Goal: Transaction & Acquisition: Purchase product/service

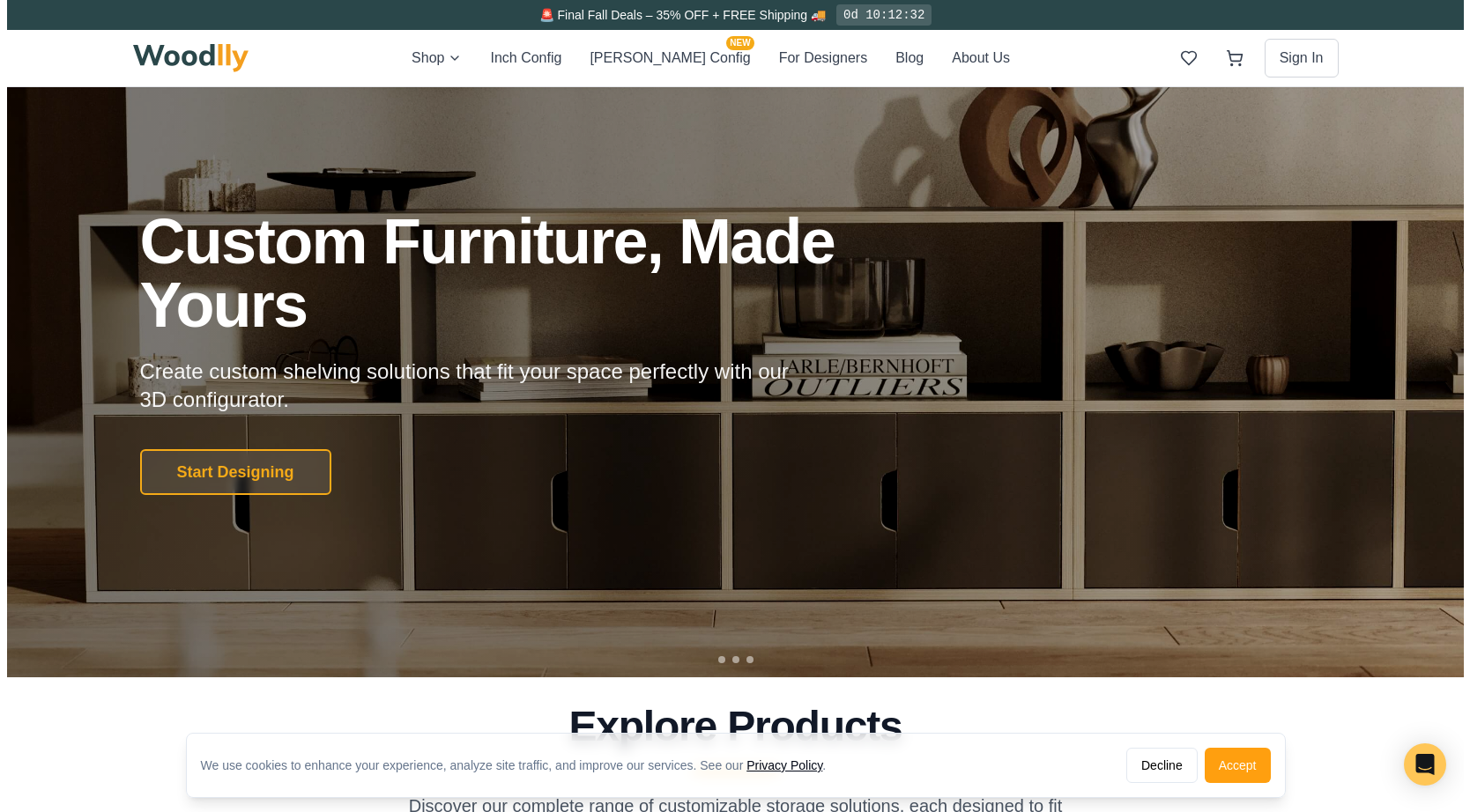
scroll to position [64, 0]
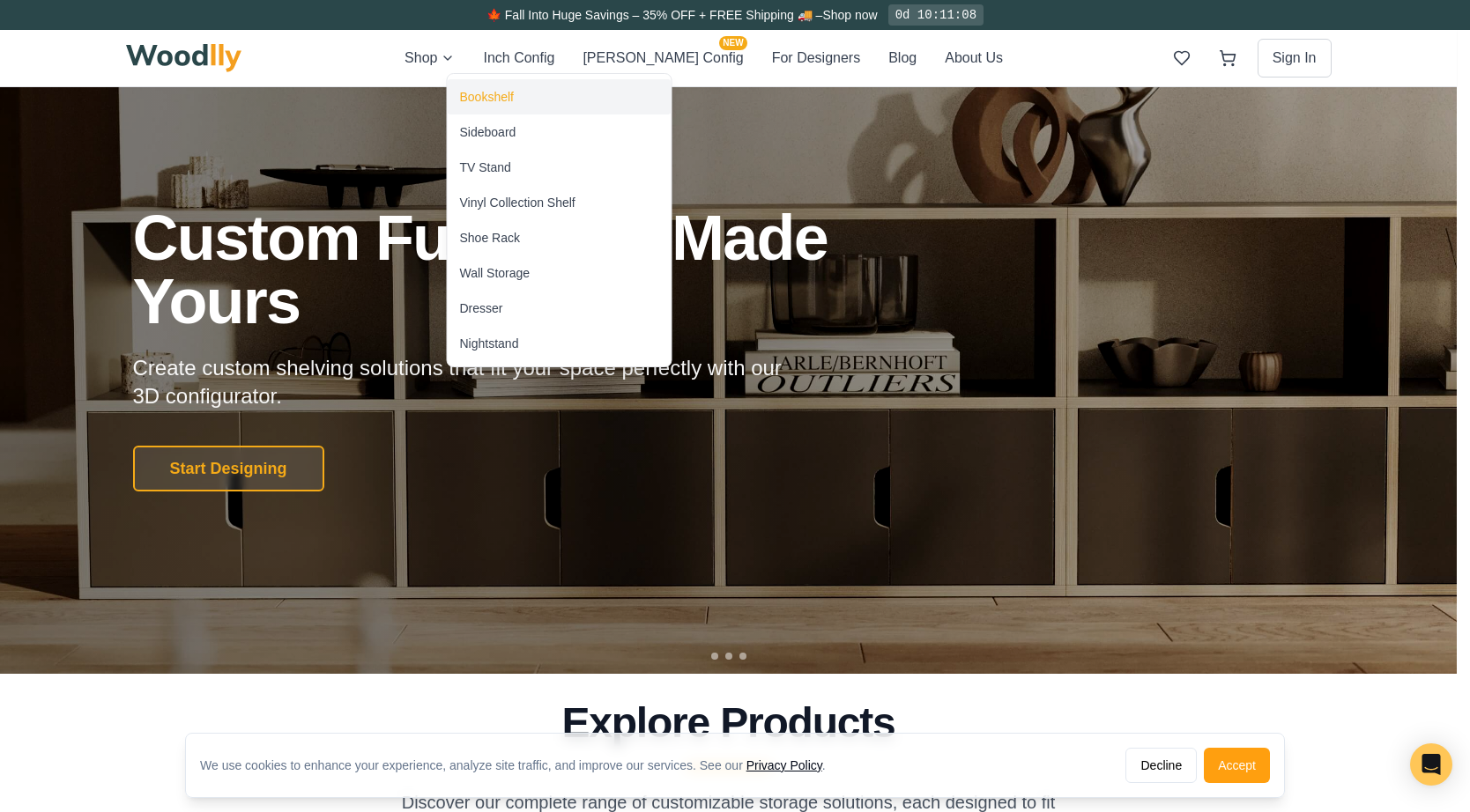
click at [478, 97] on div "Bookshelf" at bounding box center [487, 97] width 54 height 18
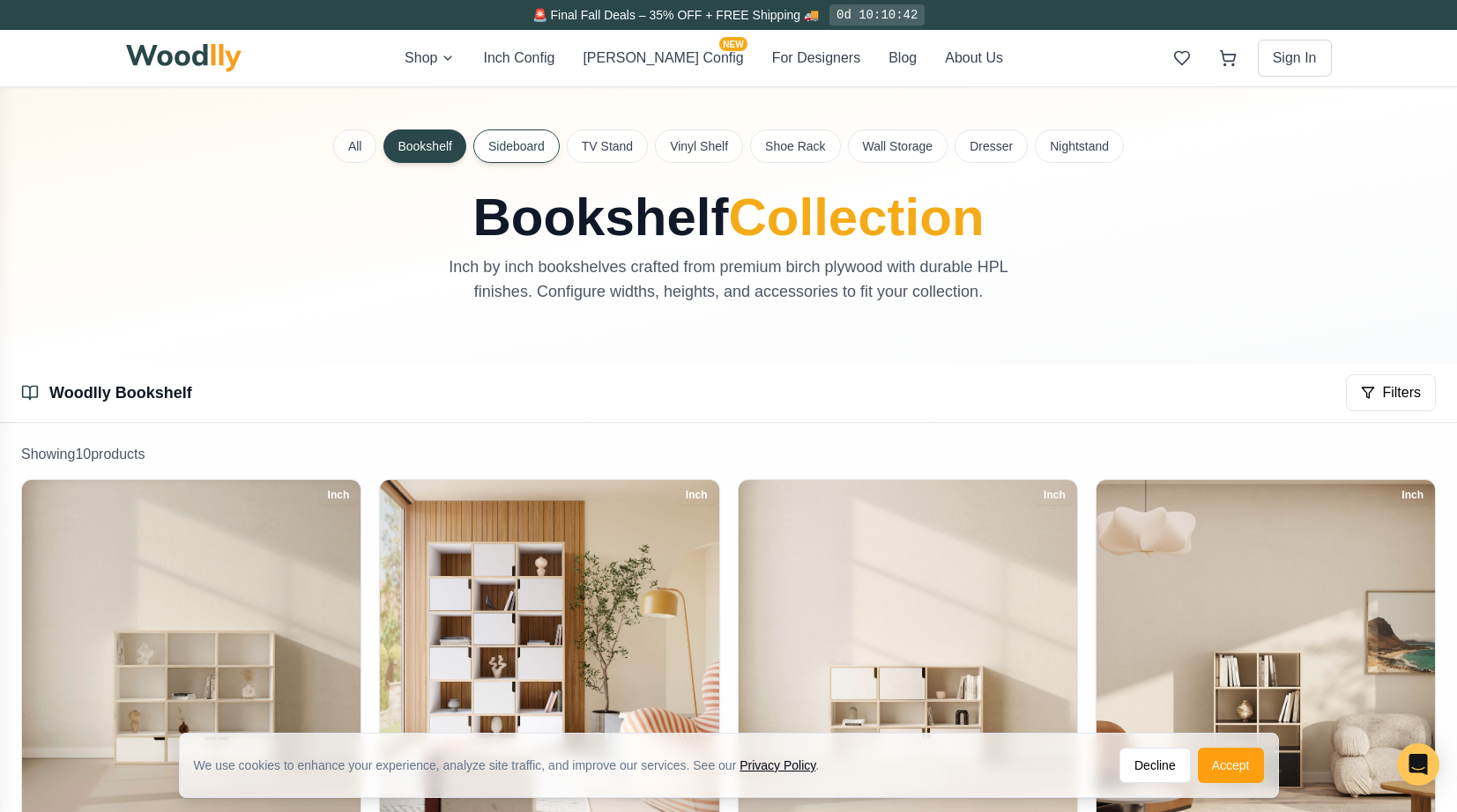
click at [513, 144] on button "Sideboard" at bounding box center [516, 146] width 86 height 34
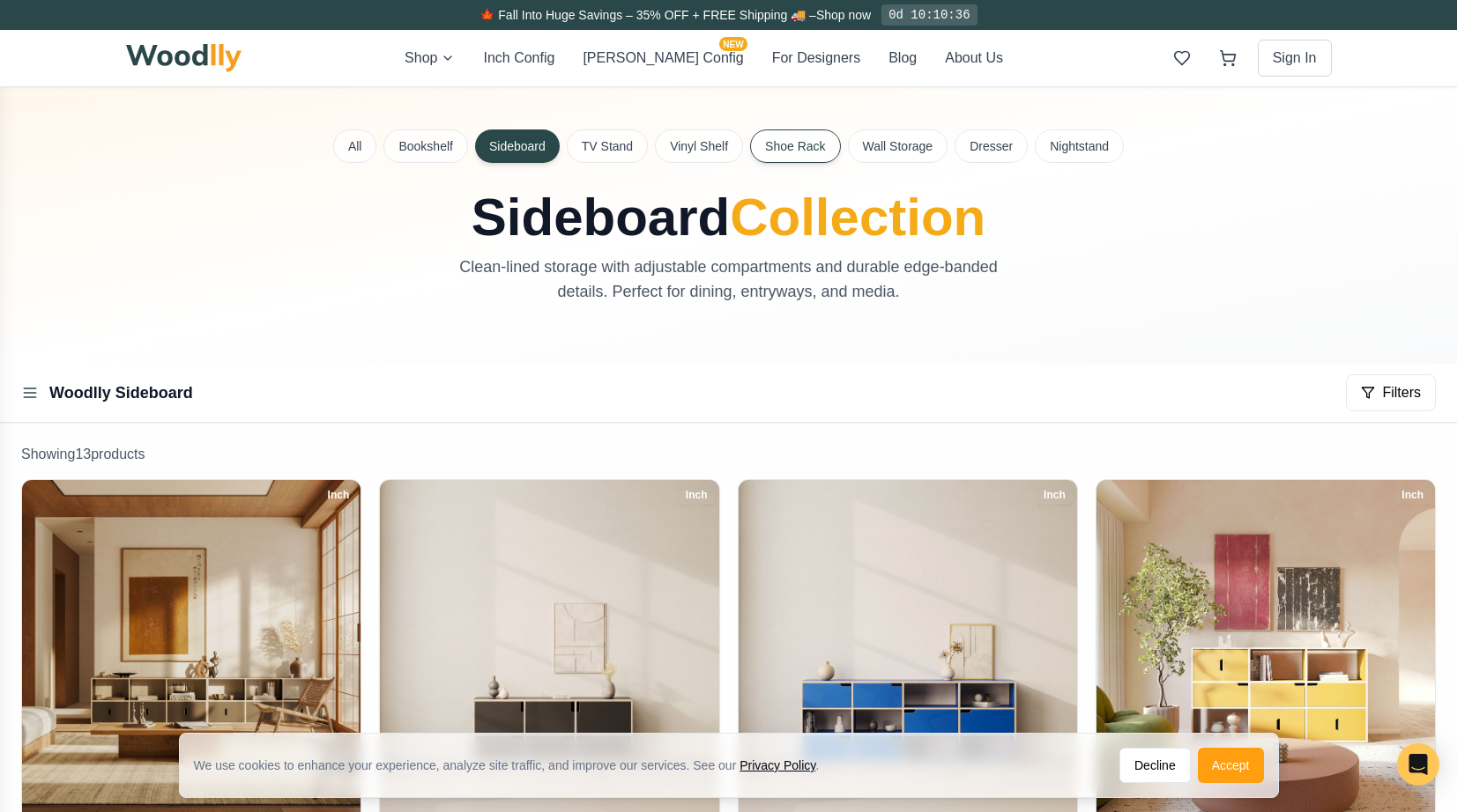
click at [789, 142] on button "Shoe Rack" at bounding box center [795, 146] width 89 height 34
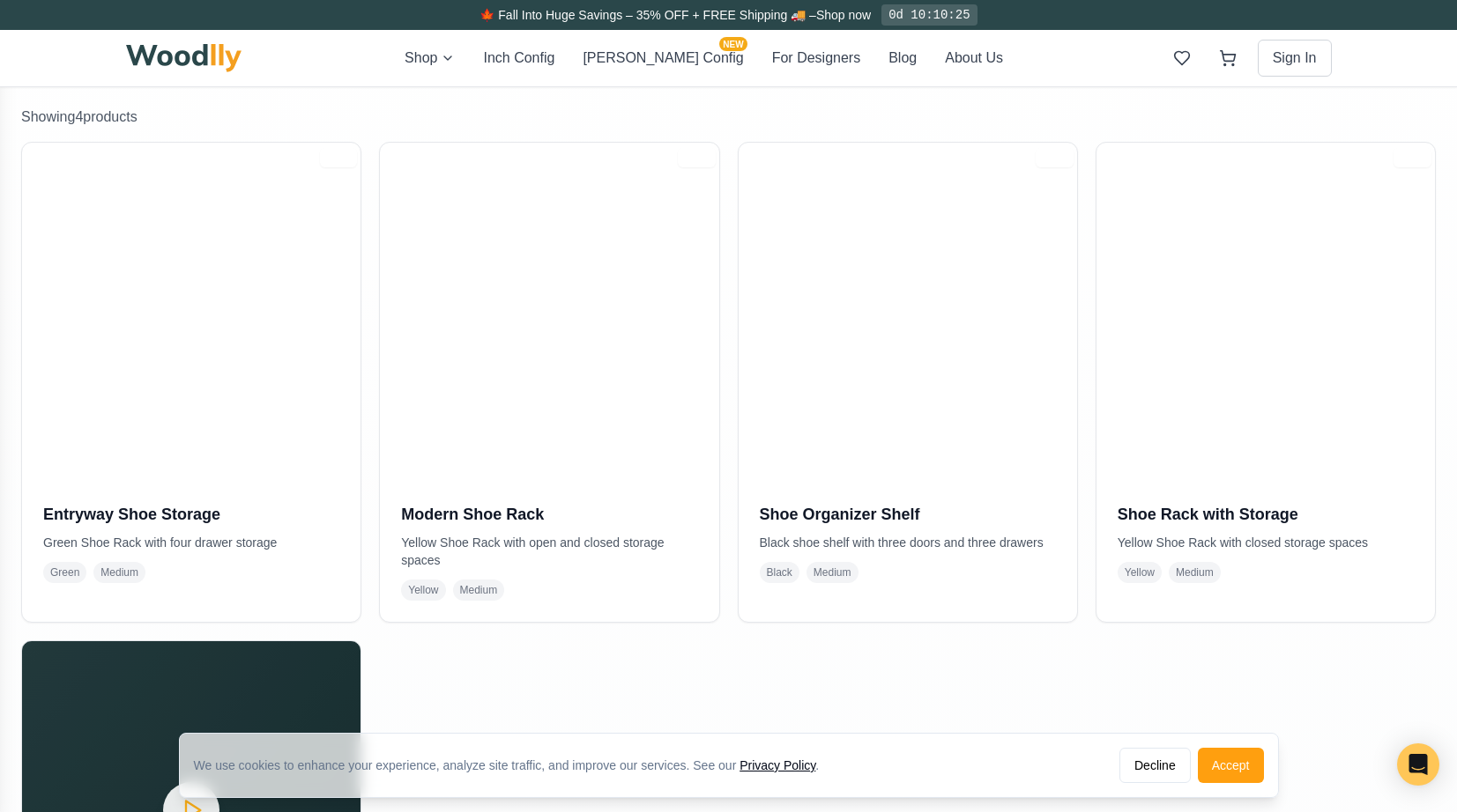
scroll to position [339, 0]
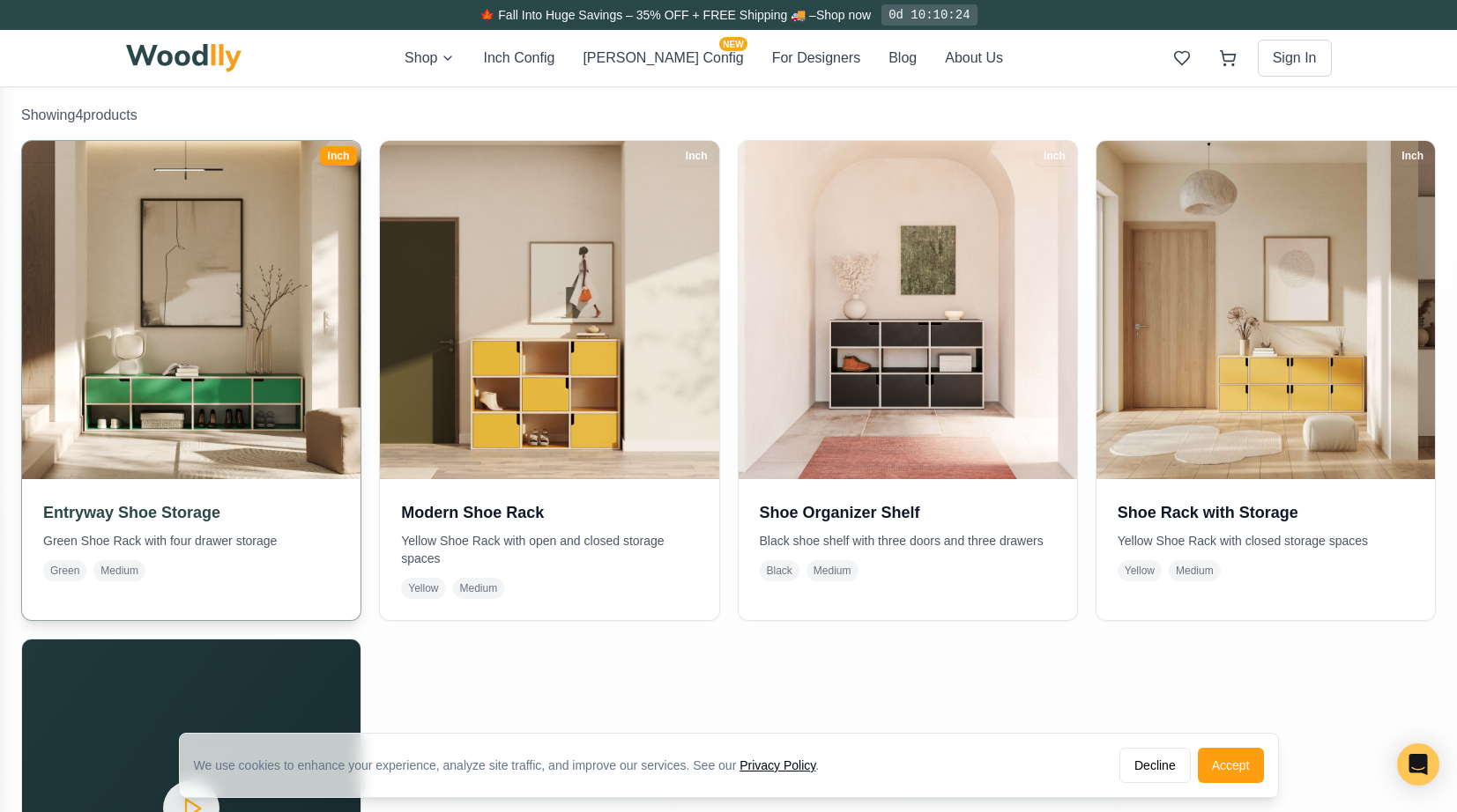
click at [211, 315] on img at bounding box center [190, 309] width 355 height 355
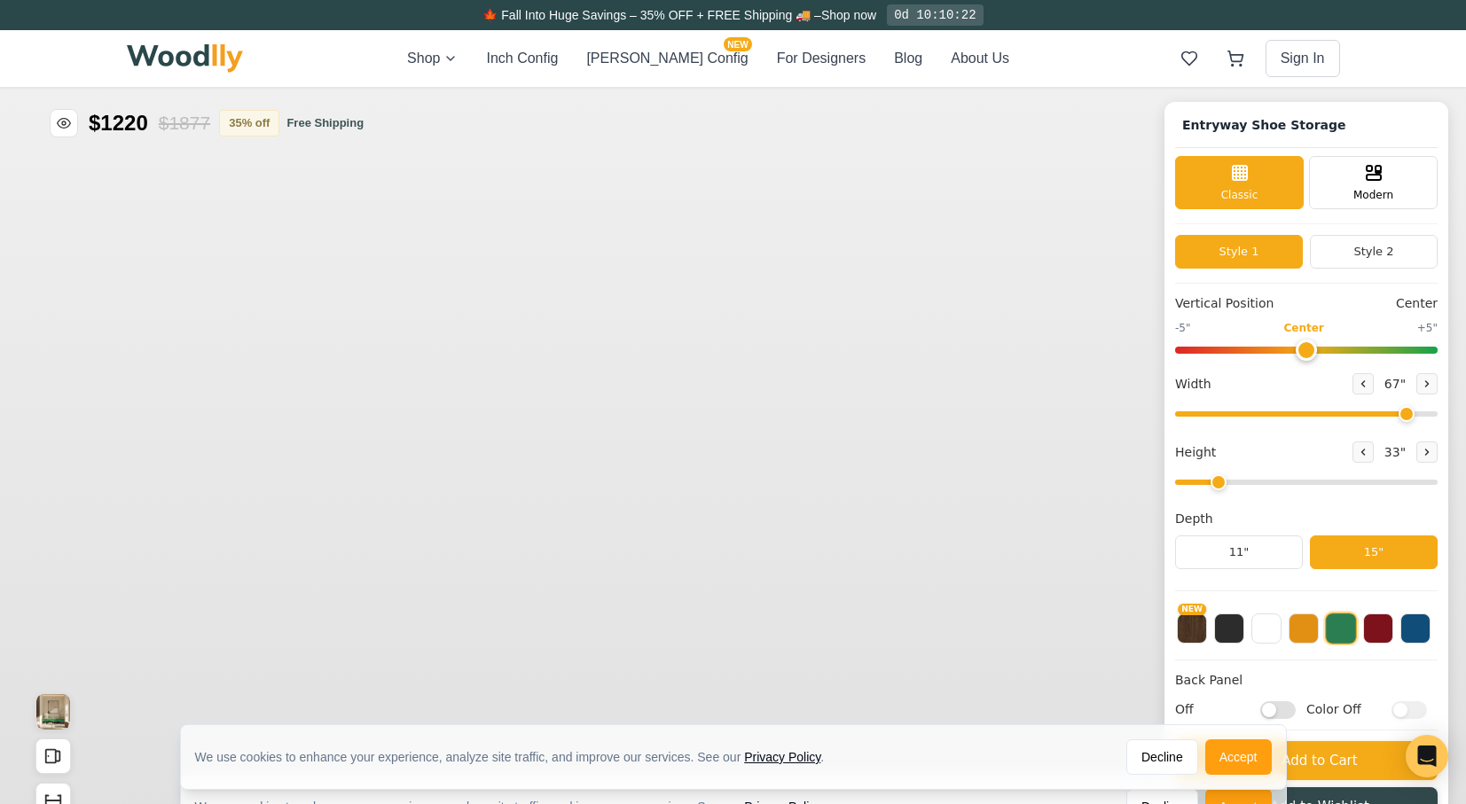
type input "67"
type input "2"
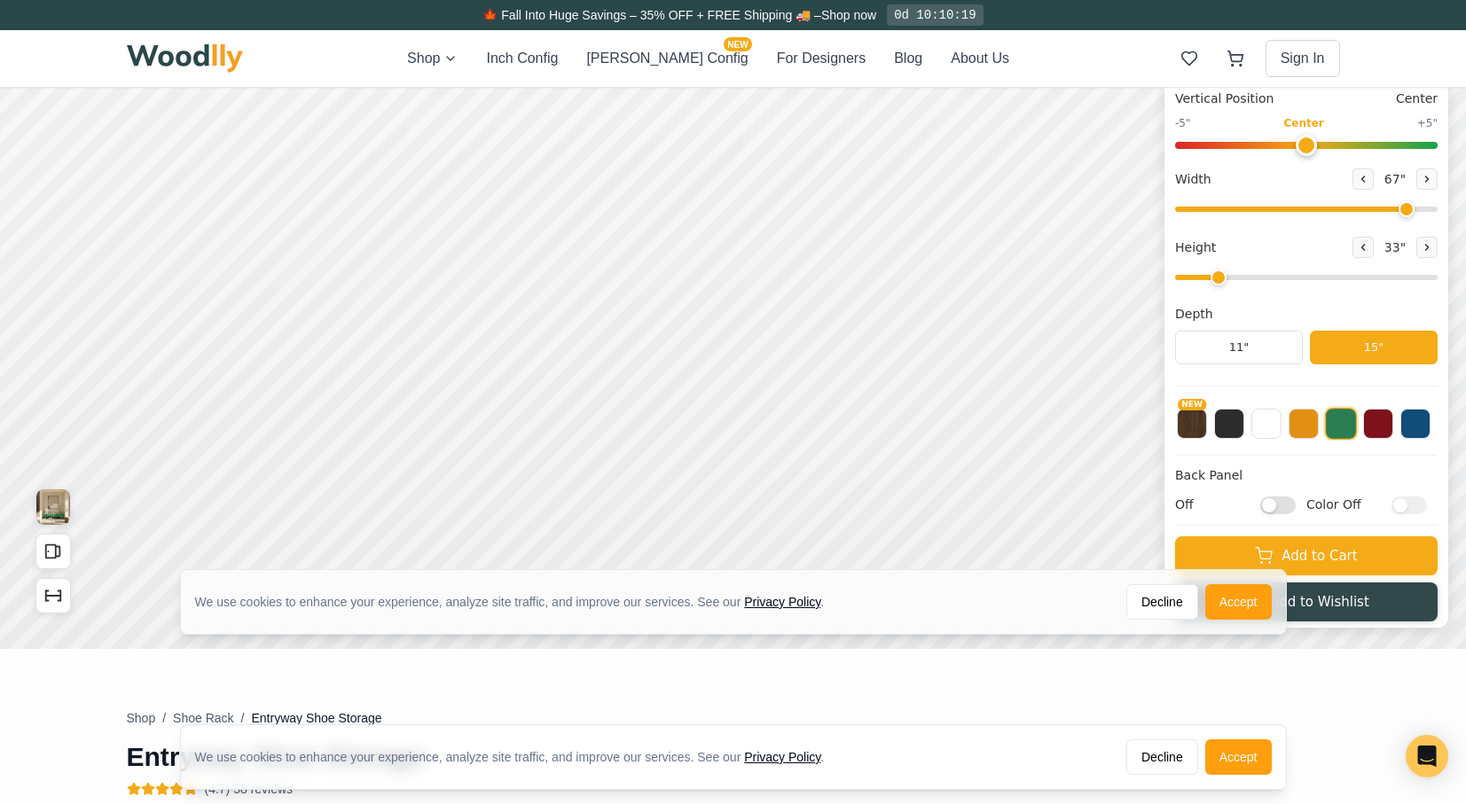
scroll to position [211, 0]
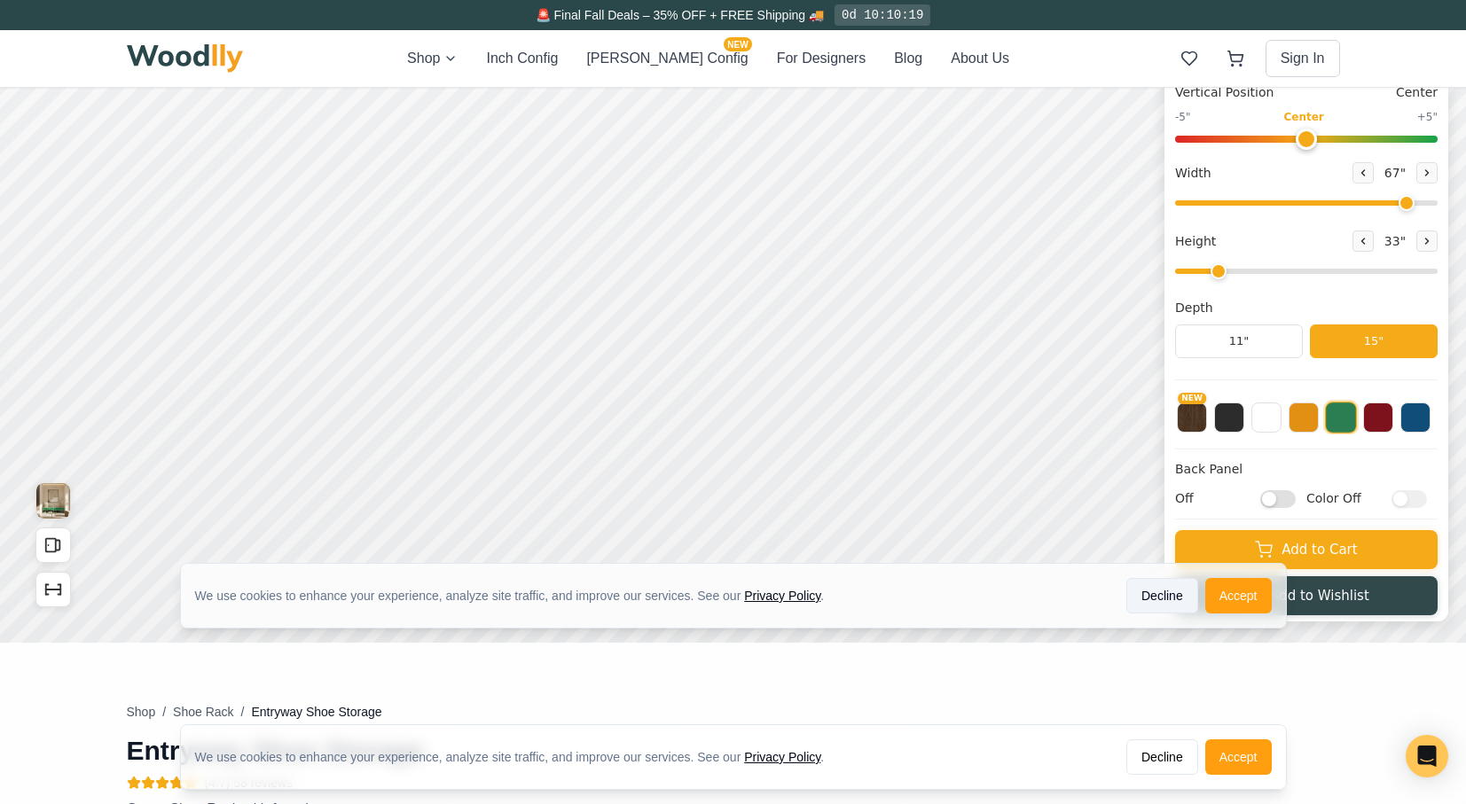
click at [1162, 601] on button "Decline" at bounding box center [1162, 595] width 72 height 35
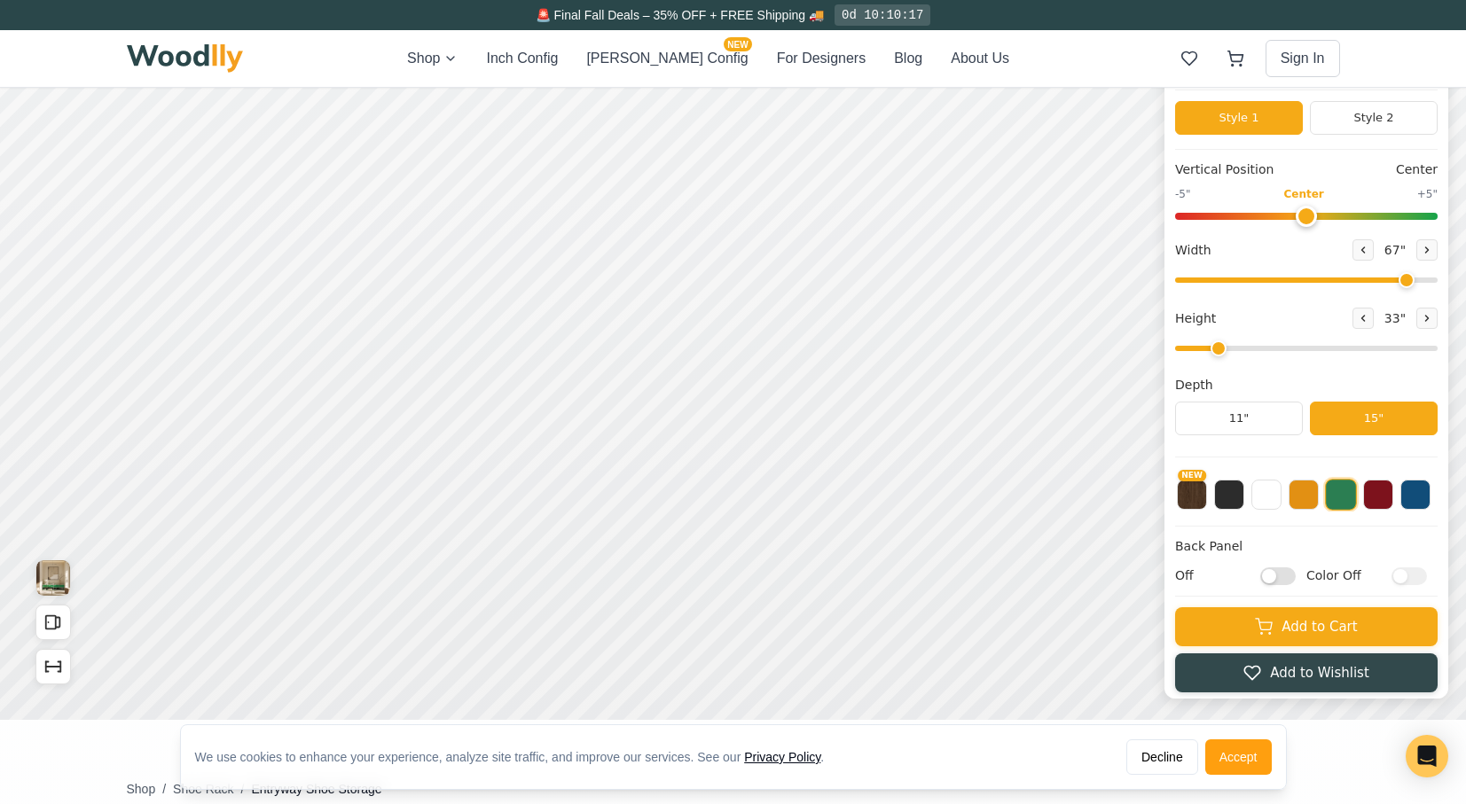
scroll to position [0, 0]
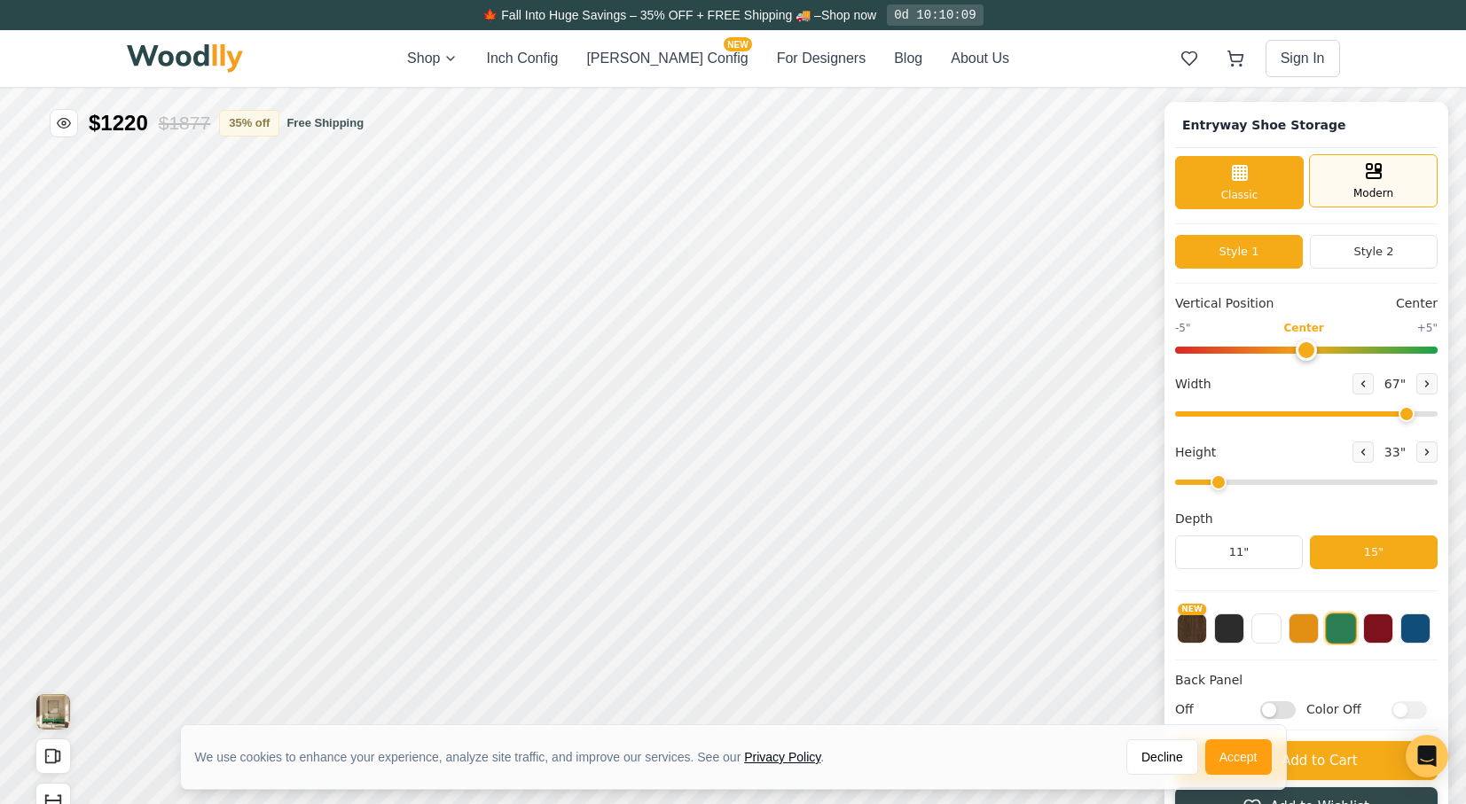
click at [1393, 169] on div "Modern" at bounding box center [1373, 180] width 129 height 53
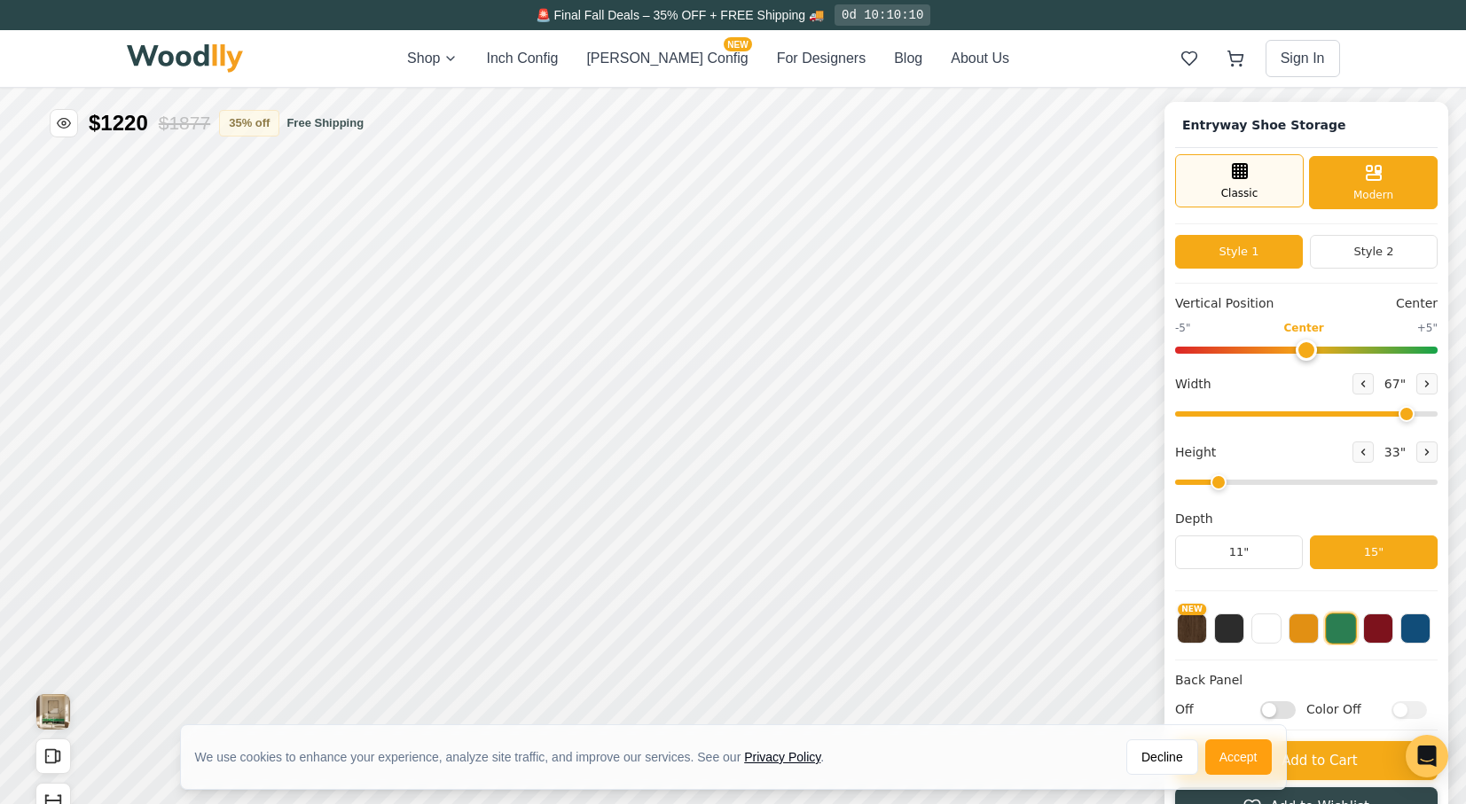
click at [1277, 184] on div "Classic" at bounding box center [1239, 180] width 129 height 53
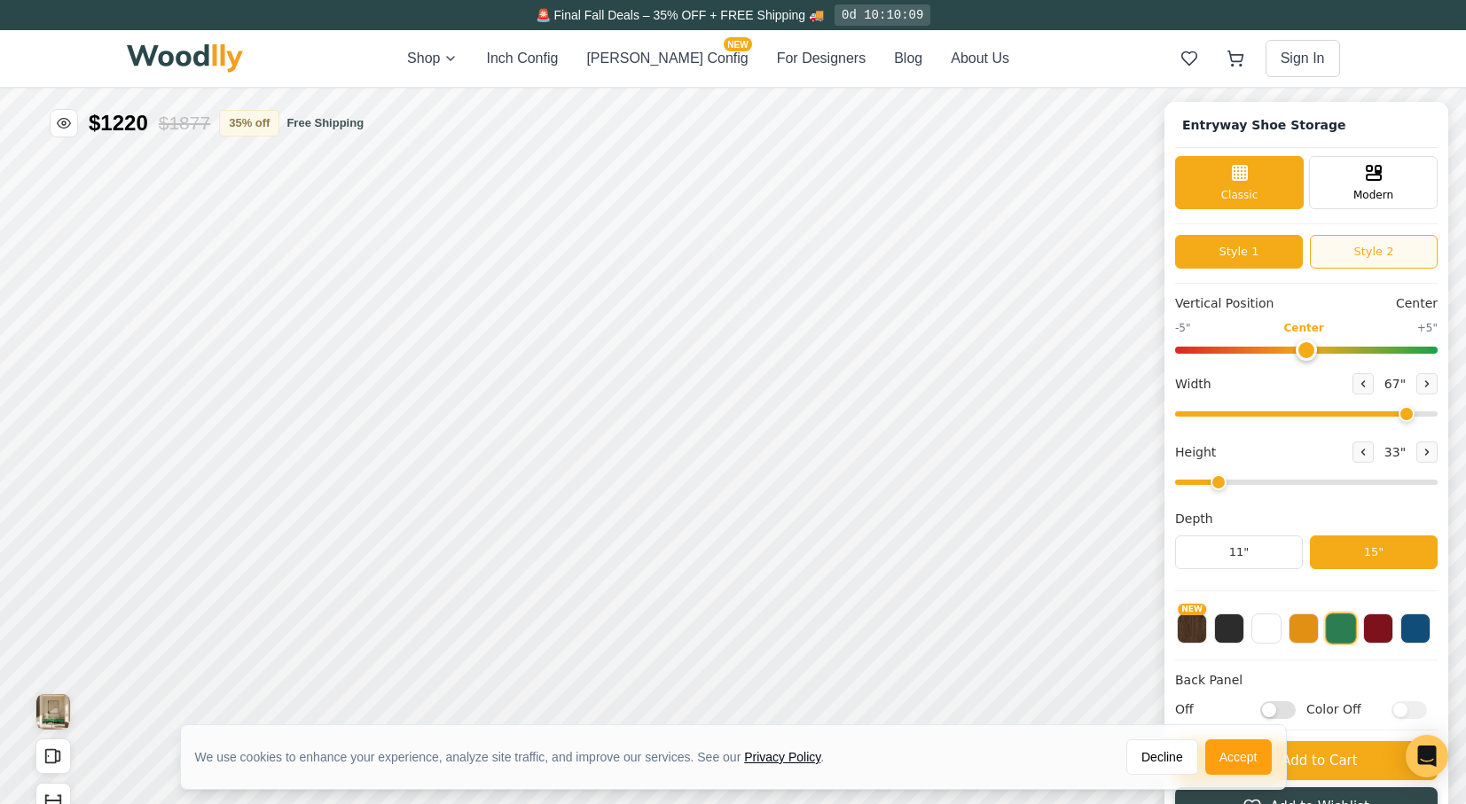
click at [1354, 253] on button "Style 2" at bounding box center [1374, 252] width 128 height 34
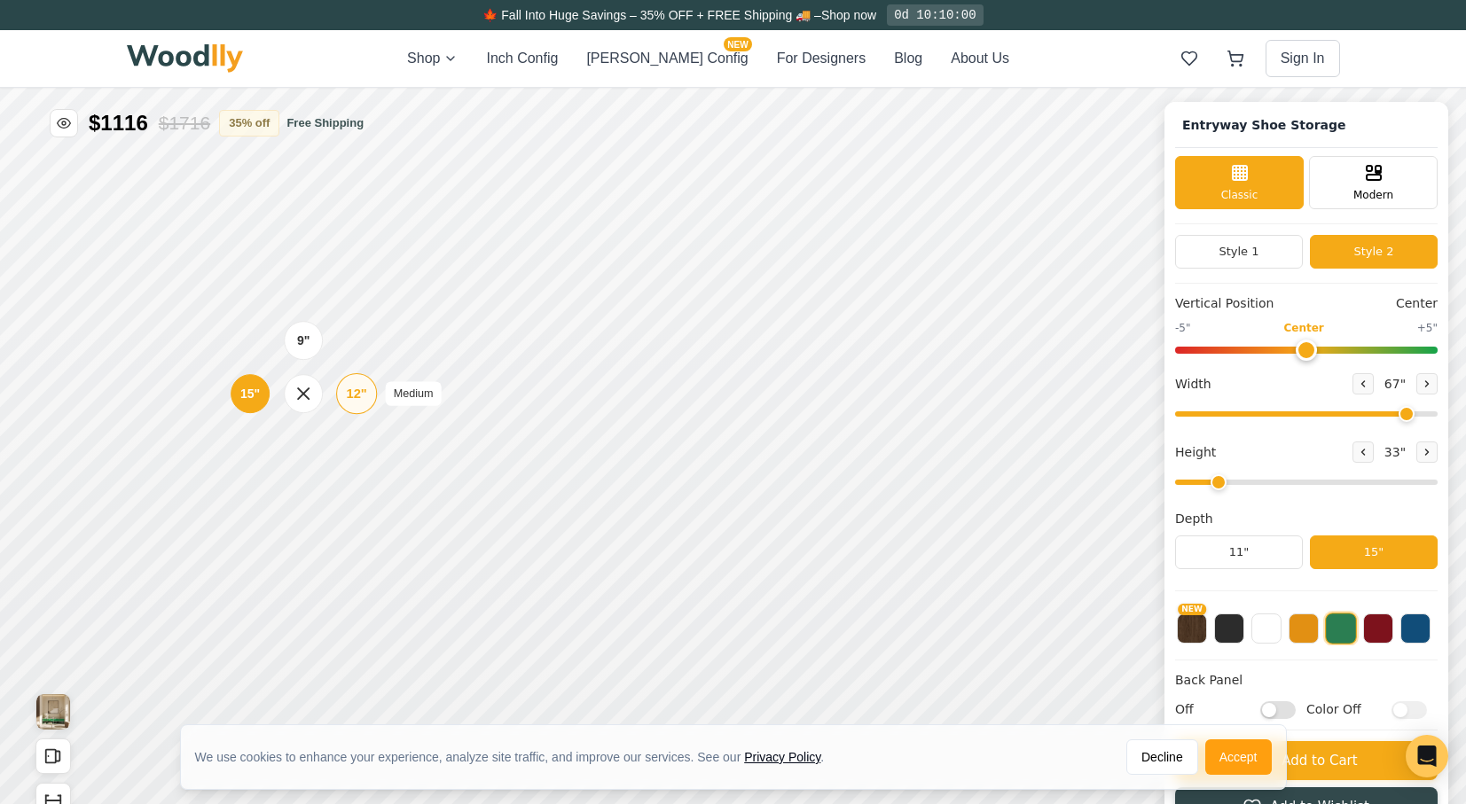
click at [357, 395] on div "12"" at bounding box center [356, 394] width 20 height 20
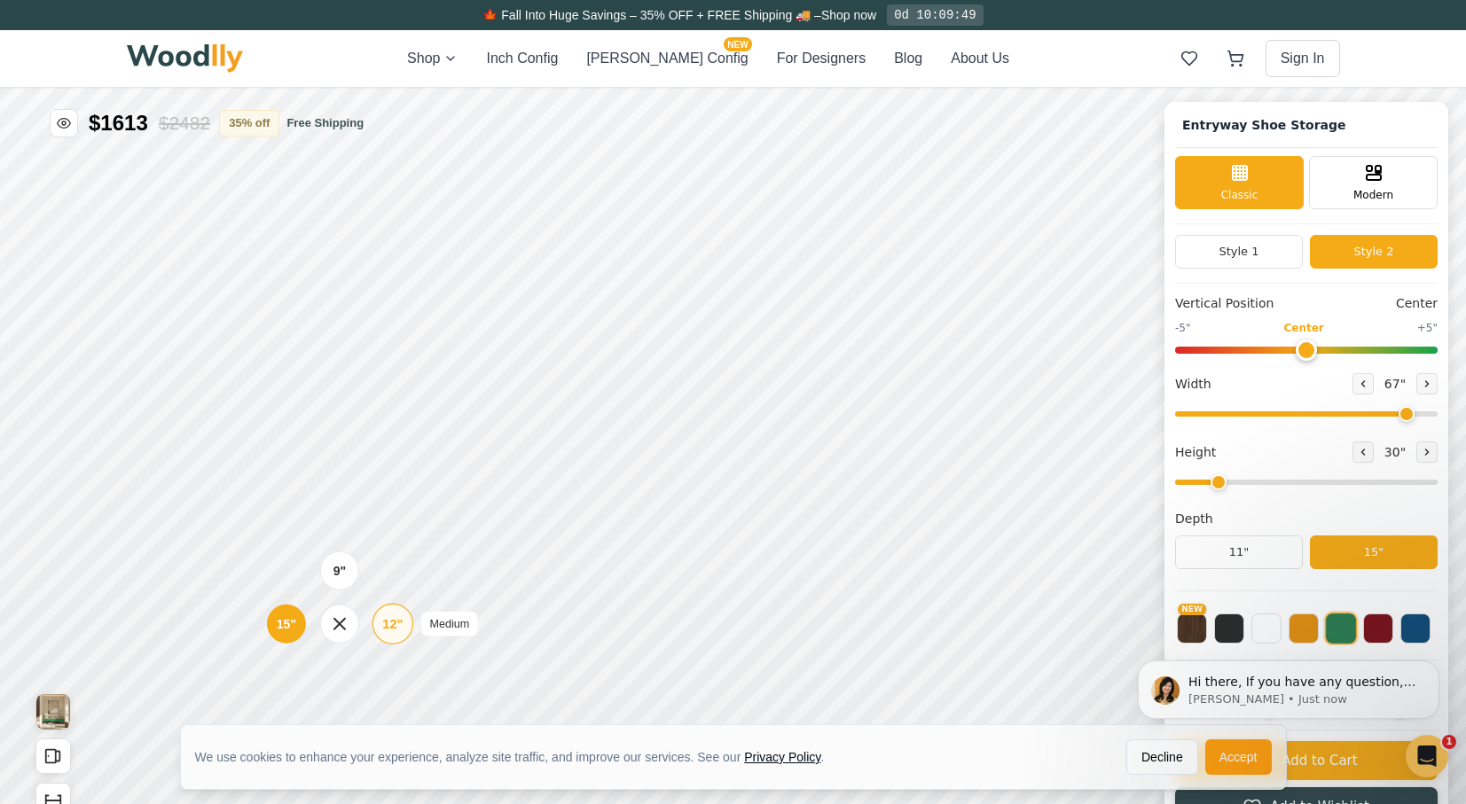
click at [400, 625] on div "12"" at bounding box center [392, 624] width 20 height 20
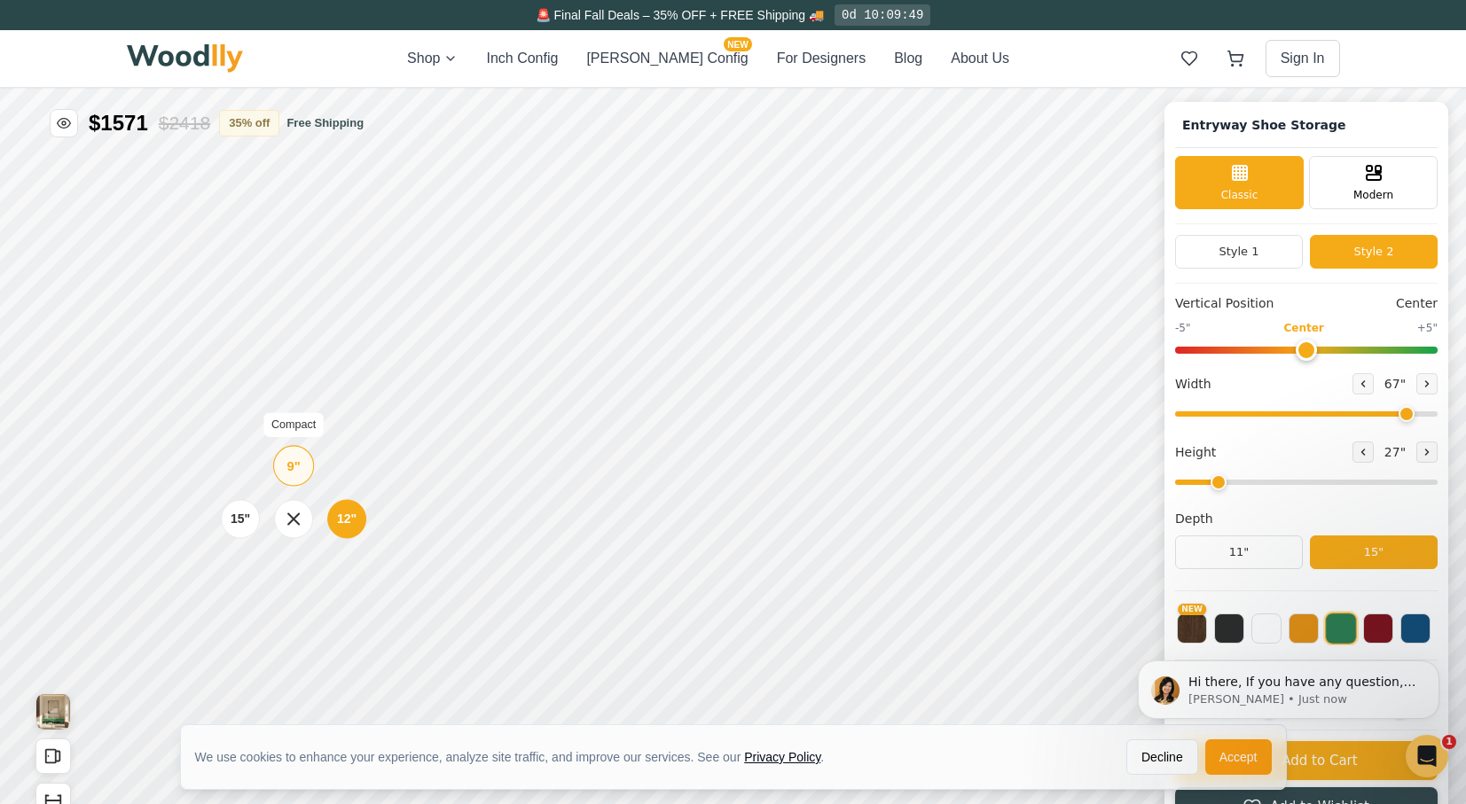
click at [293, 460] on div "9"" at bounding box center [293, 466] width 13 height 20
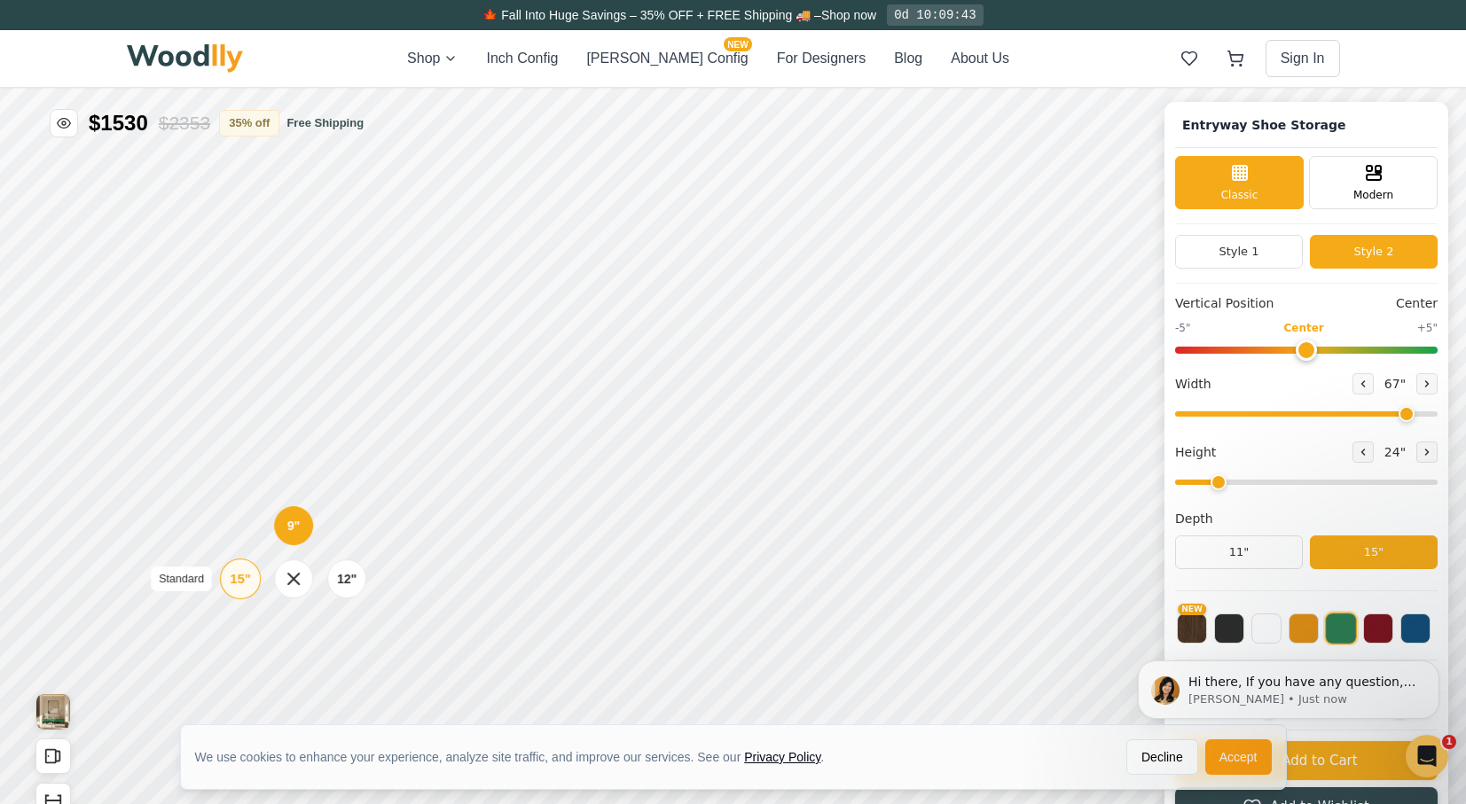
click at [246, 578] on div "15"" at bounding box center [241, 579] width 20 height 20
click at [353, 518] on div "12"" at bounding box center [356, 517] width 20 height 20
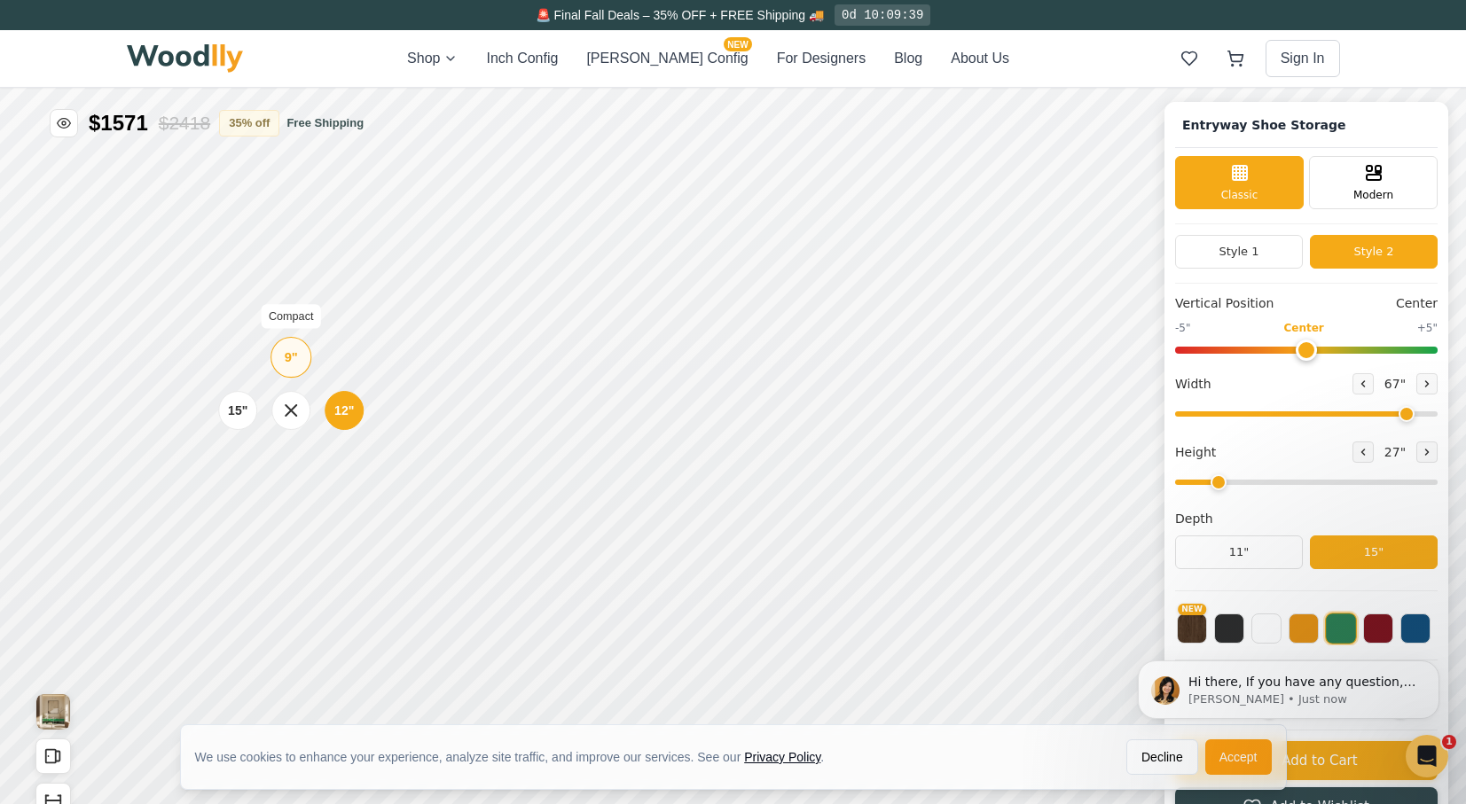
click at [285, 357] on div "9"" at bounding box center [291, 358] width 13 height 20
click at [1267, 551] on button "11"" at bounding box center [1239, 553] width 128 height 34
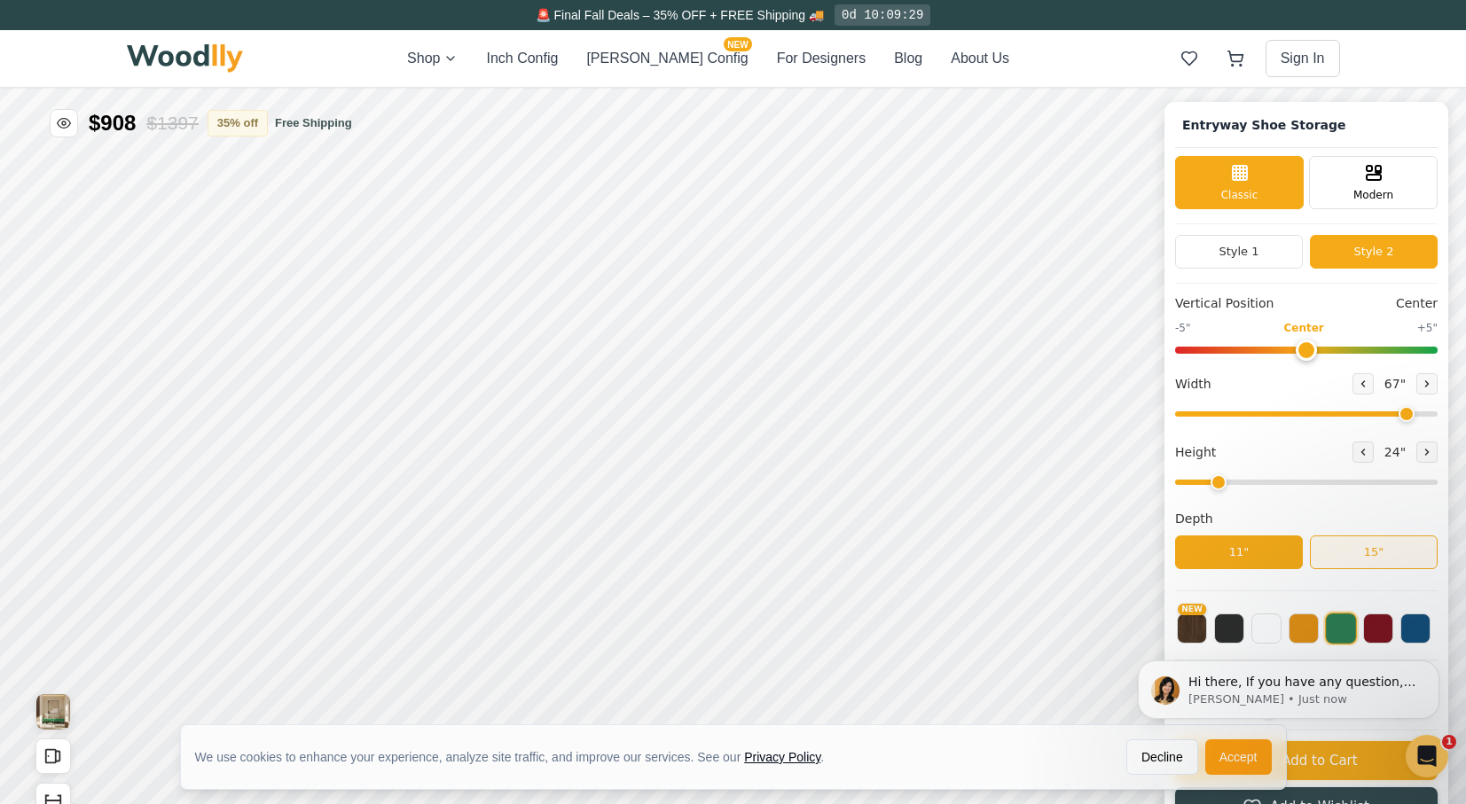
click at [1363, 551] on button "15"" at bounding box center [1374, 553] width 128 height 34
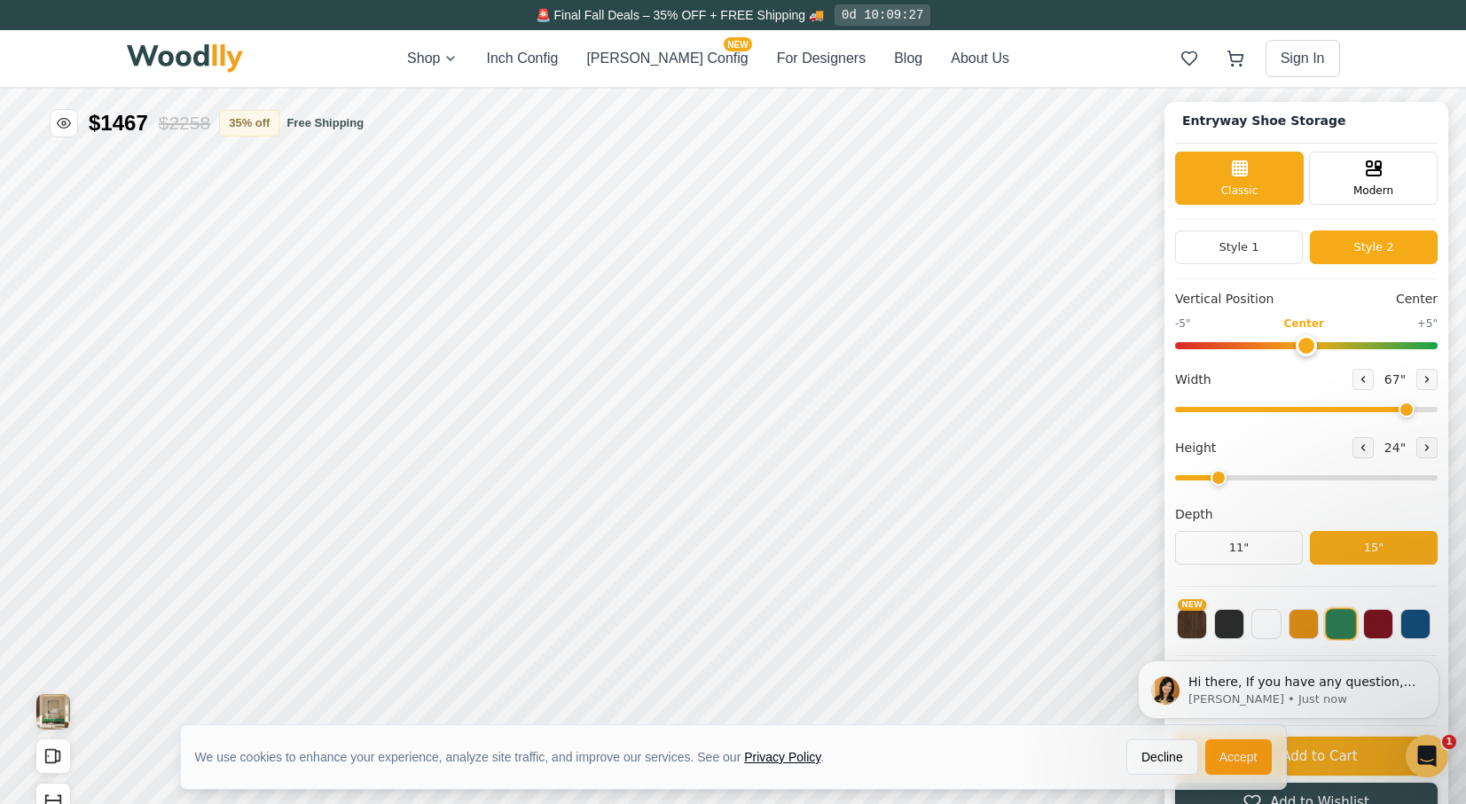
click at [1223, 627] on html "Hi there, If you have any question, we are right here for you. 😊 [PERSON_NAME] …" at bounding box center [1288, 689] width 355 height 133
click at [1247, 628] on html "Hi there, If you have any question, we are right here for you. 😊 [PERSON_NAME] …" at bounding box center [1288, 689] width 355 height 133
click at [1268, 629] on html "Hi there, If you have any question, we are right here for you. 😊 [PERSON_NAME] …" at bounding box center [1288, 689] width 355 height 133
click at [1301, 625] on html "Hi there, If you have any question, we are right here for you. 😊 [PERSON_NAME] …" at bounding box center [1288, 689] width 355 height 133
click at [1372, 623] on iframe at bounding box center [1288, 689] width 355 height 133
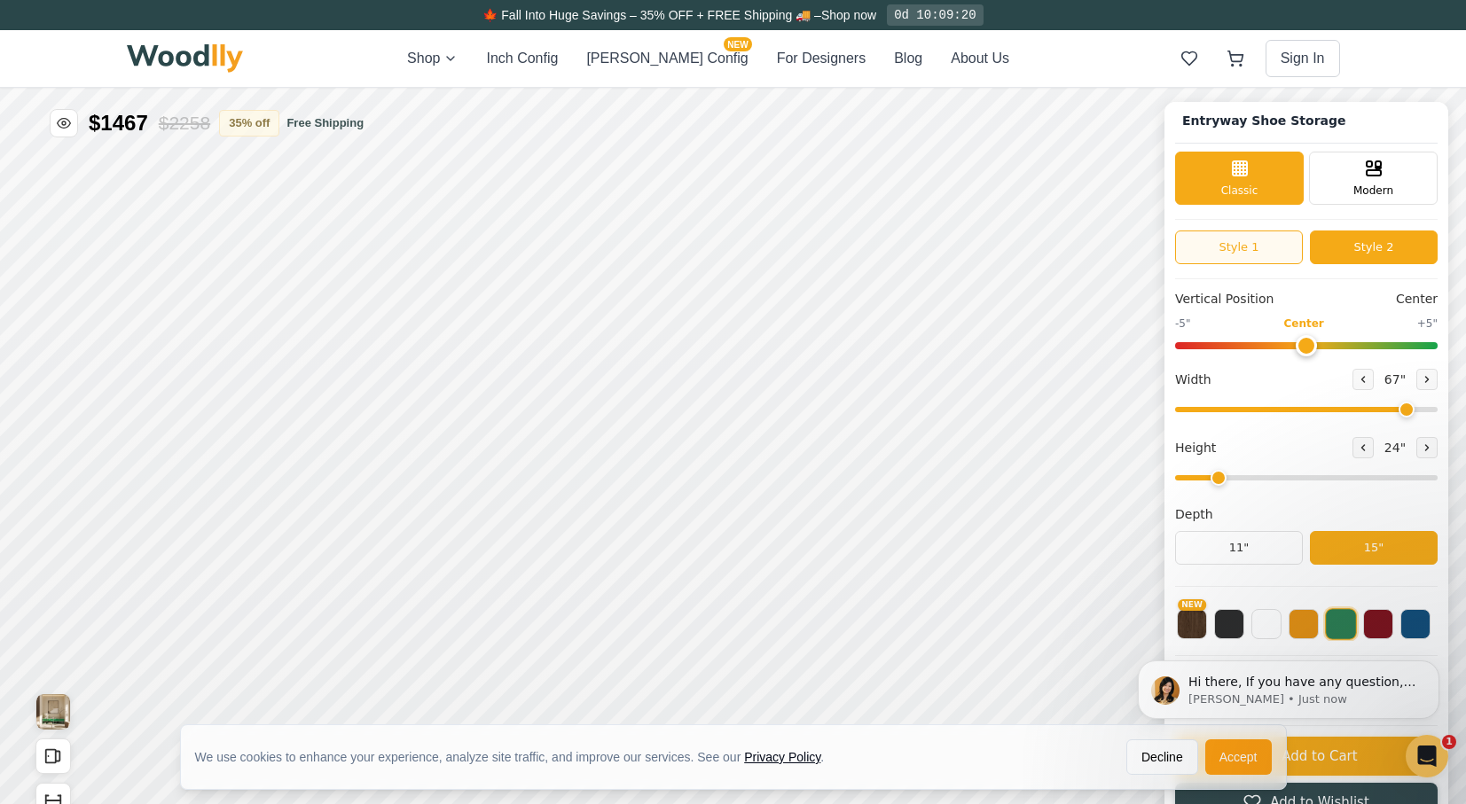
click at [1277, 252] on button "Style 1" at bounding box center [1239, 248] width 128 height 34
click at [1372, 246] on button "Style 2" at bounding box center [1374, 248] width 128 height 34
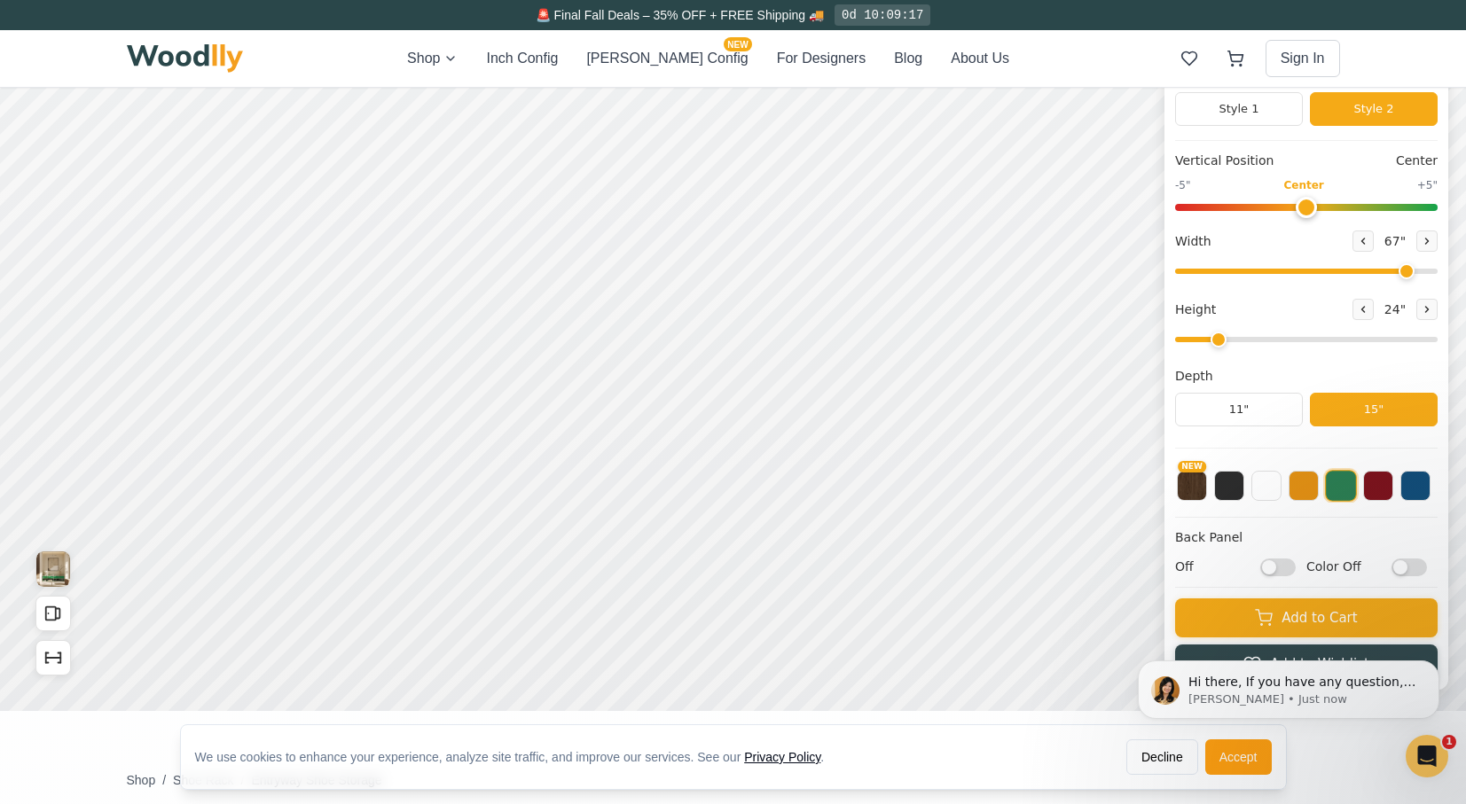
scroll to position [0, 0]
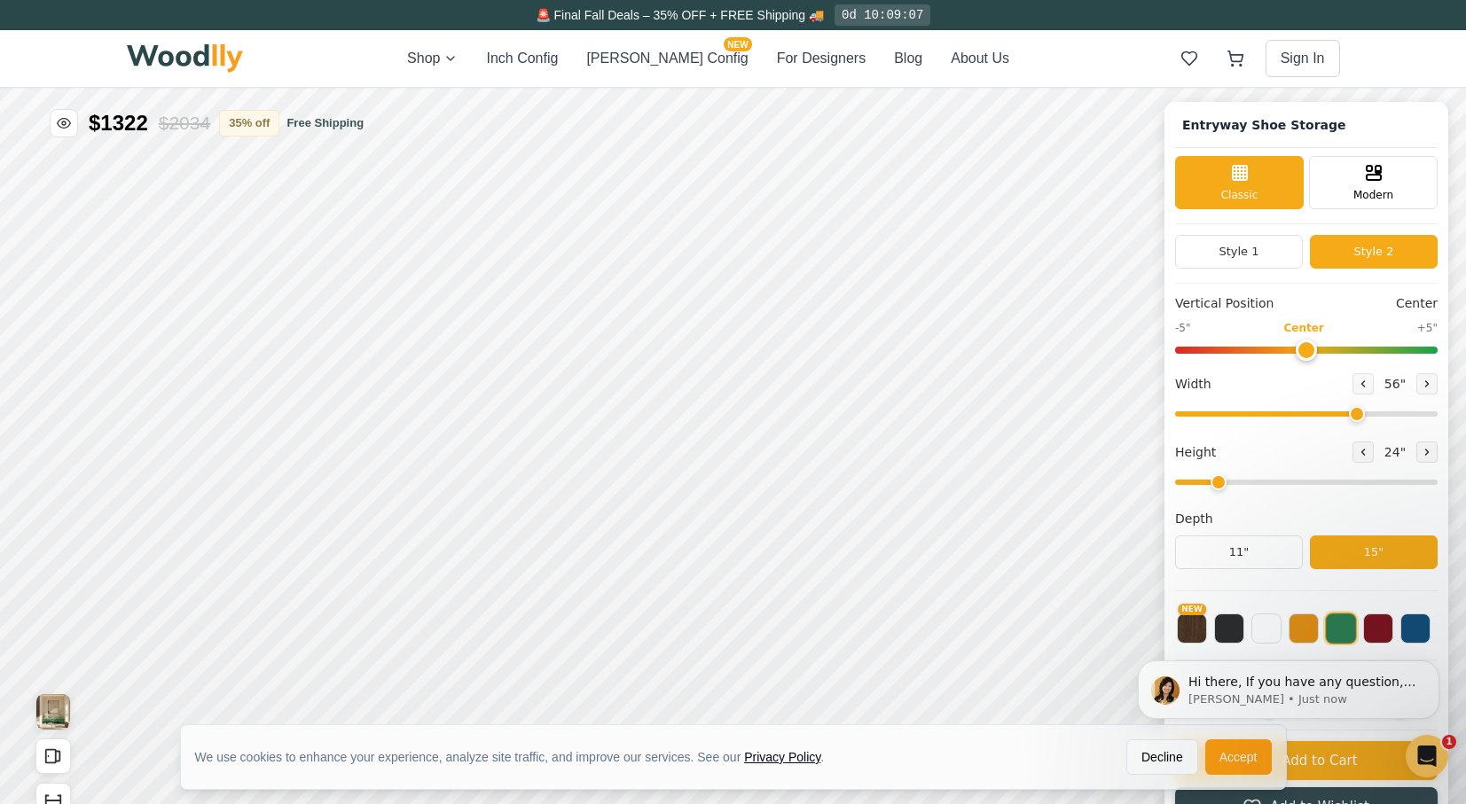
drag, startPoint x: 1412, startPoint y: 411, endPoint x: 1367, endPoint y: 420, distance: 45.4
type input "56"
click at [1367, 417] on input "range" at bounding box center [1306, 413] width 262 height 5
drag, startPoint x: 1232, startPoint y: 481, endPoint x: 1209, endPoint y: 483, distance: 23.2
click at [1209, 483] on input "range" at bounding box center [1306, 482] width 262 height 5
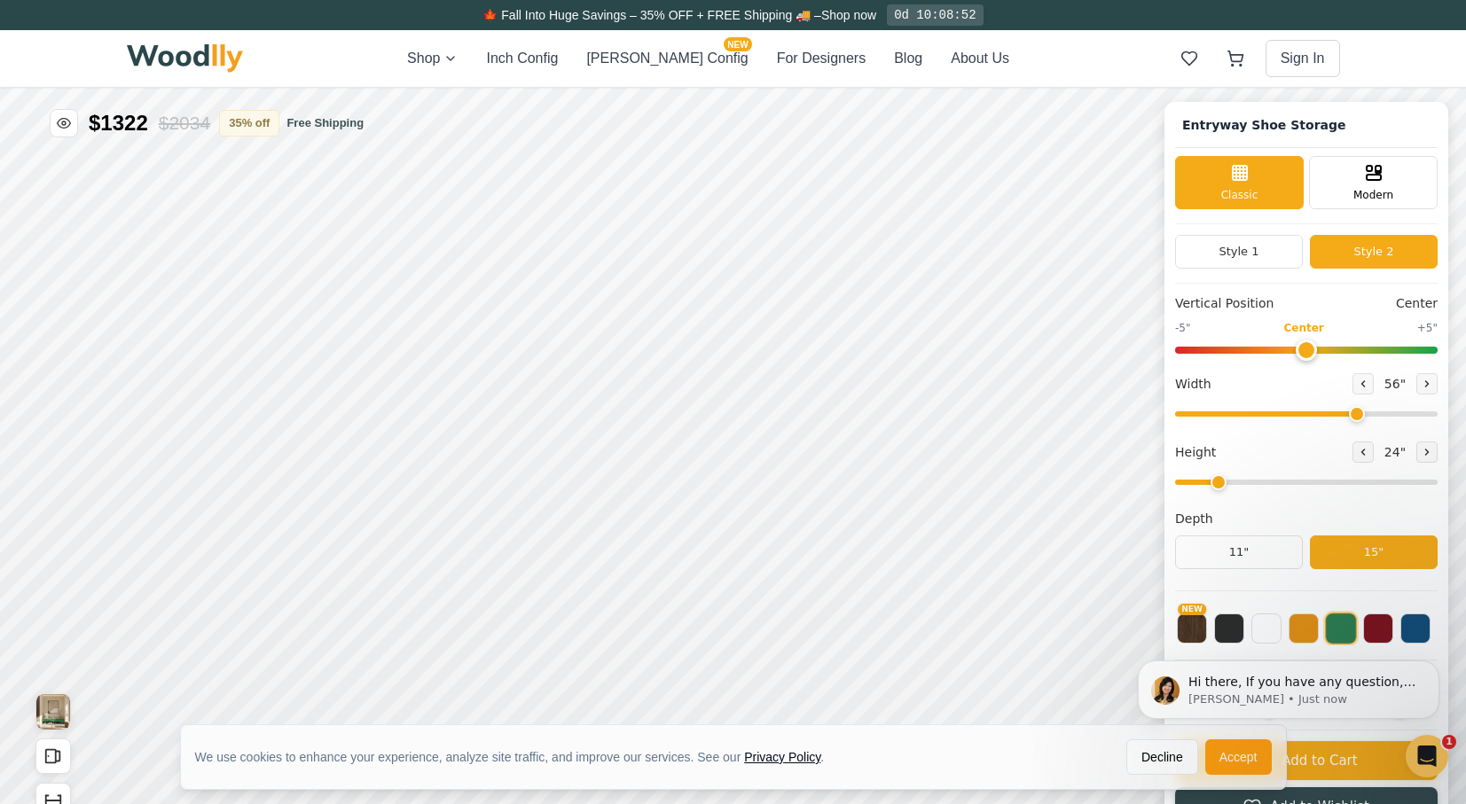
drag, startPoint x: 1200, startPoint y: 481, endPoint x: 1217, endPoint y: 483, distance: 17.1
type input "2"
click at [1217, 483] on input "range" at bounding box center [1306, 482] width 262 height 5
click at [331, 445] on div "9"" at bounding box center [331, 455] width 13 height 20
click at [558, 60] on button "Inch Config" at bounding box center [522, 58] width 72 height 21
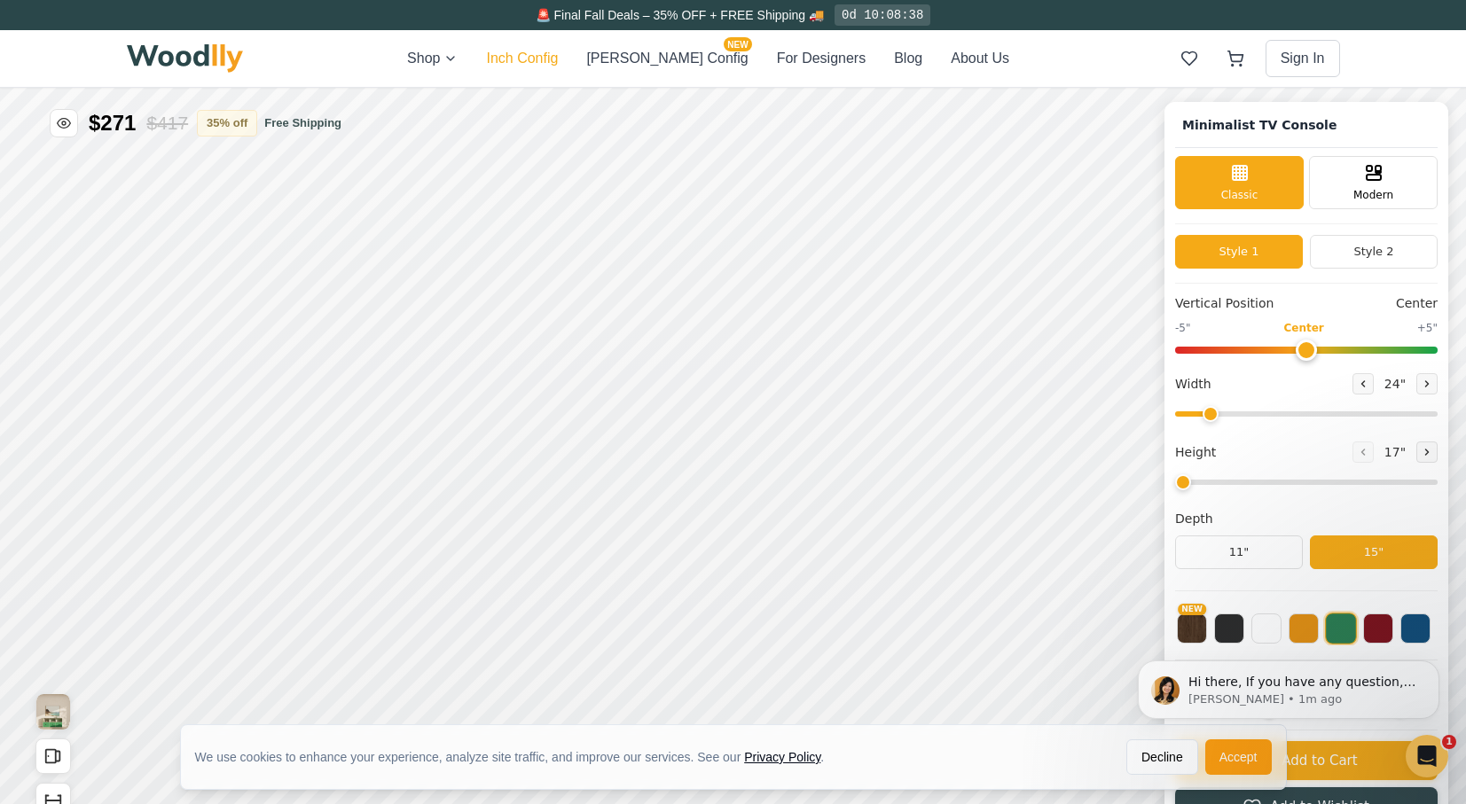
type input "63"
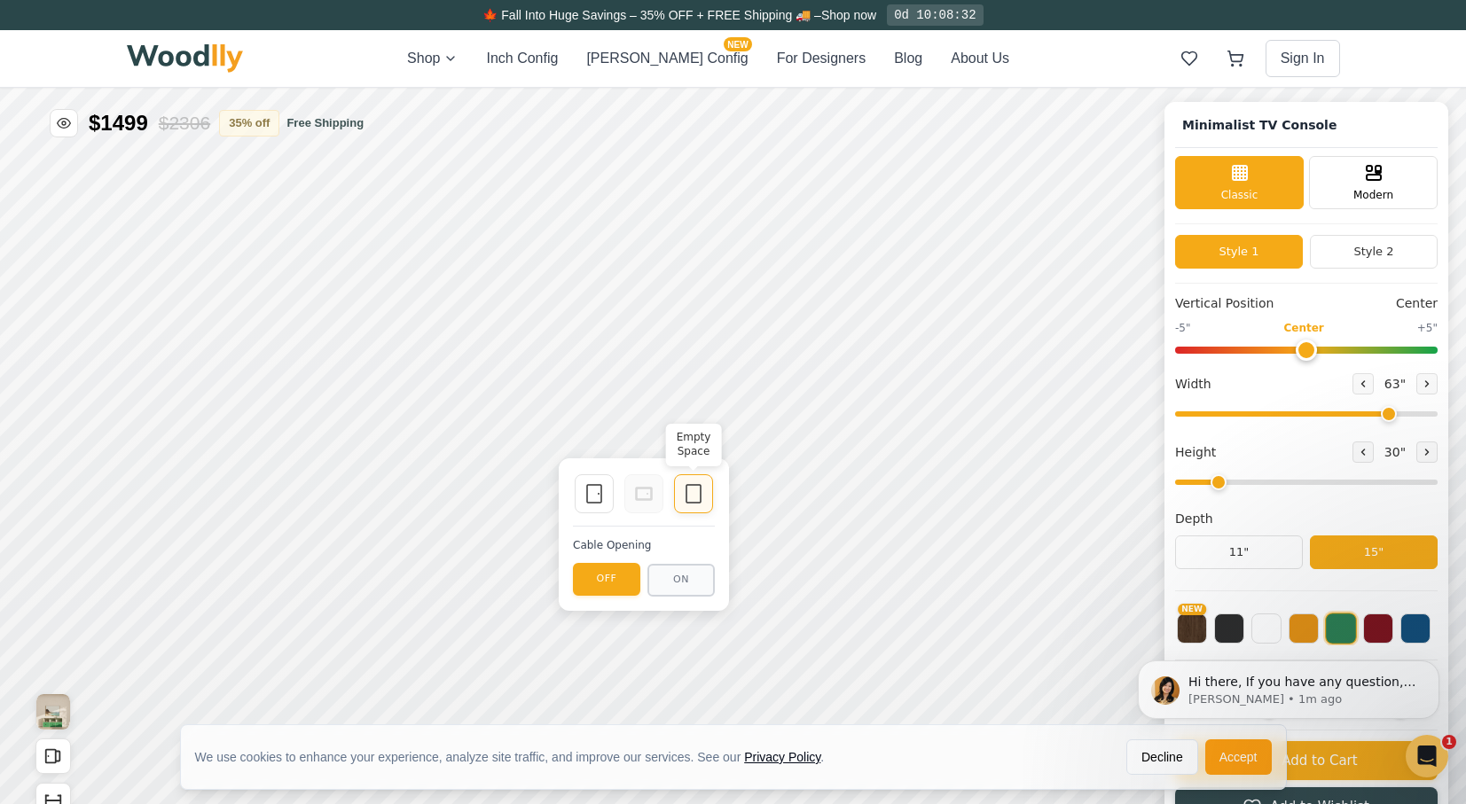
click at [700, 494] on icon at bounding box center [693, 493] width 21 height 21
click at [602, 507] on div "Single Door" at bounding box center [594, 493] width 39 height 39
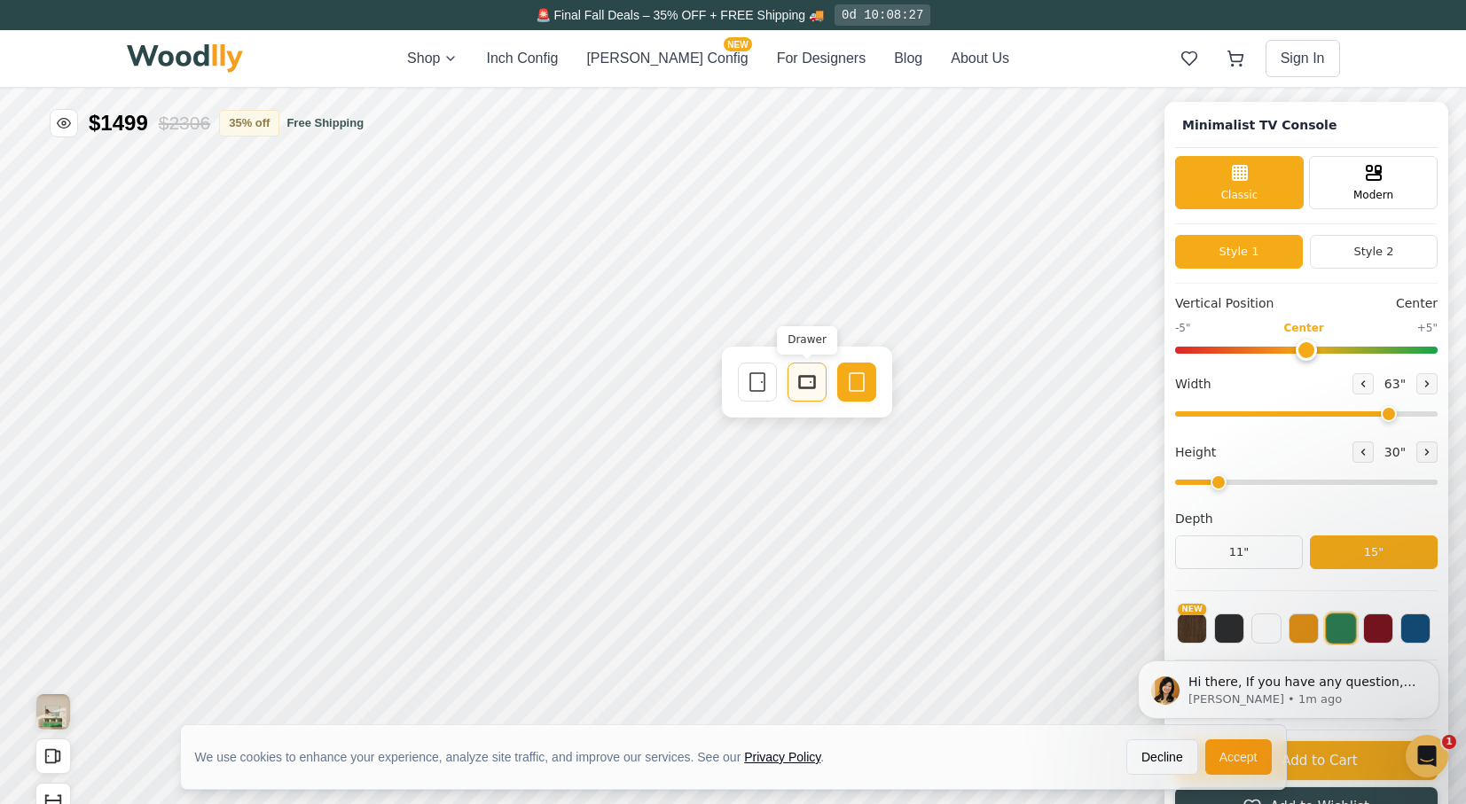
click at [807, 378] on icon at bounding box center [806, 381] width 21 height 21
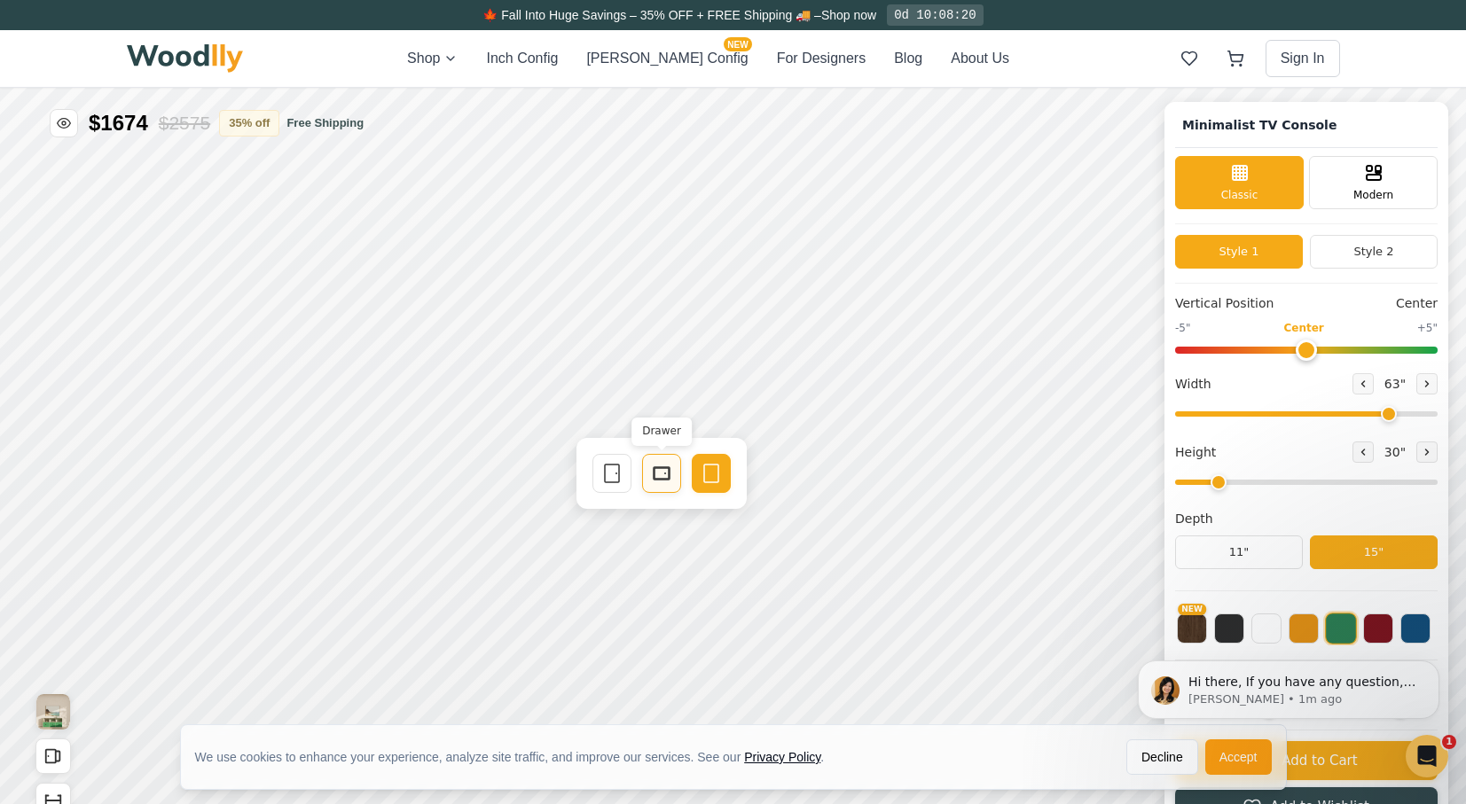
click at [661, 472] on icon at bounding box center [661, 473] width 21 height 21
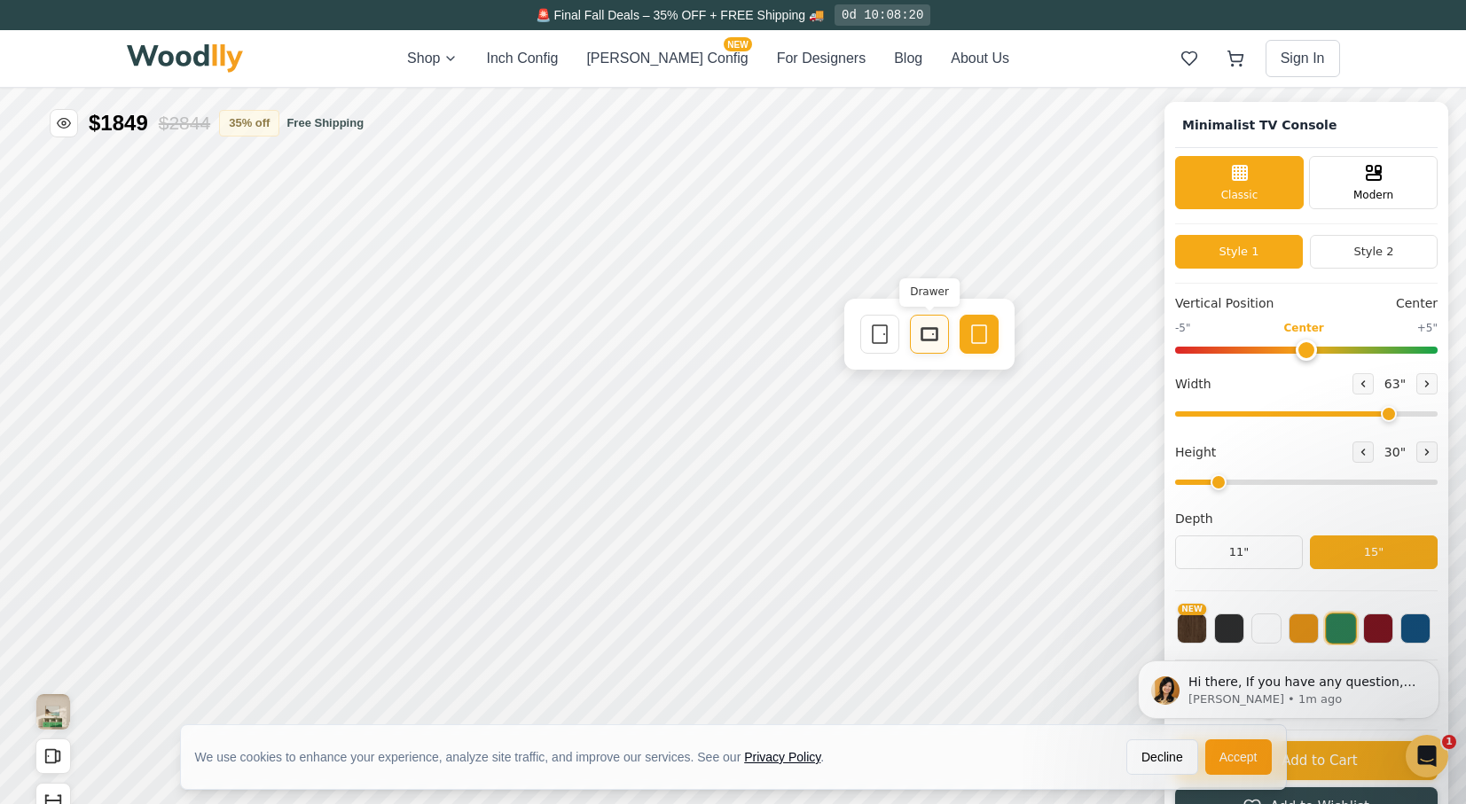
click at [928, 330] on icon at bounding box center [929, 334] width 21 height 21
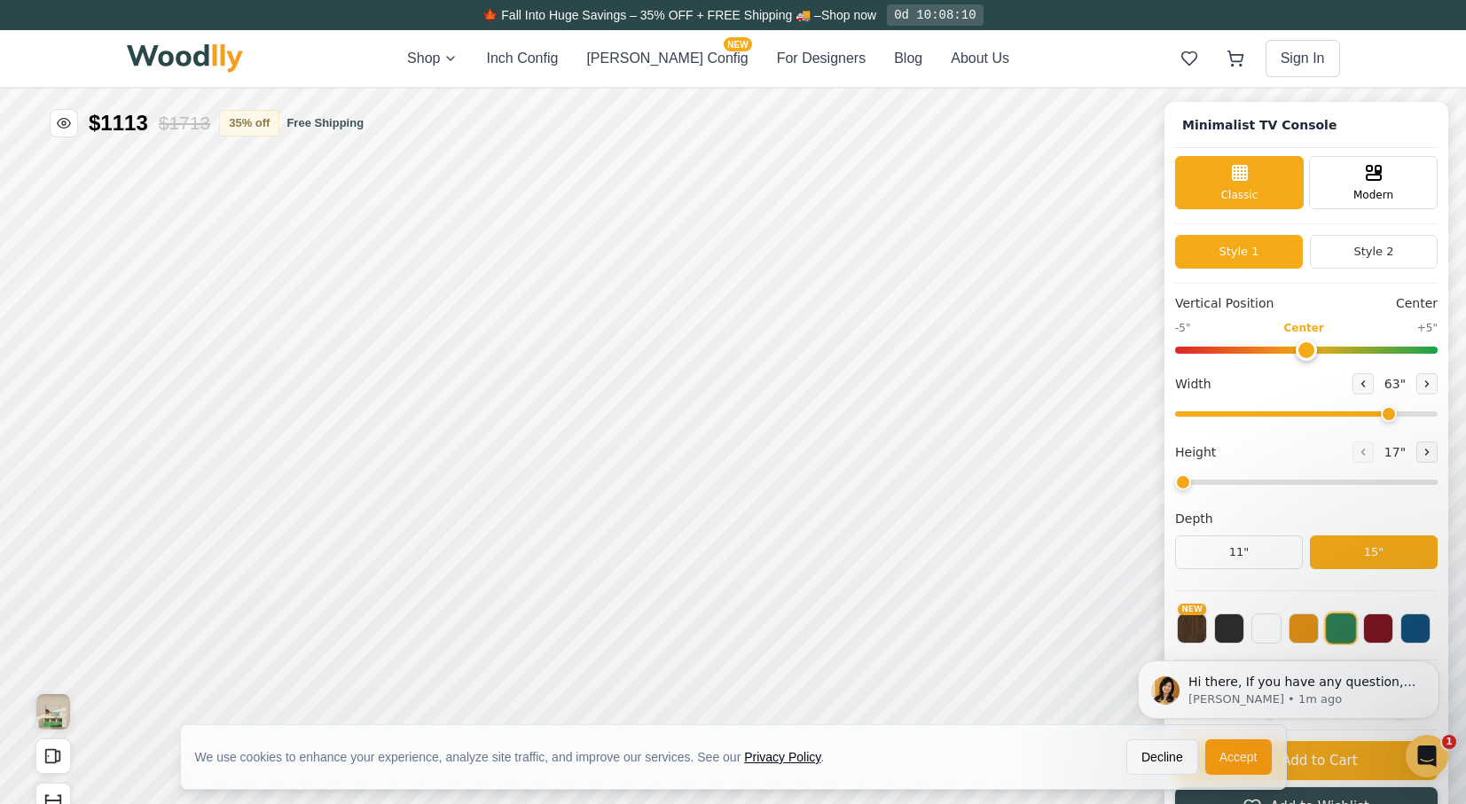
type input "2"
click at [1223, 482] on input "range" at bounding box center [1306, 482] width 262 height 5
click at [316, 351] on div "9"" at bounding box center [315, 345] width 13 height 20
click at [932, 485] on rect at bounding box center [925, 483] width 14 height 18
click at [935, 485] on div "Single Door" at bounding box center [924, 483] width 39 height 39
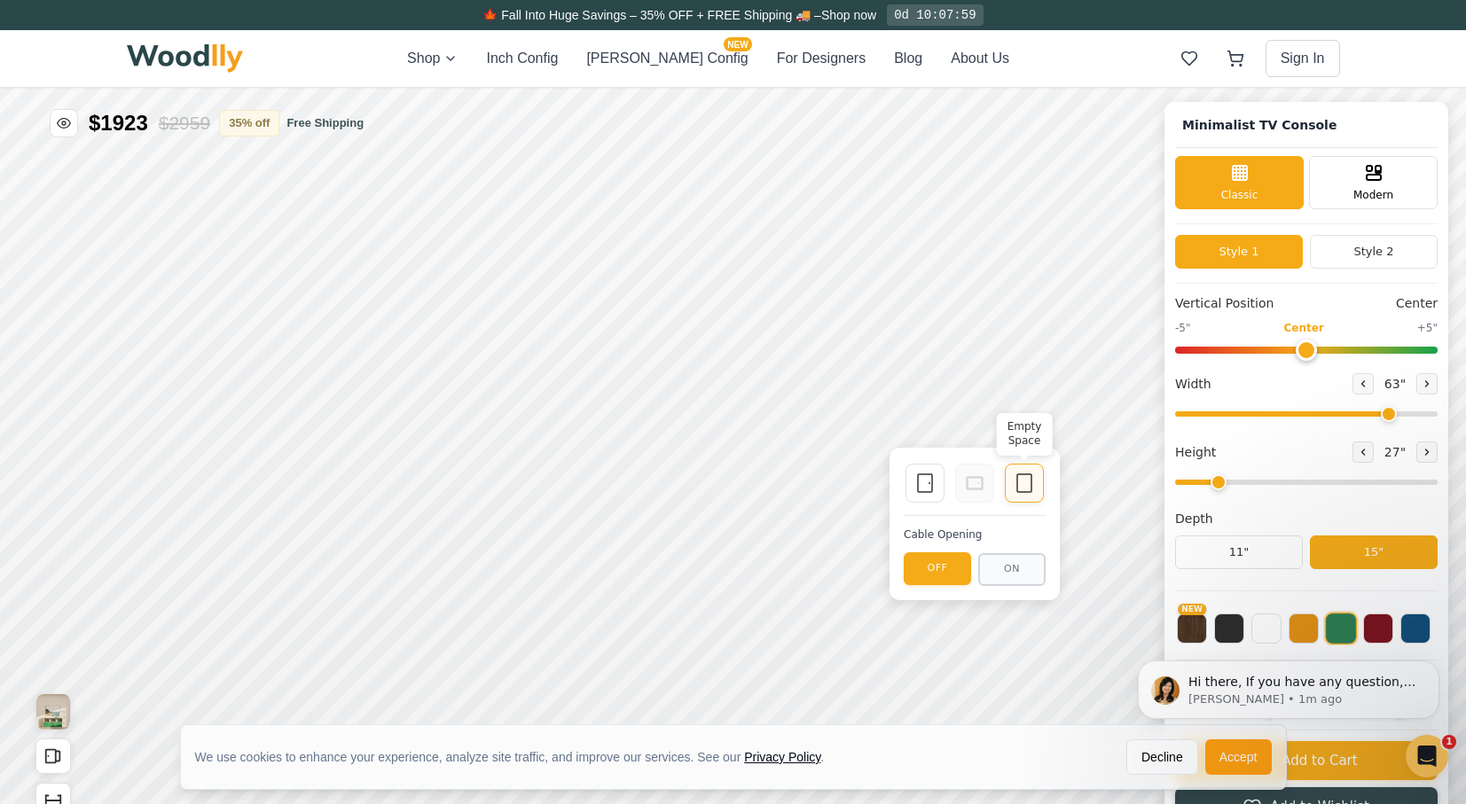
click at [1025, 482] on icon at bounding box center [1023, 483] width 21 height 21
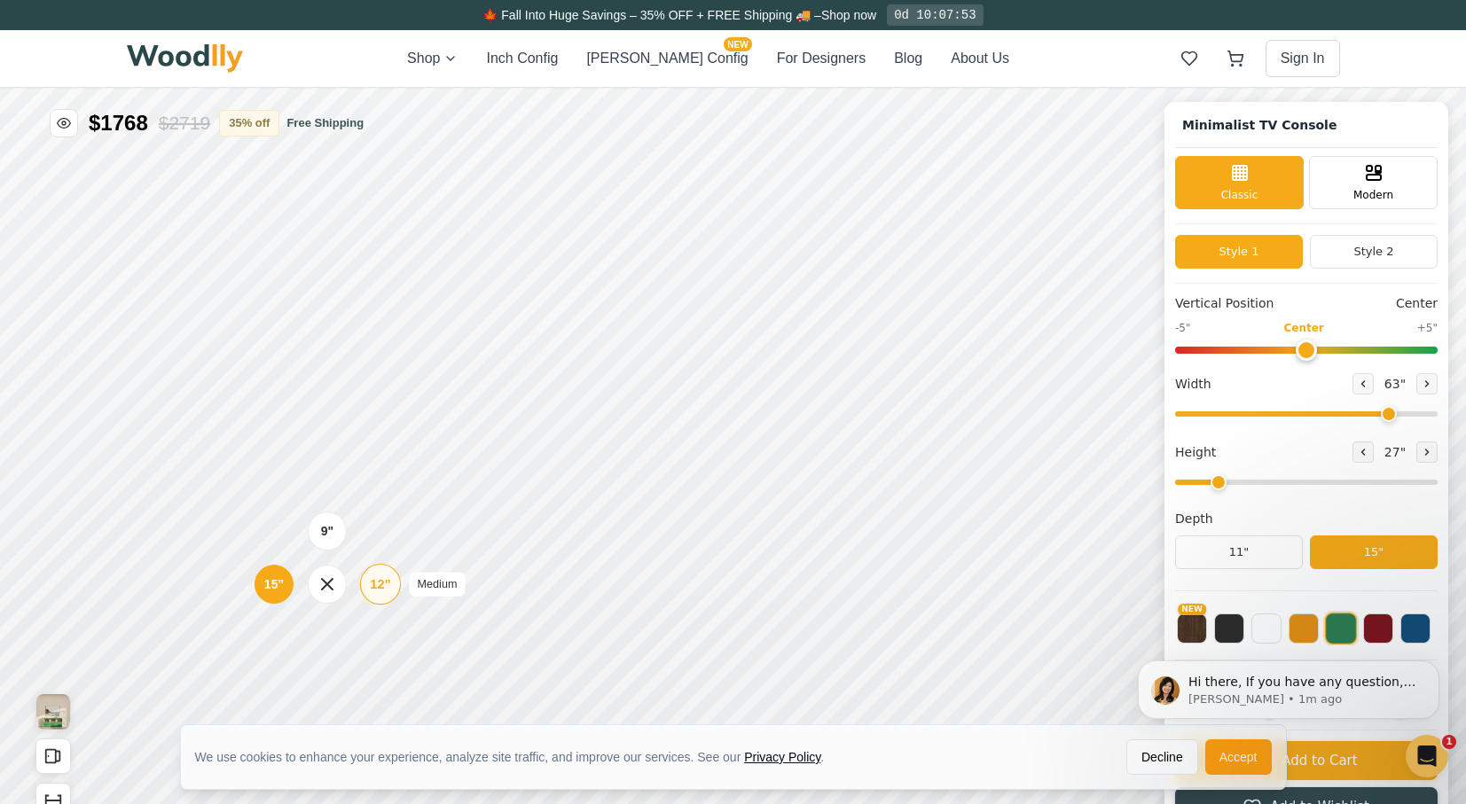
click at [389, 584] on div "12"" at bounding box center [380, 585] width 20 height 20
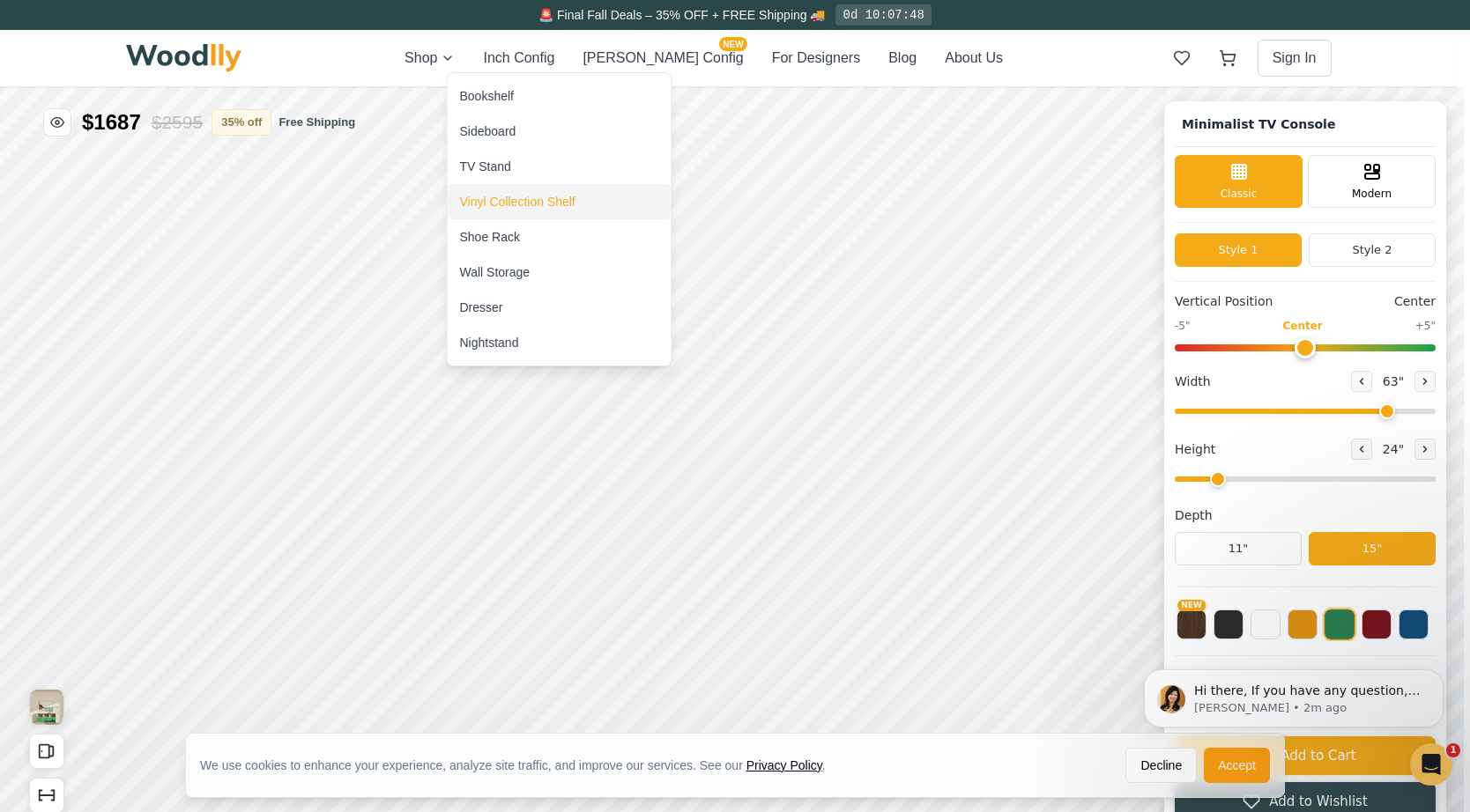
click at [486, 201] on div "Vinyl Collection Shelf" at bounding box center [518, 202] width 115 height 18
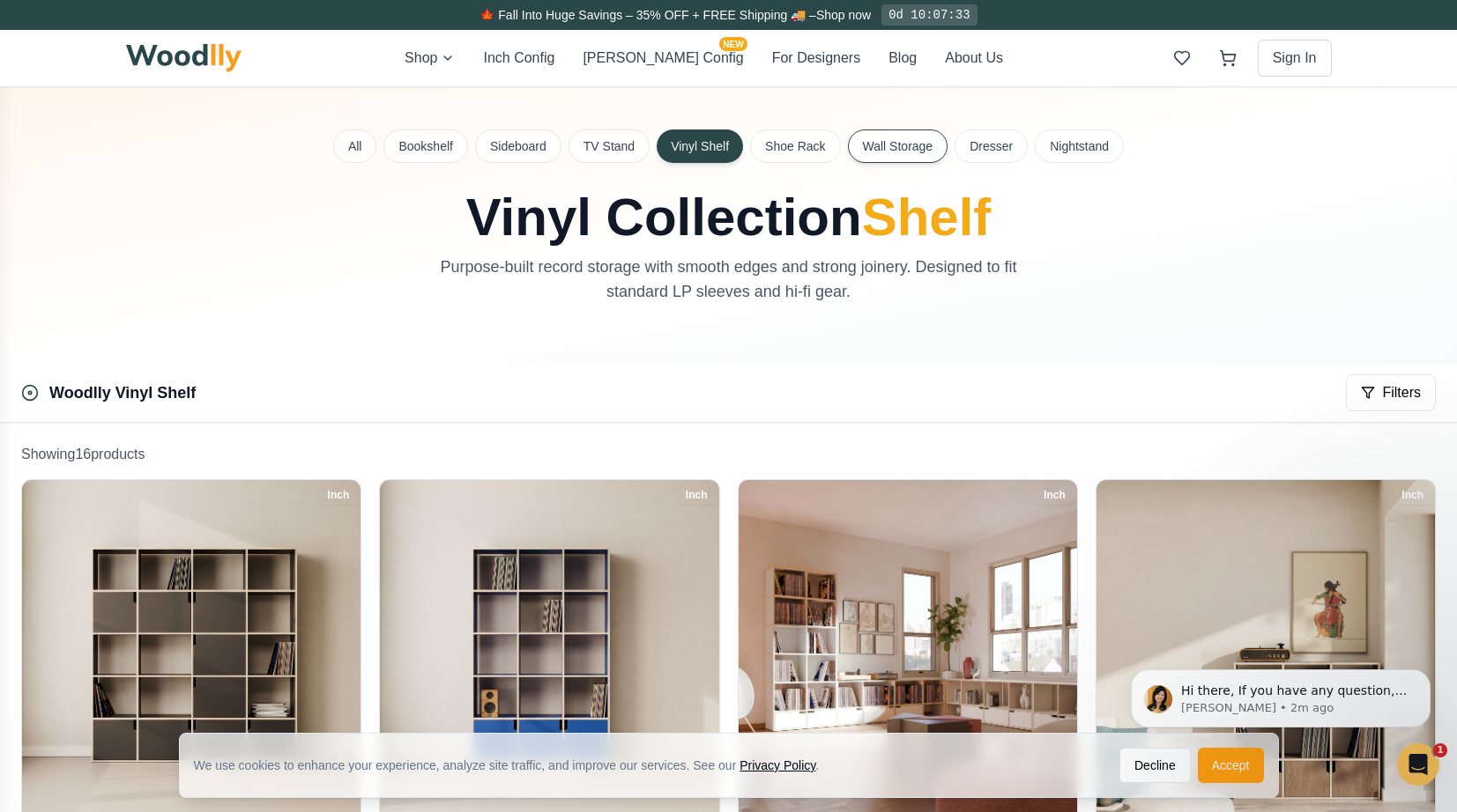
click at [913, 150] on button "Wall Storage" at bounding box center [897, 146] width 100 height 34
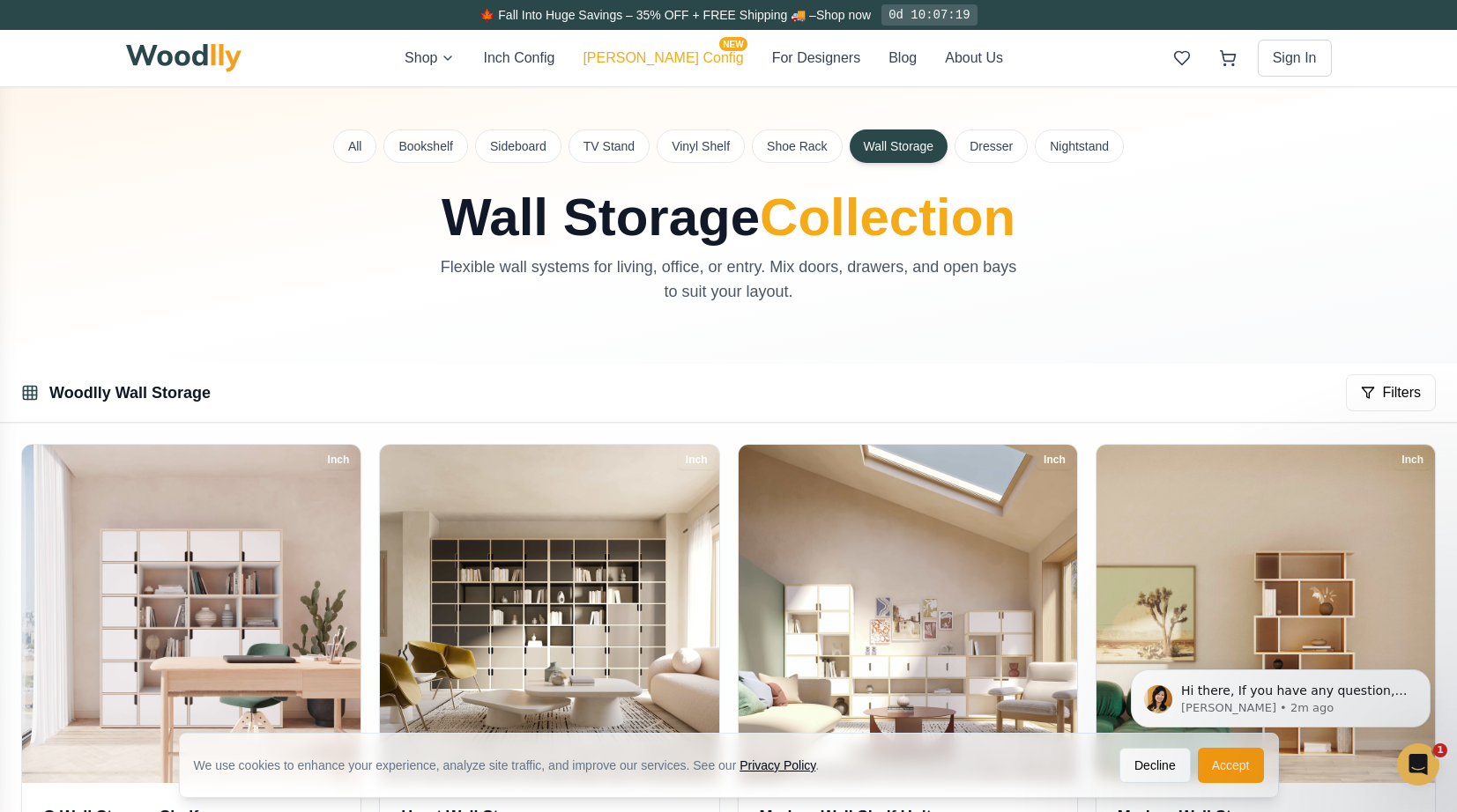
click at [638, 66] on button "[PERSON_NAME] Config NEW" at bounding box center [662, 58] width 160 height 21
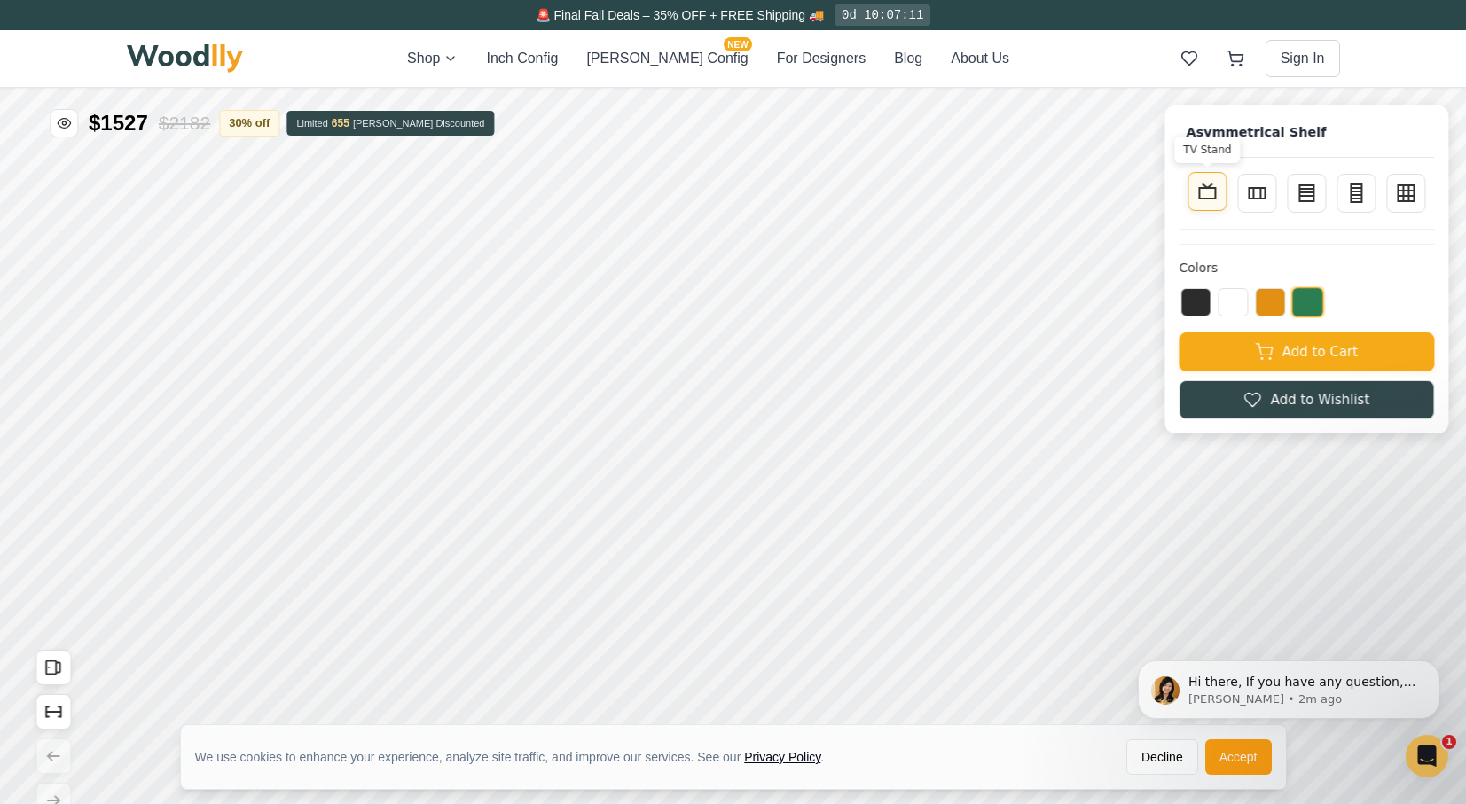
click at [1217, 197] on icon at bounding box center [1206, 191] width 21 height 21
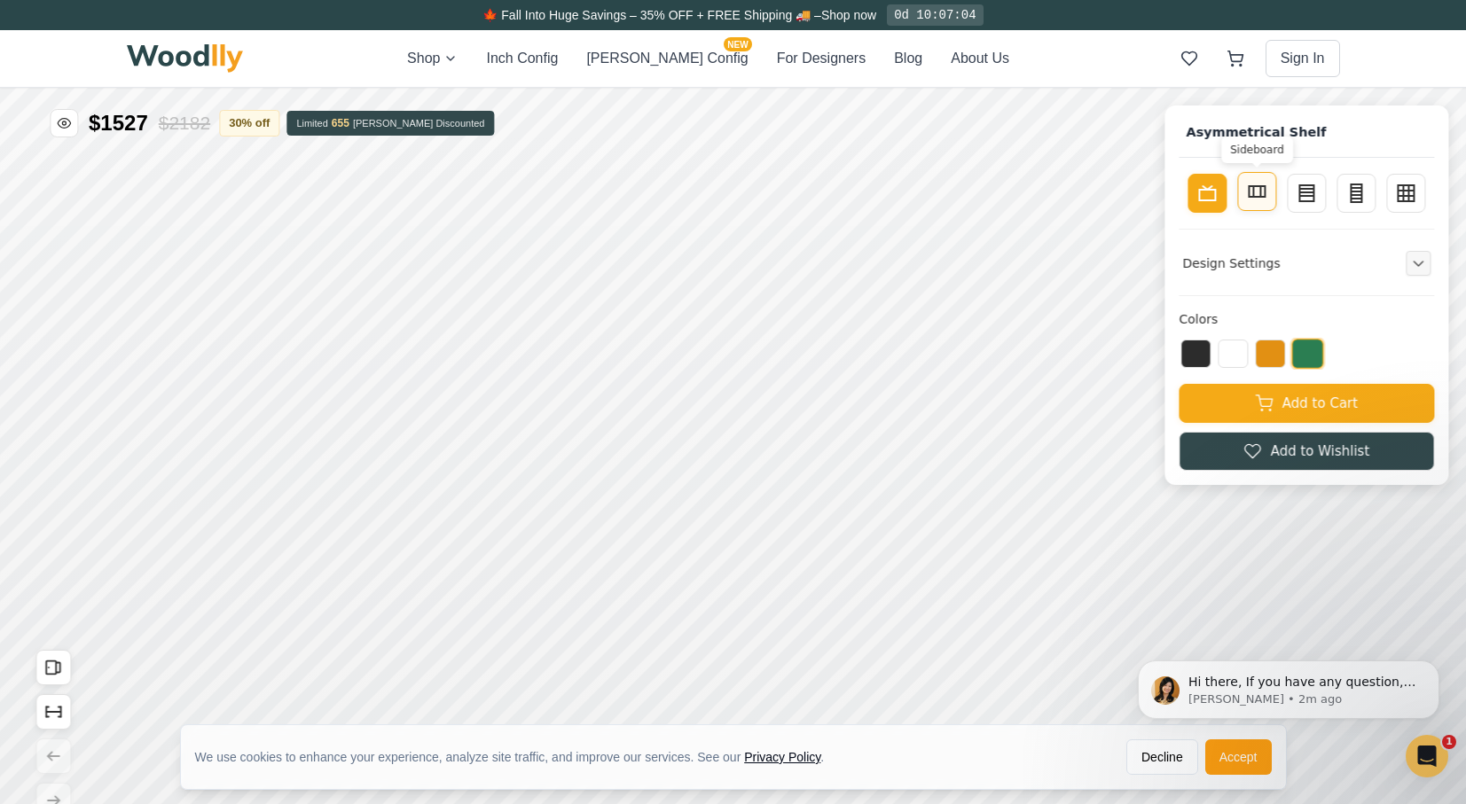
click at [1253, 192] on line at bounding box center [1253, 191] width 0 height 11
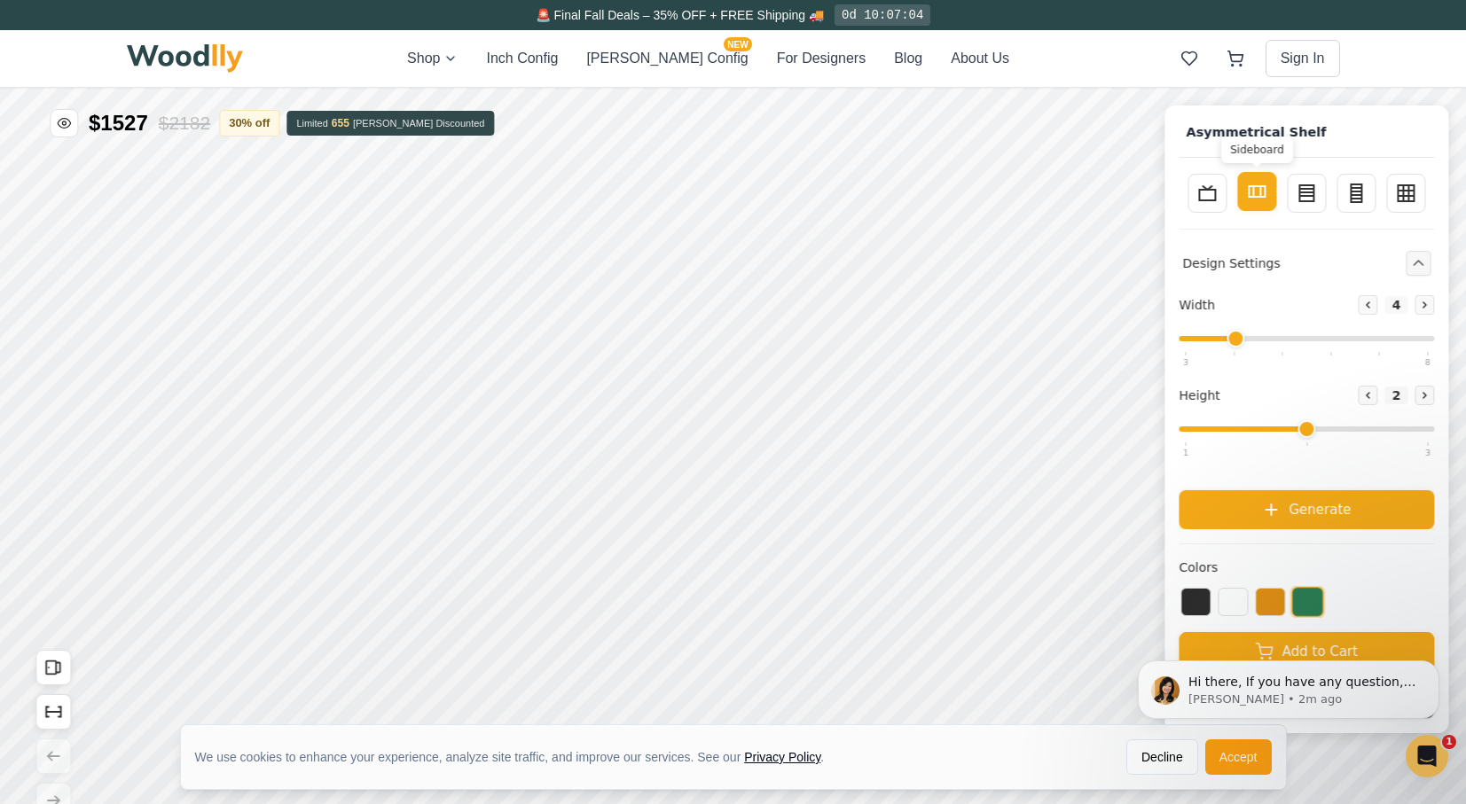
click at [1253, 192] on line at bounding box center [1253, 191] width 0 height 11
click at [1217, 192] on icon at bounding box center [1206, 191] width 21 height 21
type input "1"
type input "4"
click at [1283, 336] on input "range" at bounding box center [1305, 338] width 255 height 5
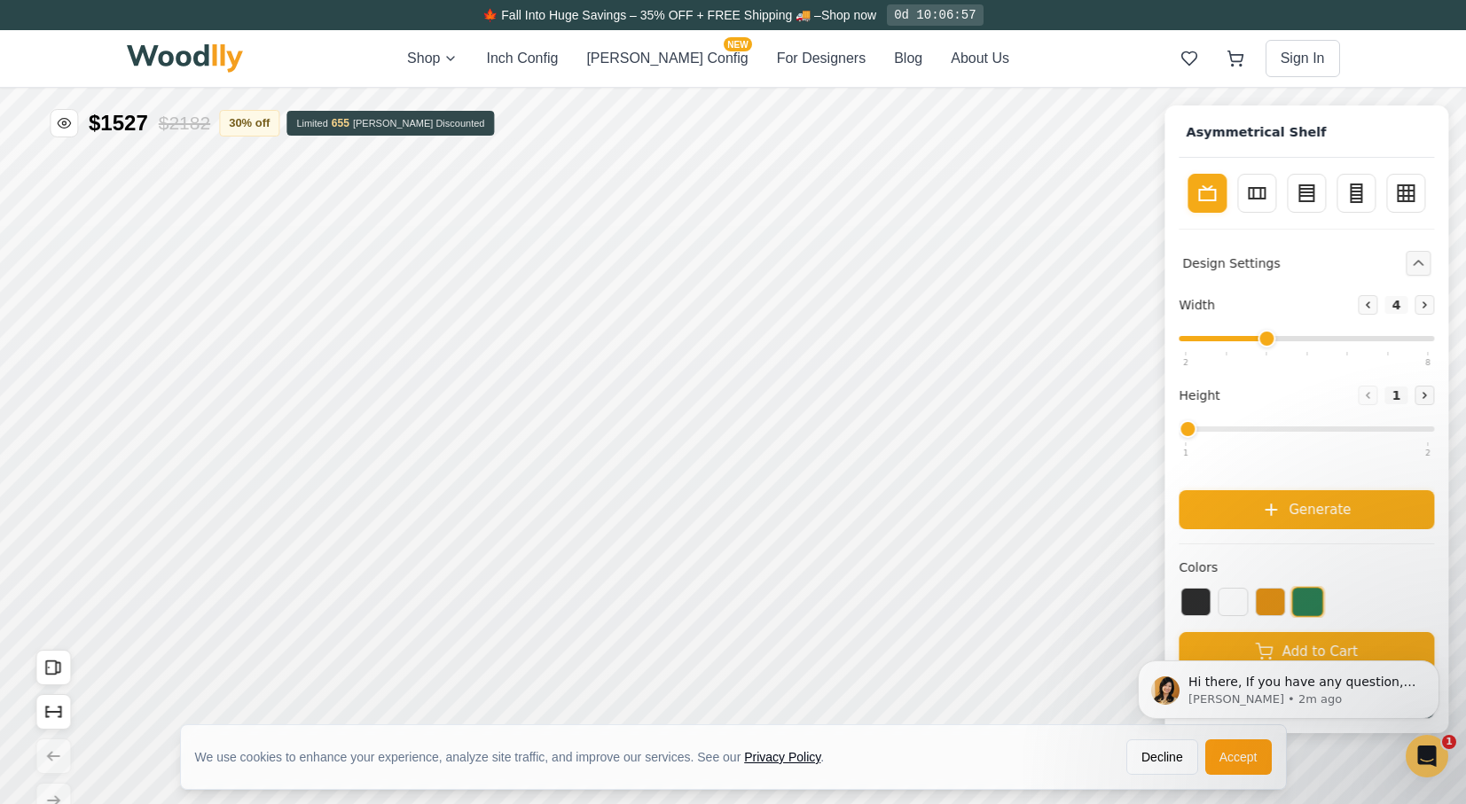
drag, startPoint x: 1201, startPoint y: 426, endPoint x: 1211, endPoint y: 427, distance: 9.9
click at [1211, 427] on input "range" at bounding box center [1305, 428] width 255 height 5
drag, startPoint x: 1202, startPoint y: 433, endPoint x: 1273, endPoint y: 429, distance: 71.0
click at [1266, 429] on input "range" at bounding box center [1305, 428] width 255 height 5
click at [1429, 395] on icon at bounding box center [1424, 395] width 11 height 11
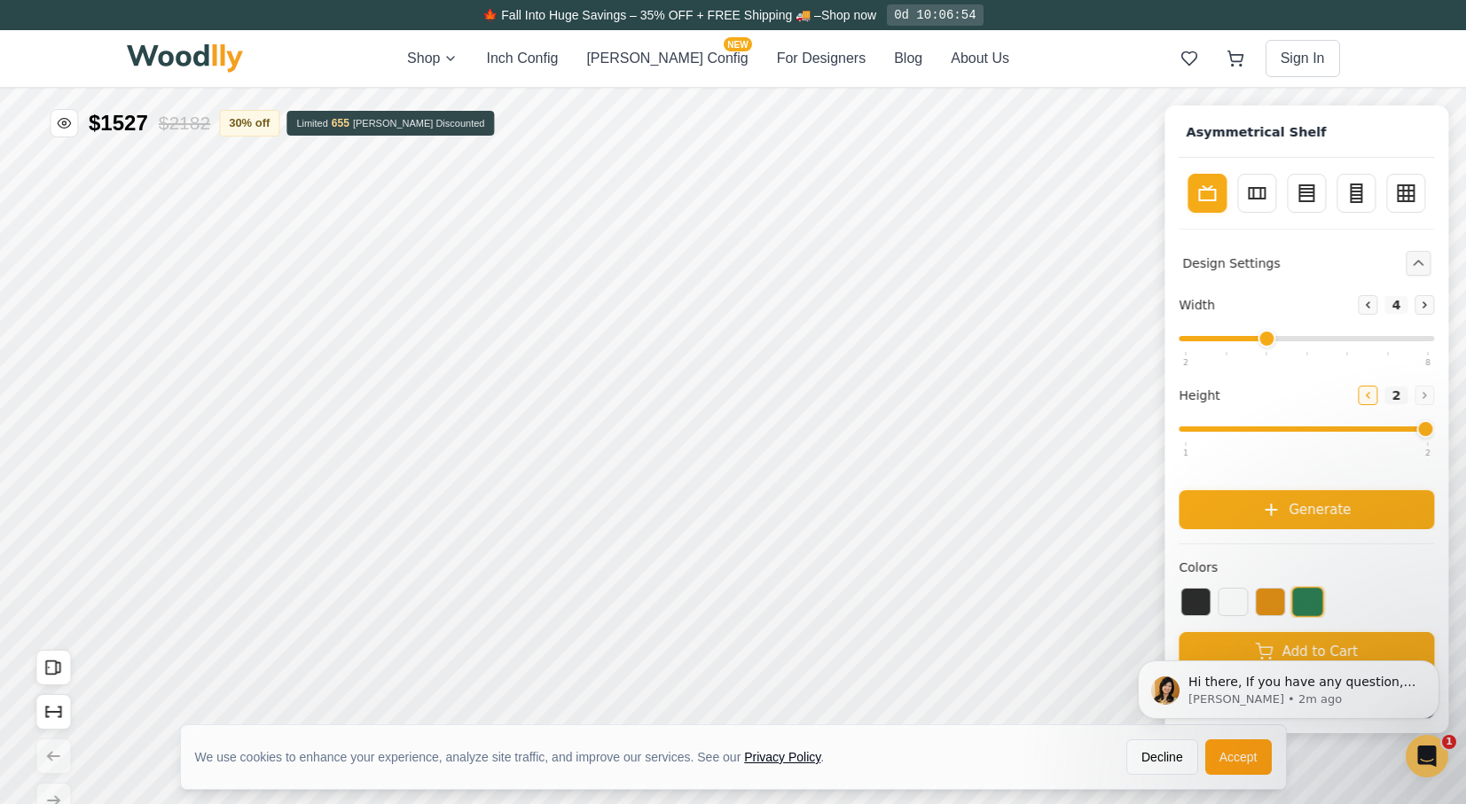
click at [1372, 395] on button "Decrease" at bounding box center [1367, 396] width 20 height 20
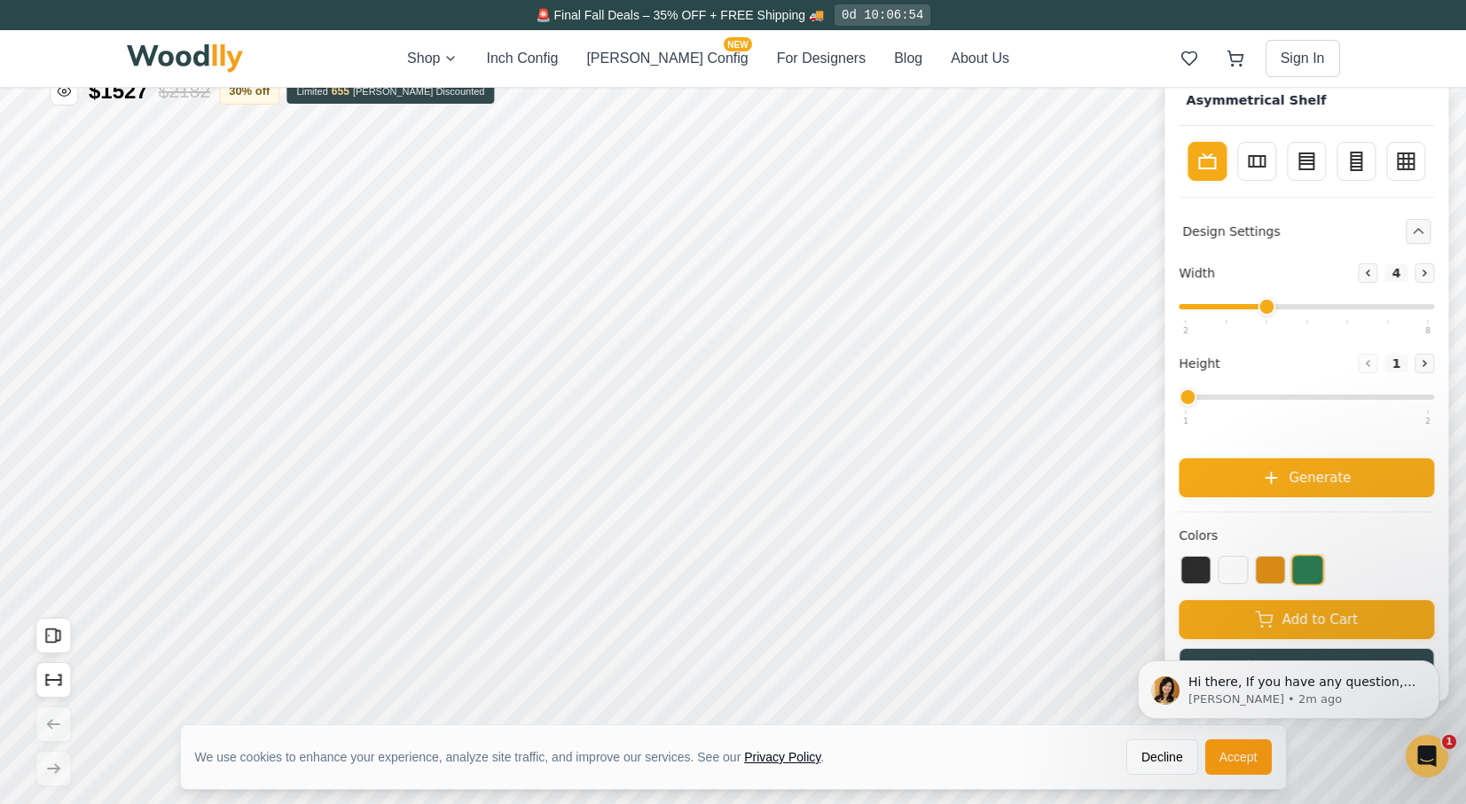
scroll to position [19, 0]
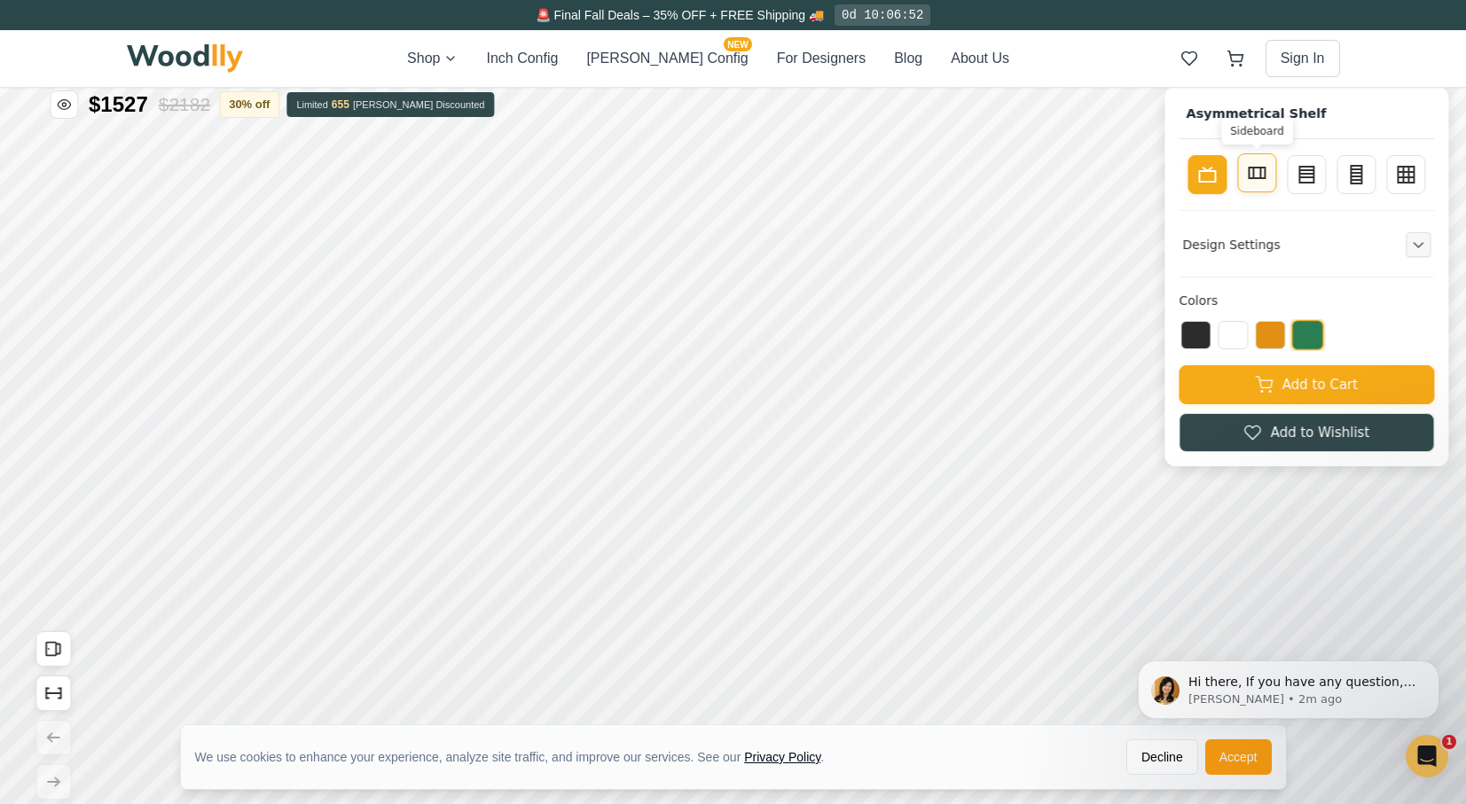
click at [1264, 174] on icon at bounding box center [1256, 172] width 21 height 21
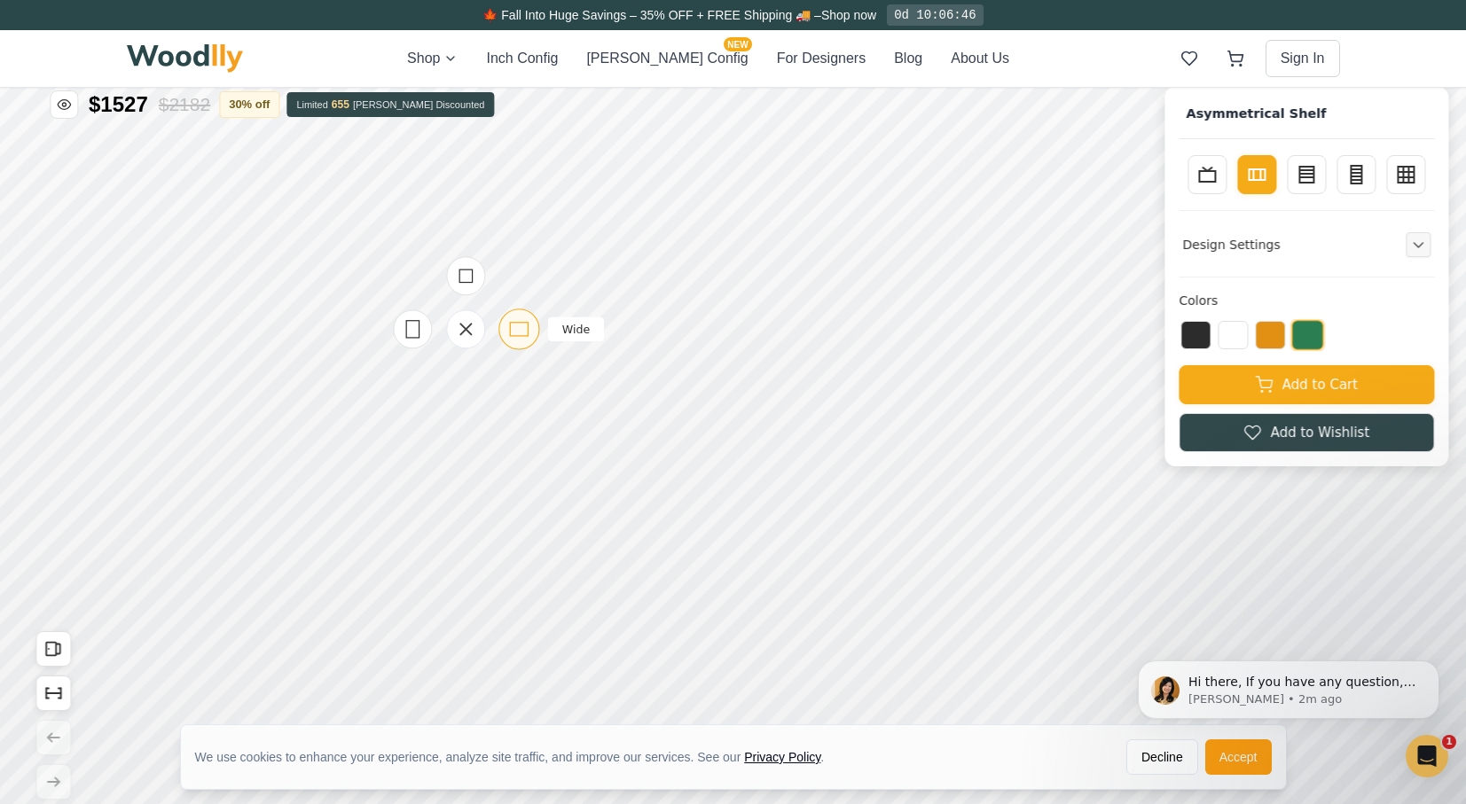
click at [516, 331] on icon at bounding box center [519, 329] width 22 height 22
click at [723, 382] on icon at bounding box center [729, 377] width 22 height 22
click at [755, 431] on icon at bounding box center [766, 430] width 22 height 22
click at [817, 239] on icon at bounding box center [818, 238] width 12 height 12
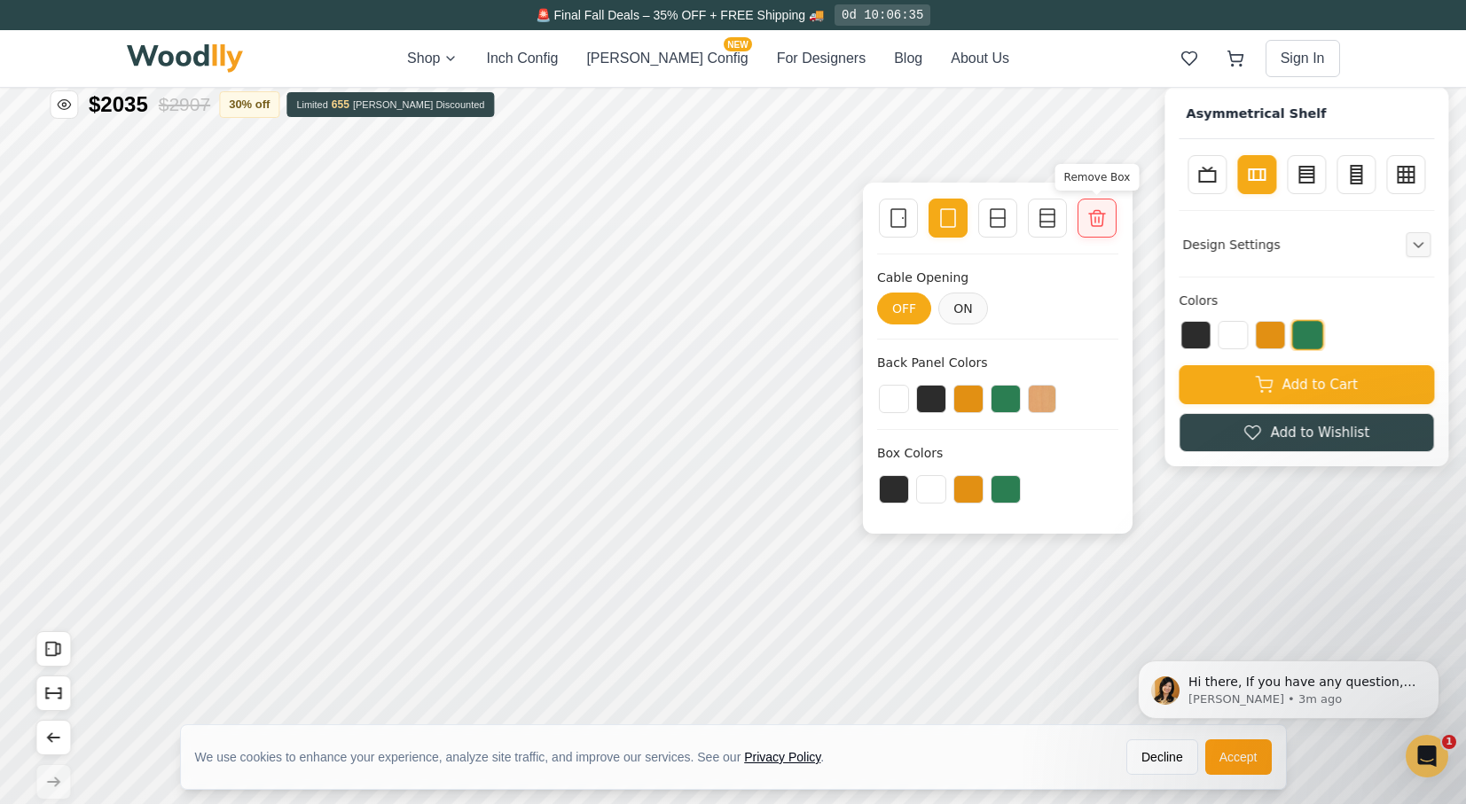
click at [1089, 215] on icon at bounding box center [1096, 217] width 21 height 21
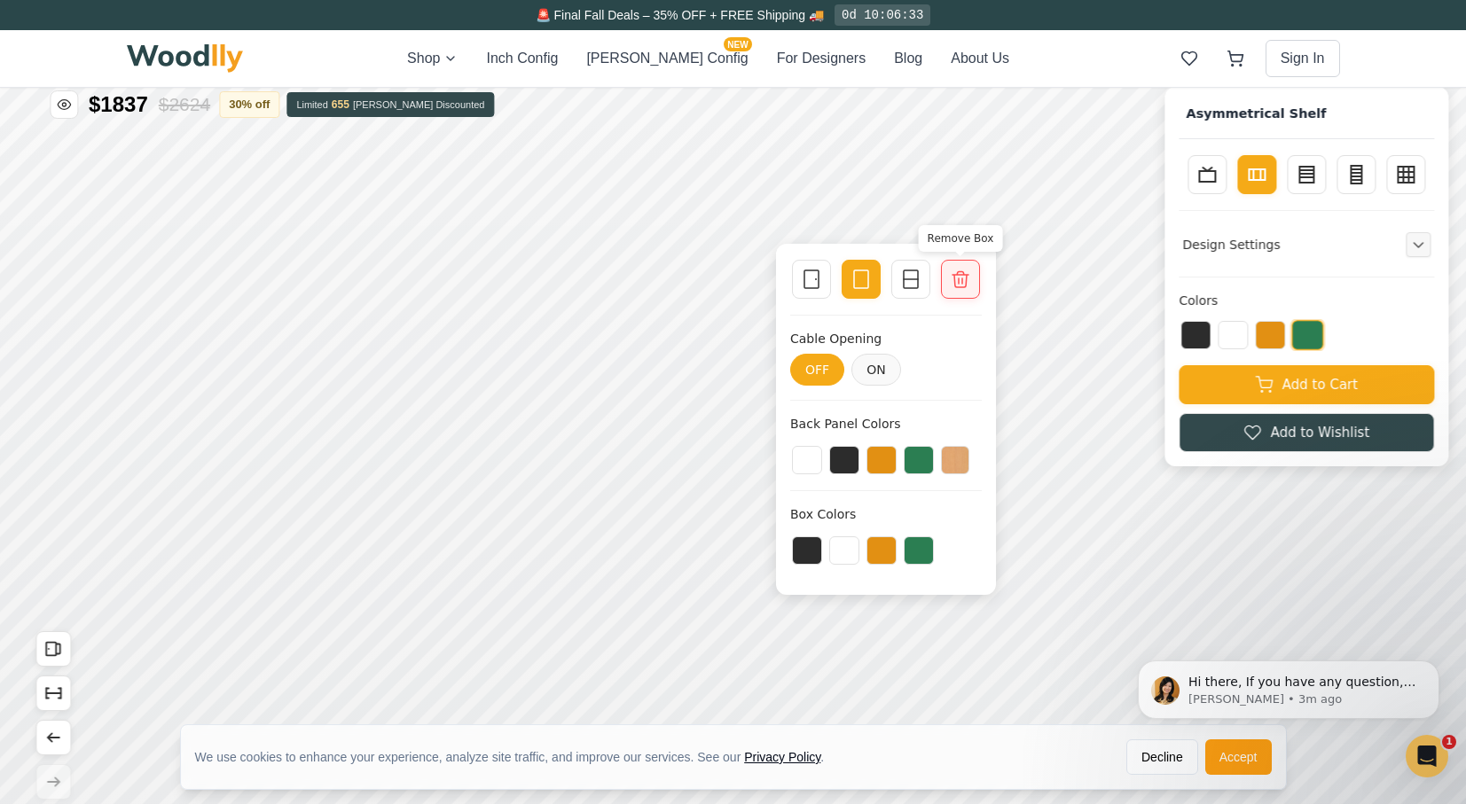
click at [958, 277] on icon at bounding box center [960, 279] width 21 height 21
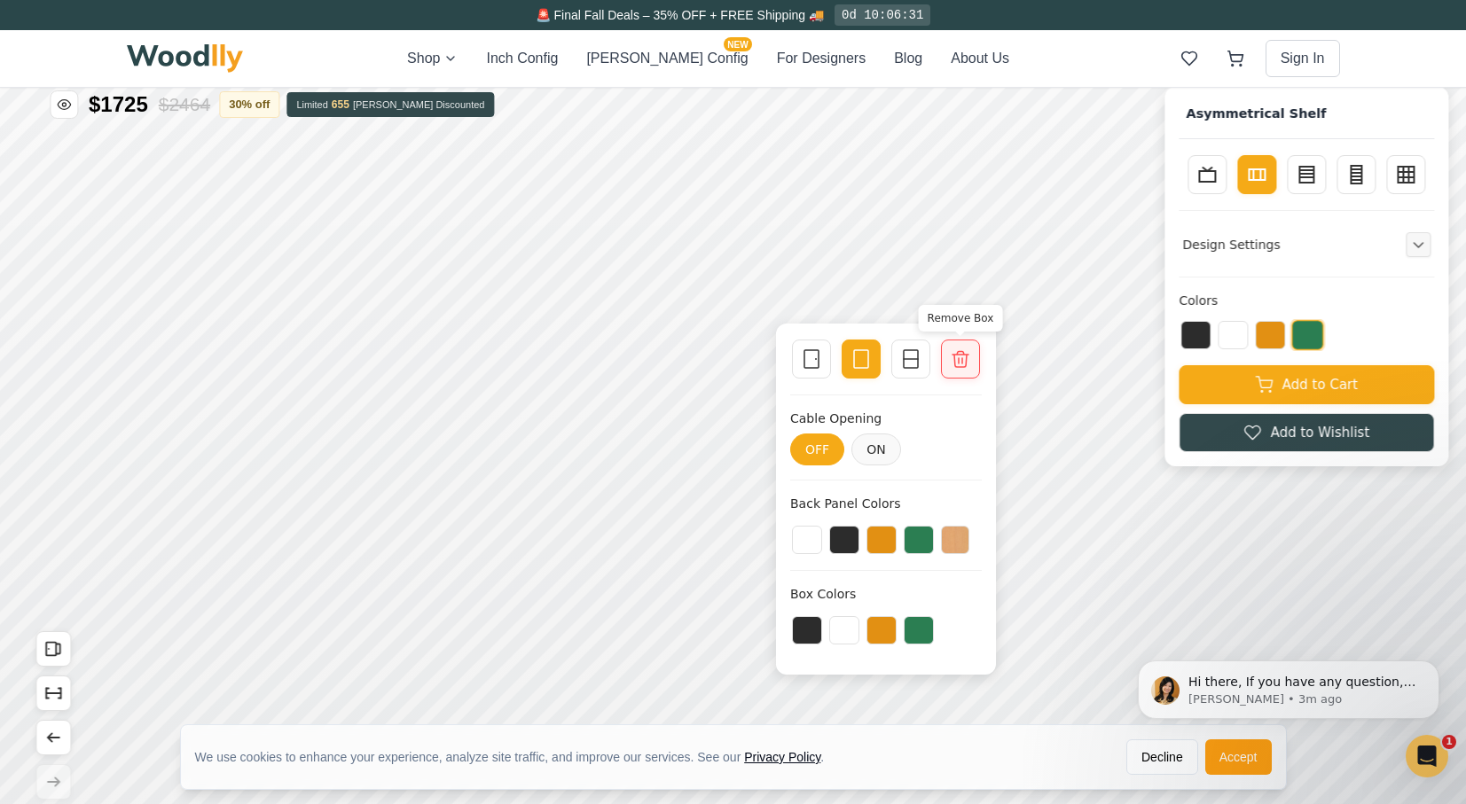
click at [961, 362] on icon at bounding box center [960, 359] width 16 height 16
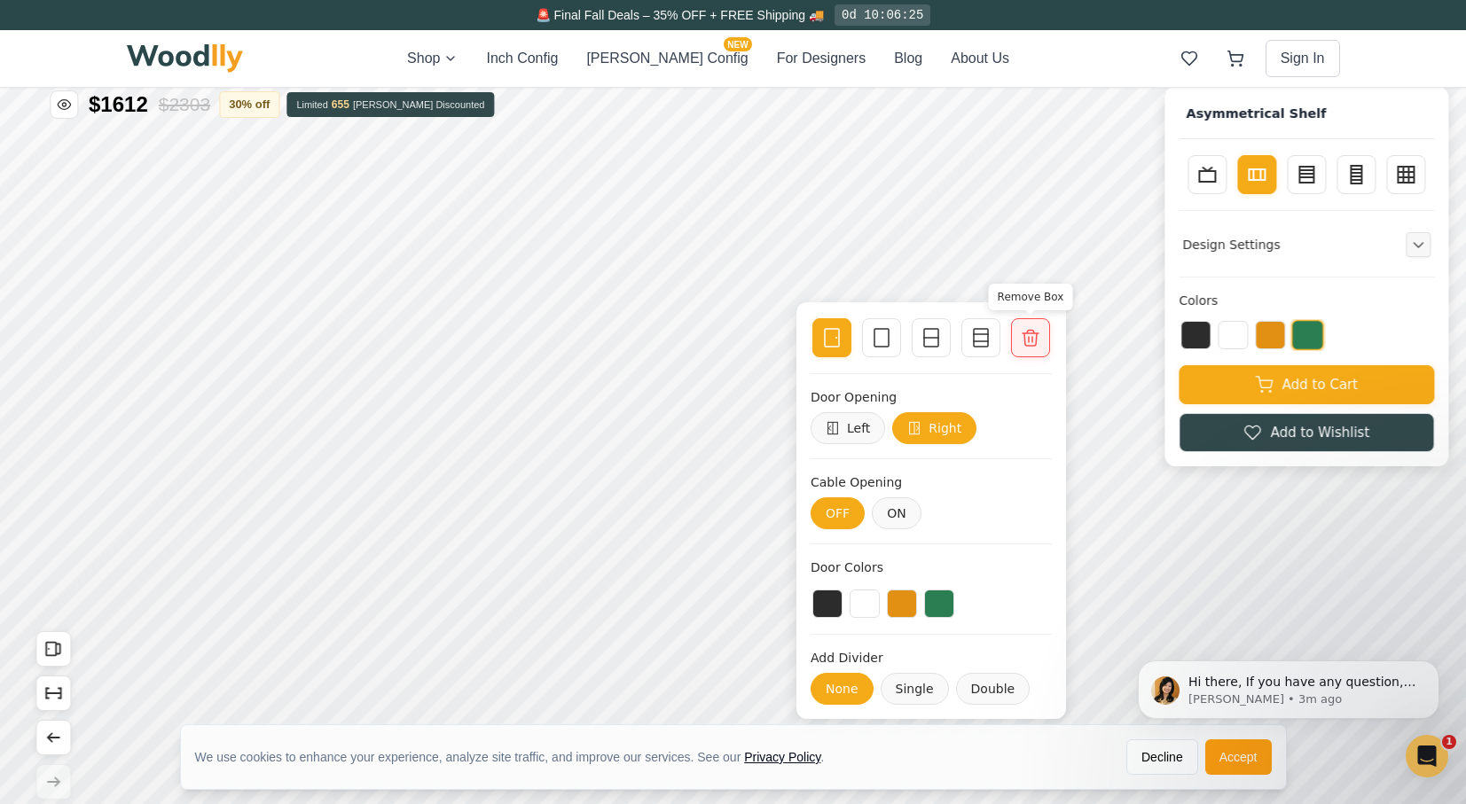
click at [1035, 335] on icon at bounding box center [1030, 337] width 21 height 21
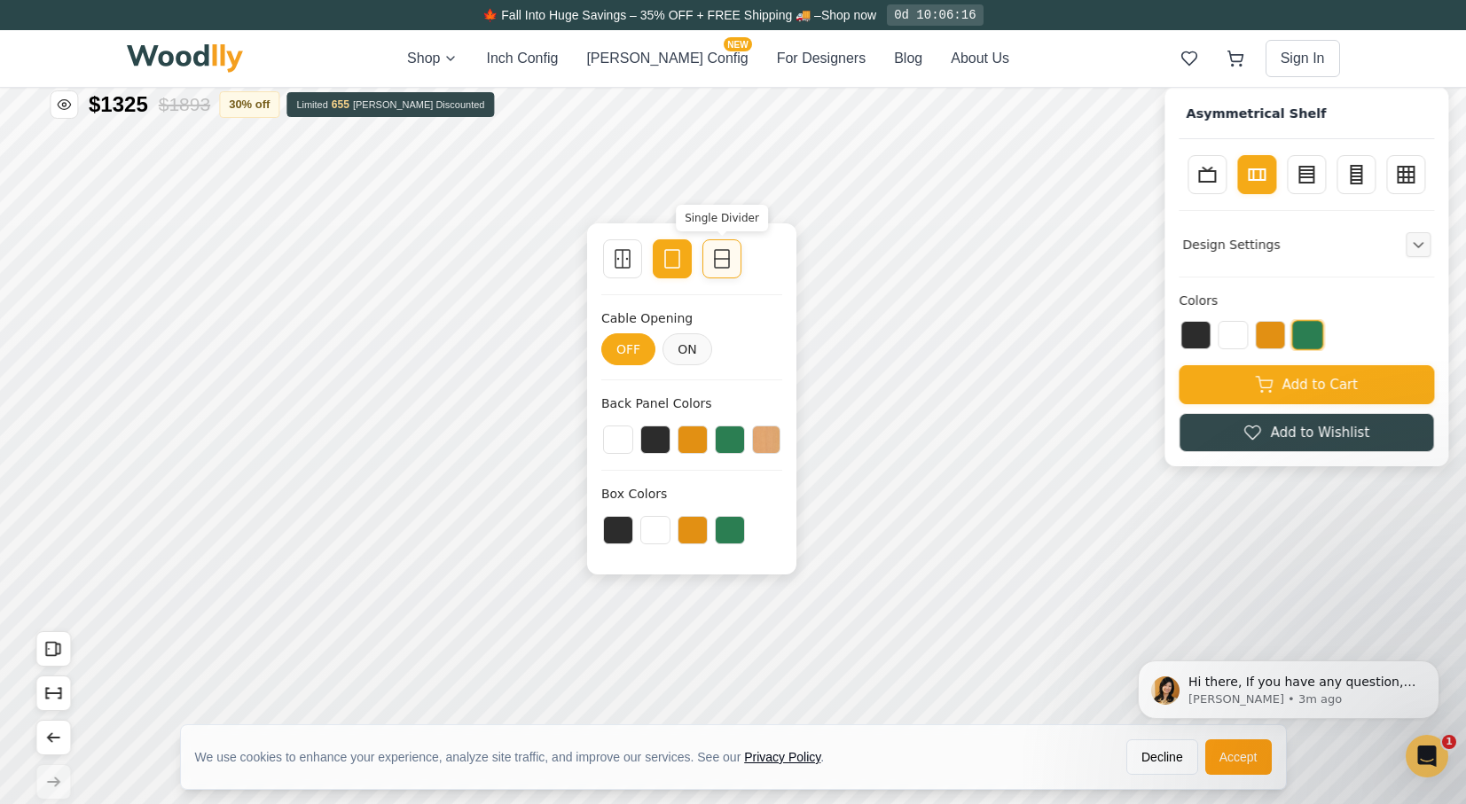
click at [716, 267] on rect at bounding box center [722, 259] width 14 height 18
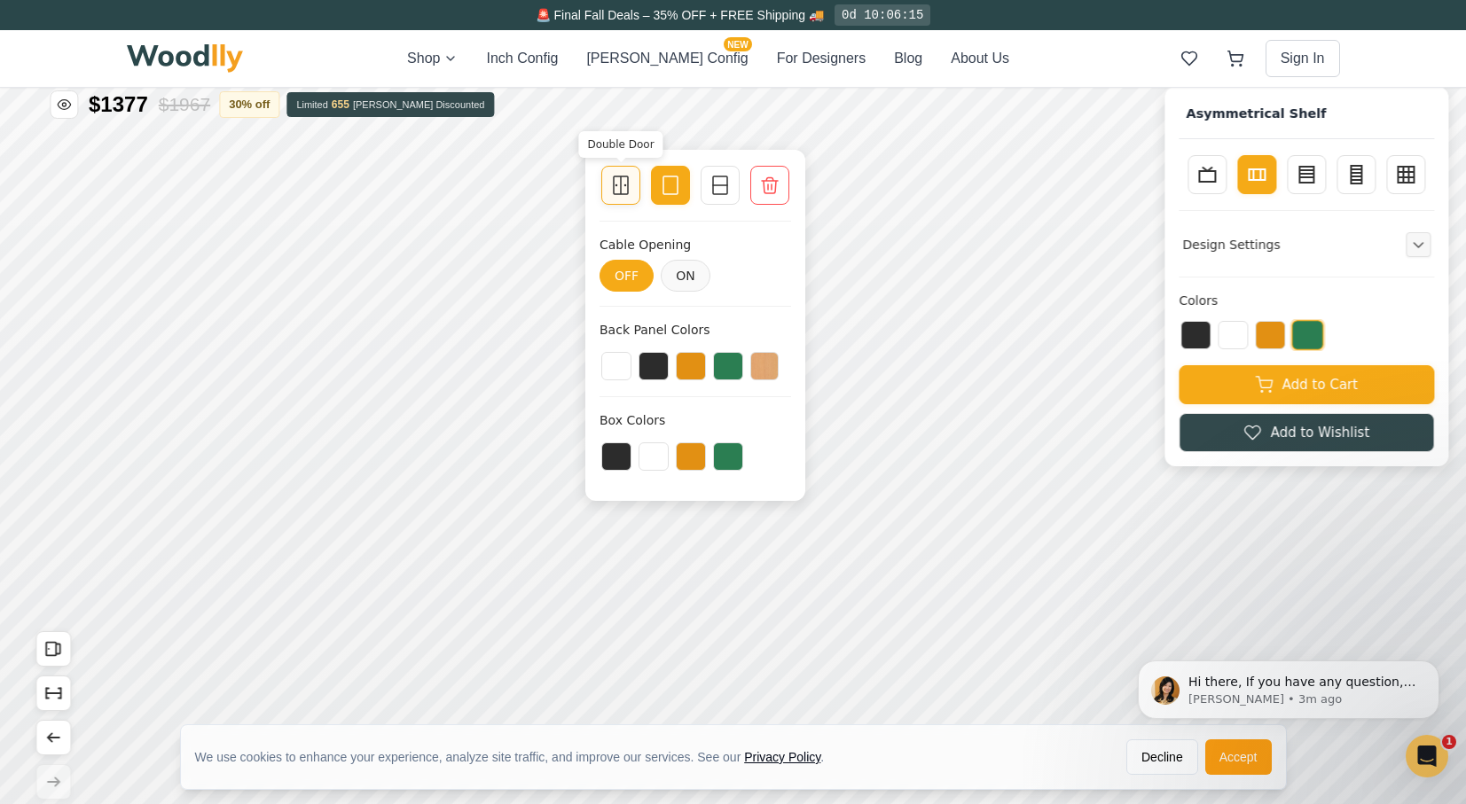
click at [626, 188] on icon at bounding box center [620, 185] width 21 height 21
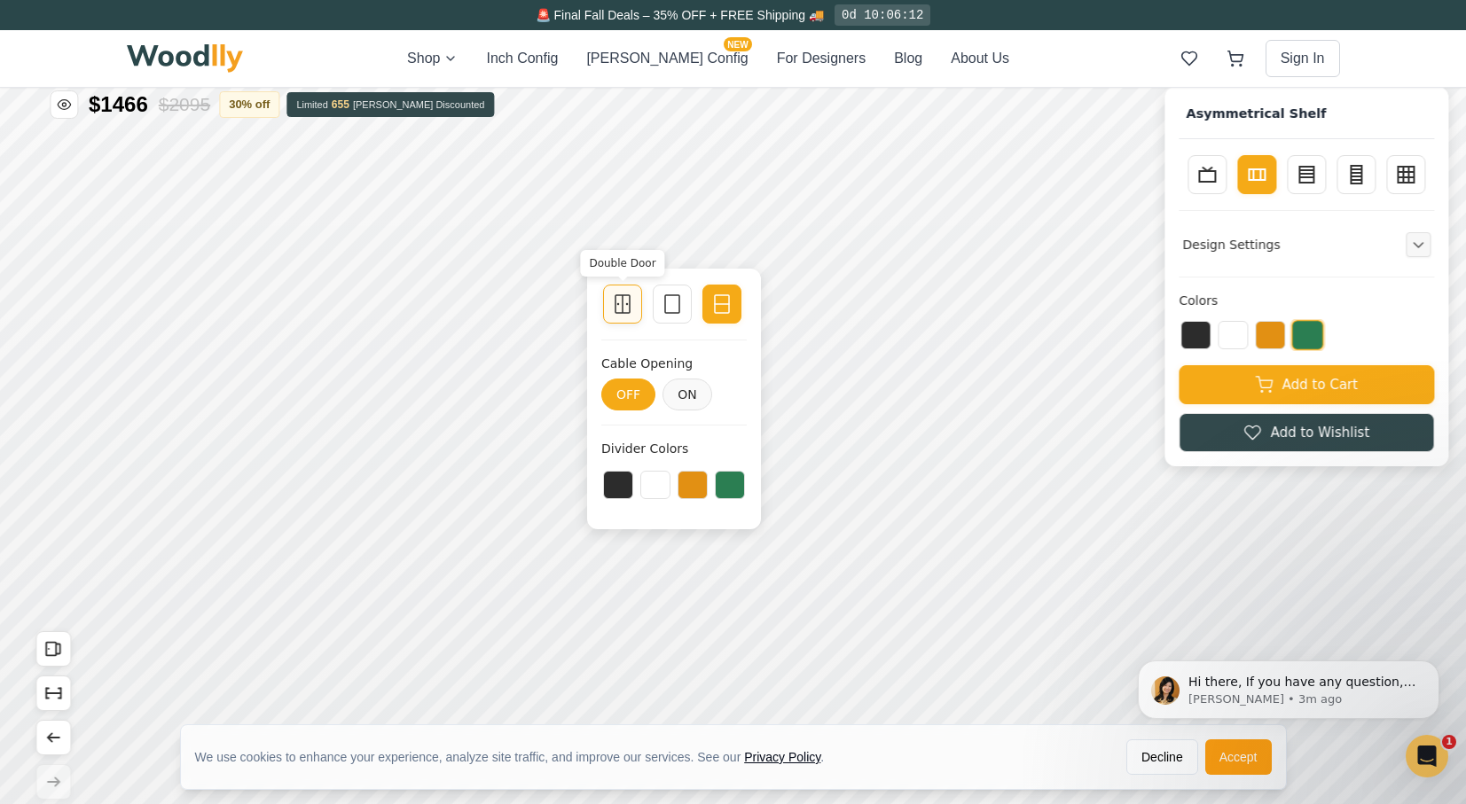
click at [625, 303] on icon at bounding box center [622, 303] width 21 height 21
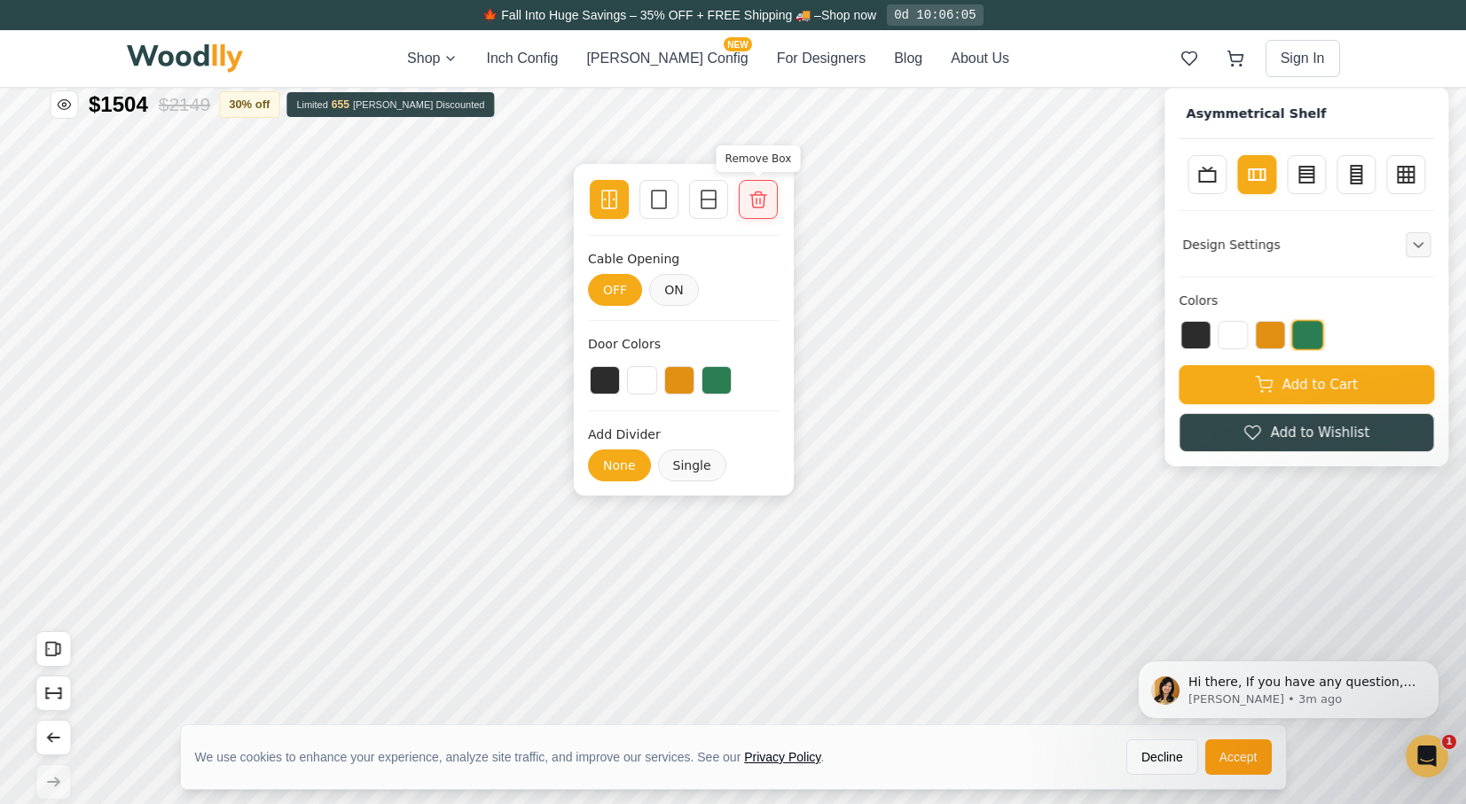
click at [763, 210] on div at bounding box center [758, 199] width 25 height 25
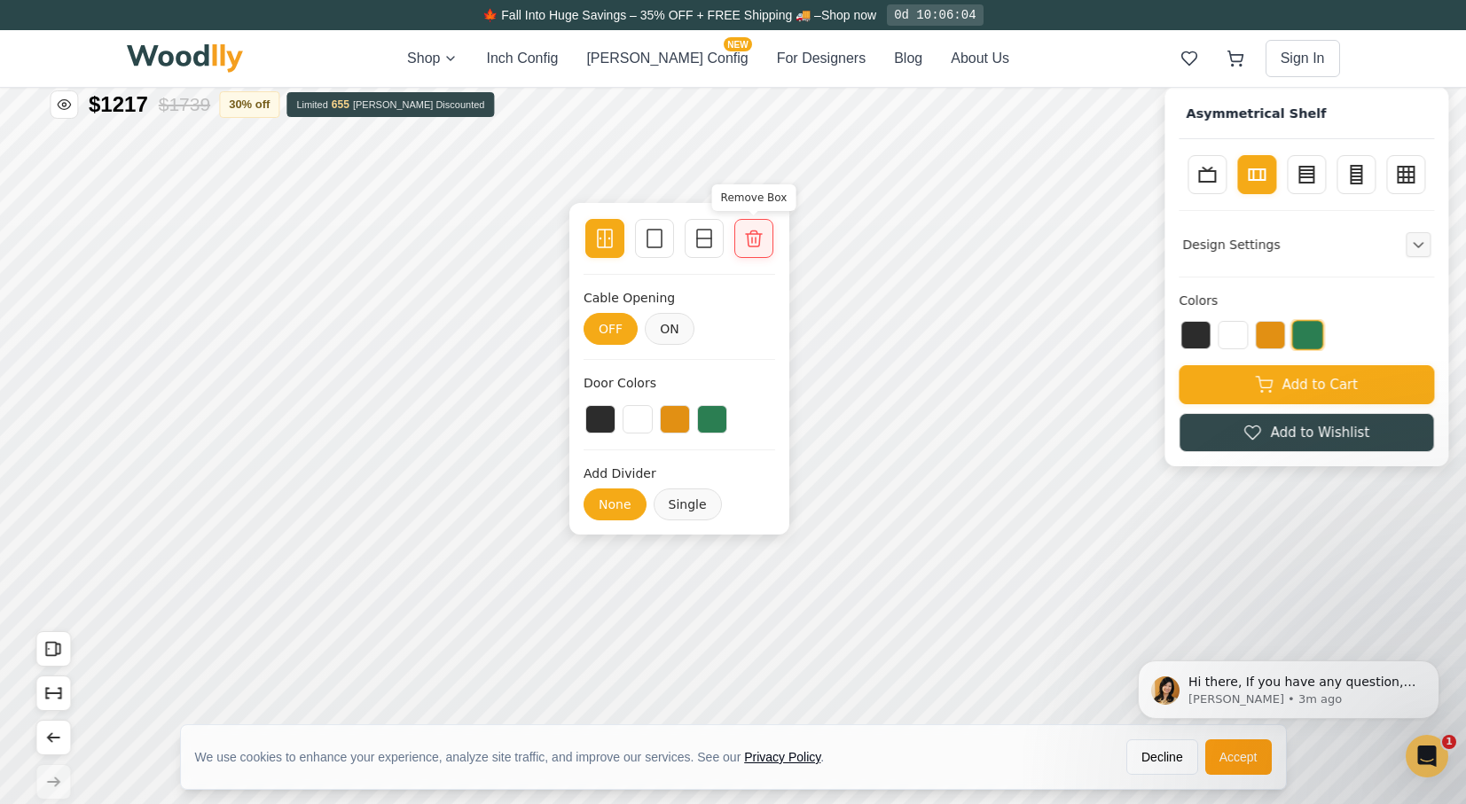
click at [755, 237] on icon at bounding box center [753, 238] width 21 height 21
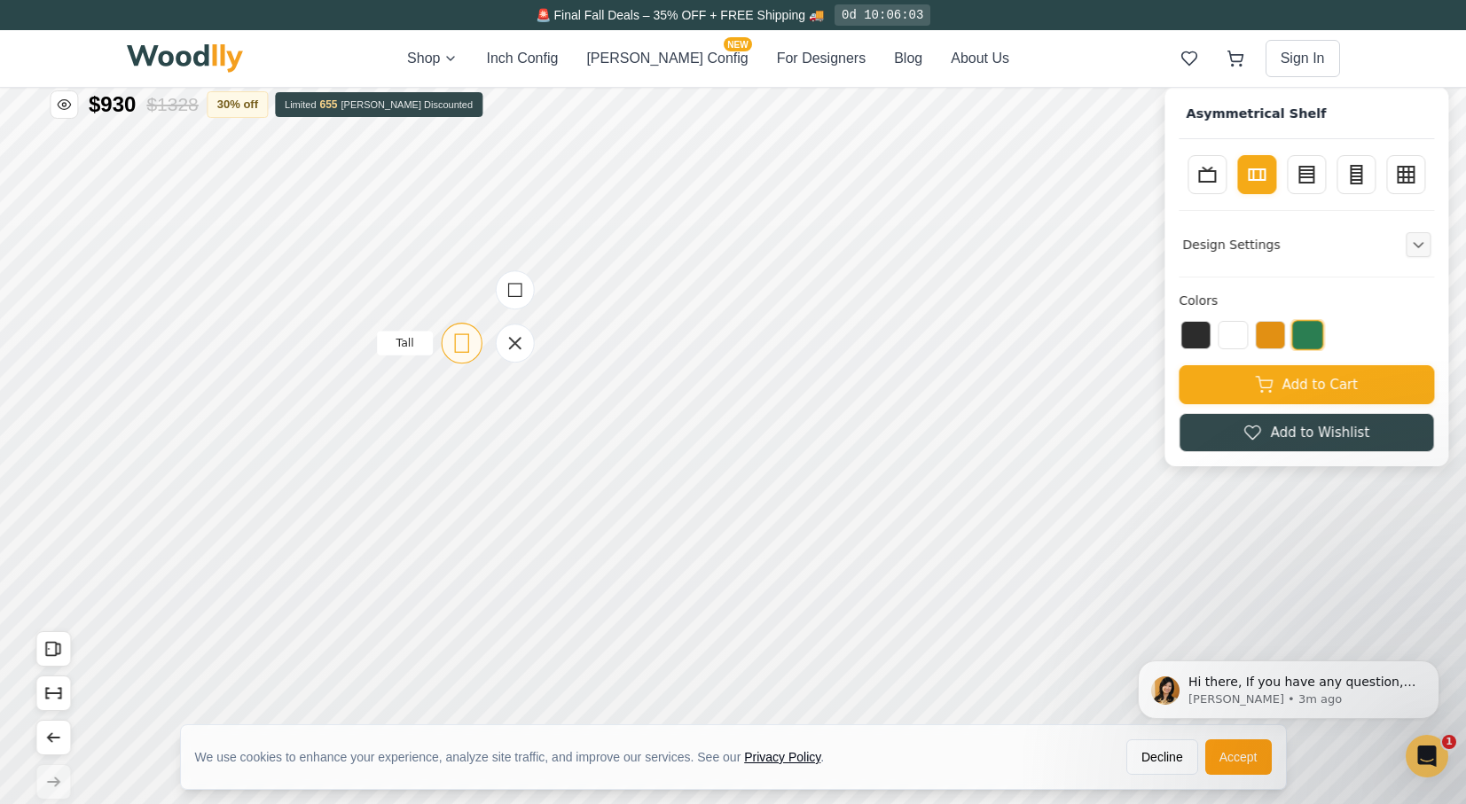
click at [457, 337] on icon at bounding box center [461, 343] width 22 height 22
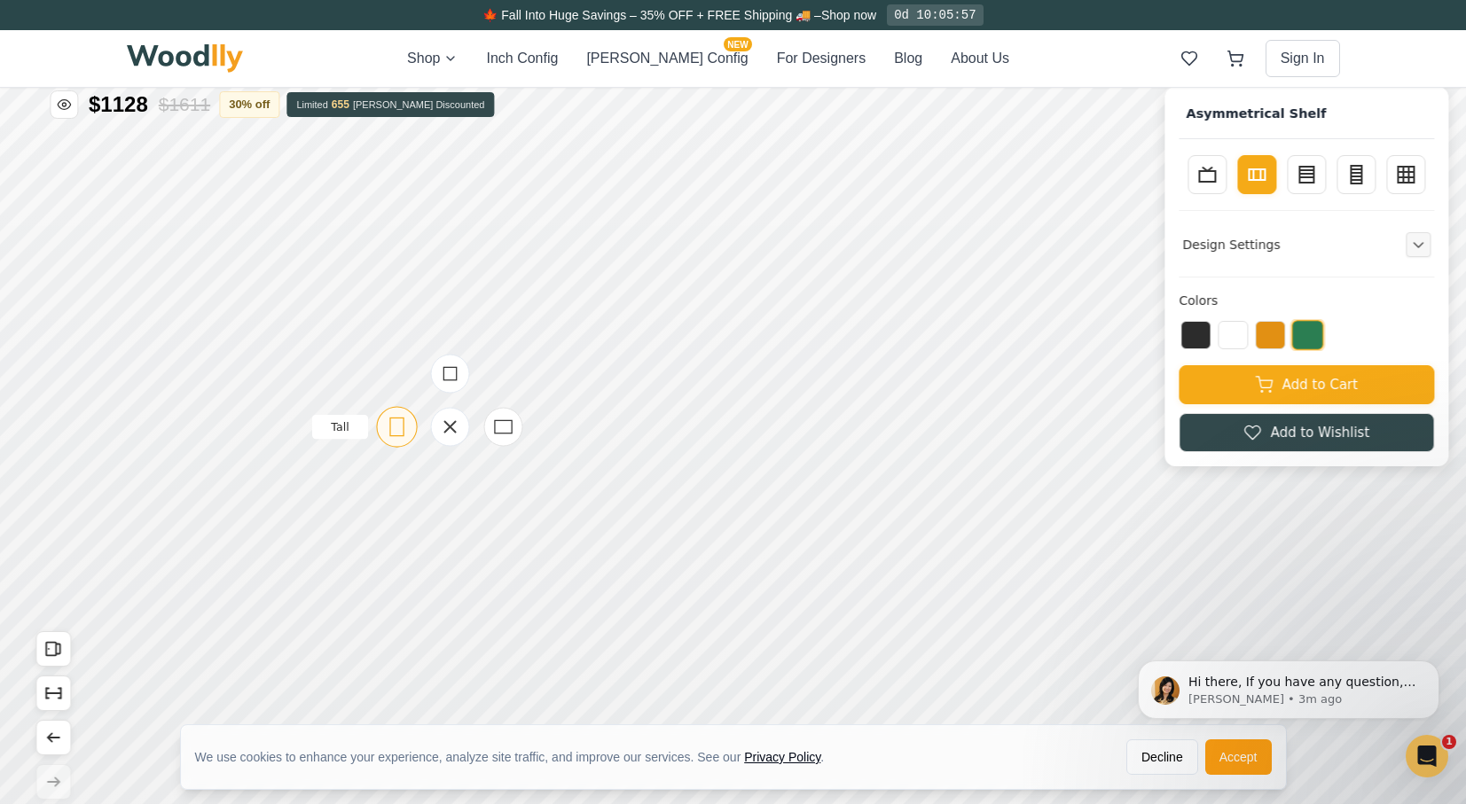
click at [398, 420] on icon at bounding box center [397, 427] width 22 height 22
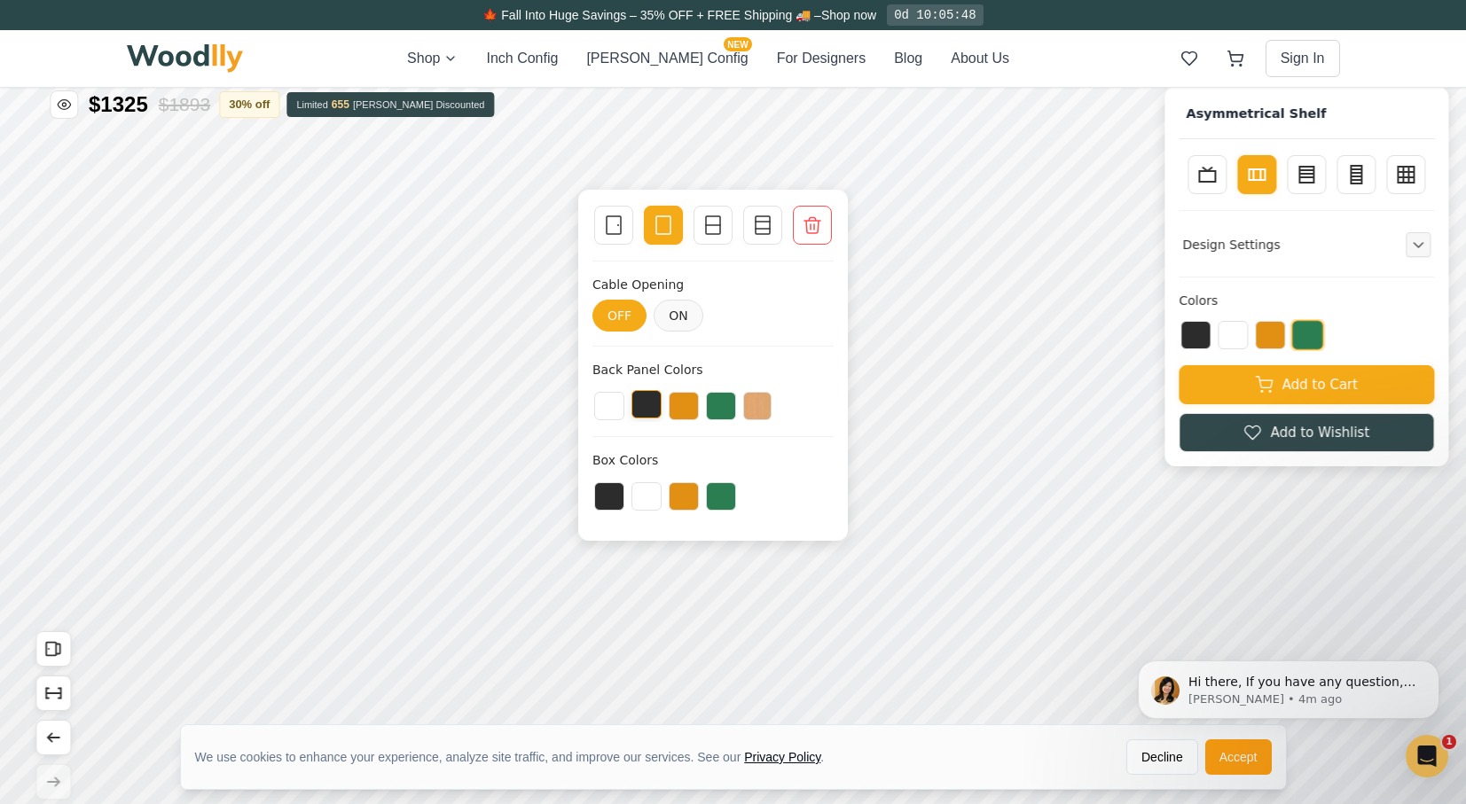
click at [650, 403] on button at bounding box center [646, 404] width 30 height 28
click at [610, 397] on button at bounding box center [609, 404] width 30 height 28
click at [761, 398] on button at bounding box center [757, 404] width 28 height 28
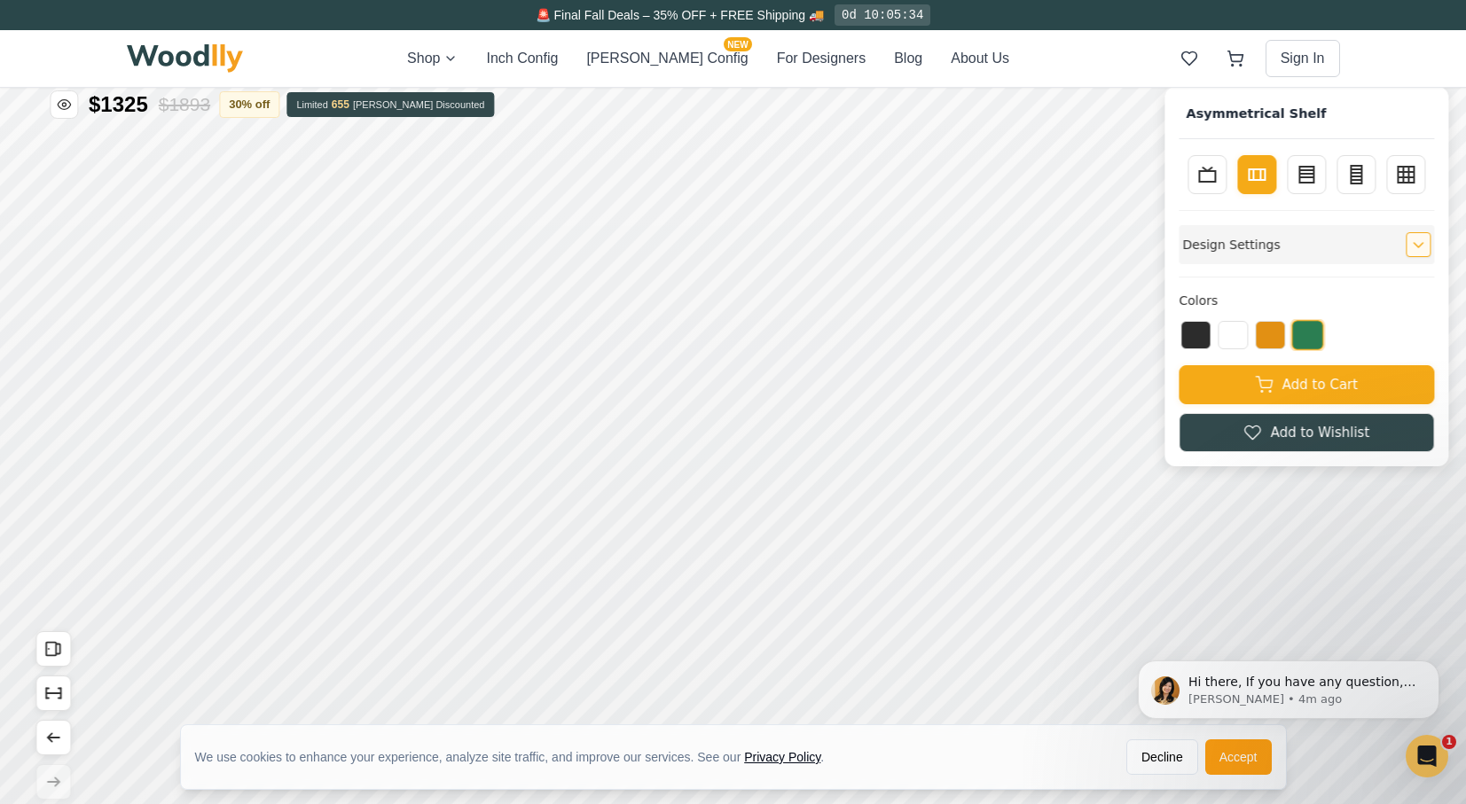
click at [1381, 242] on div "Design Settings" at bounding box center [1305, 244] width 255 height 39
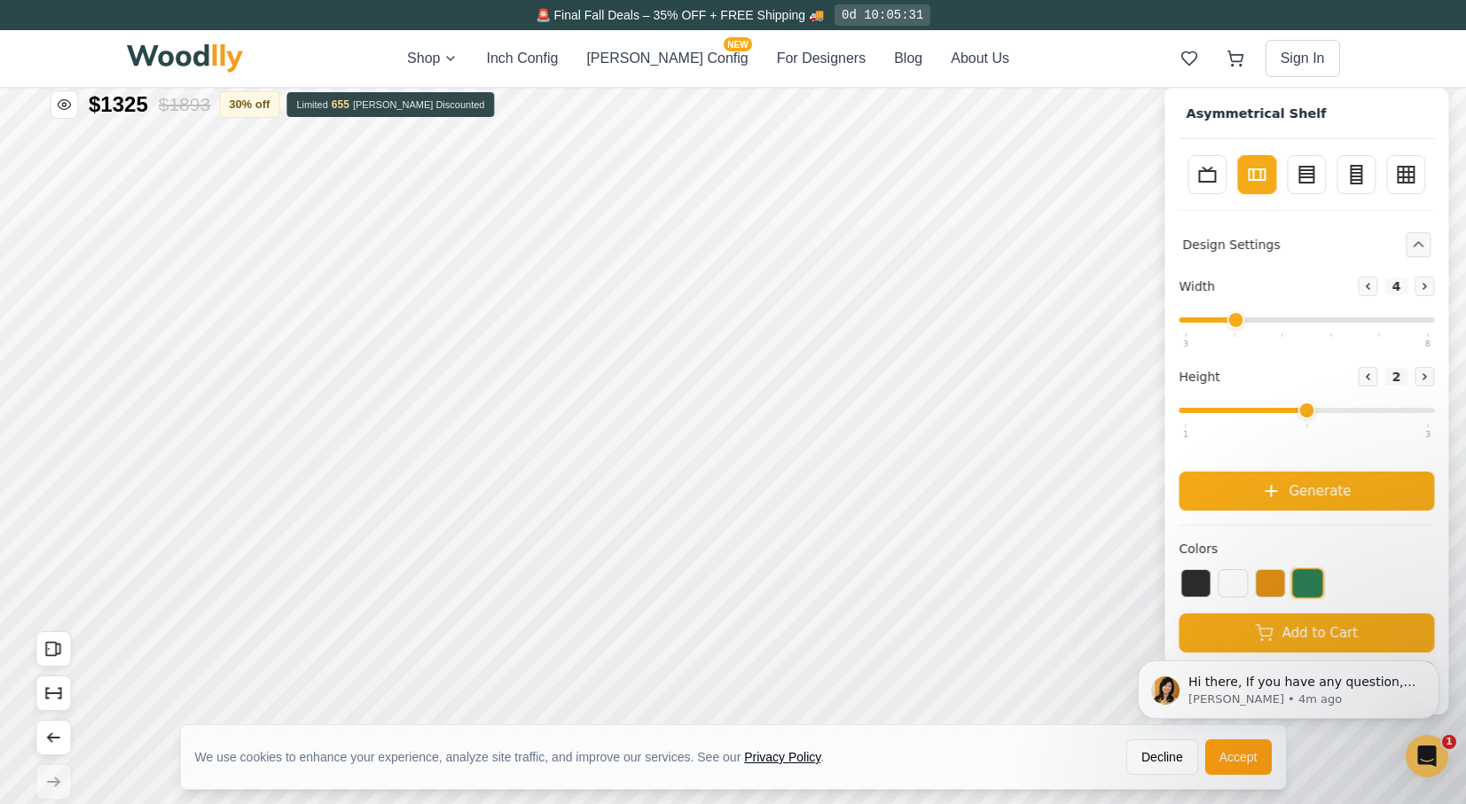
drag, startPoint x: 1319, startPoint y: 412, endPoint x: 1365, endPoint y: 404, distance: 46.8
click at [1367, 408] on input "range" at bounding box center [1305, 410] width 255 height 5
click at [1429, 373] on icon at bounding box center [1424, 376] width 11 height 11
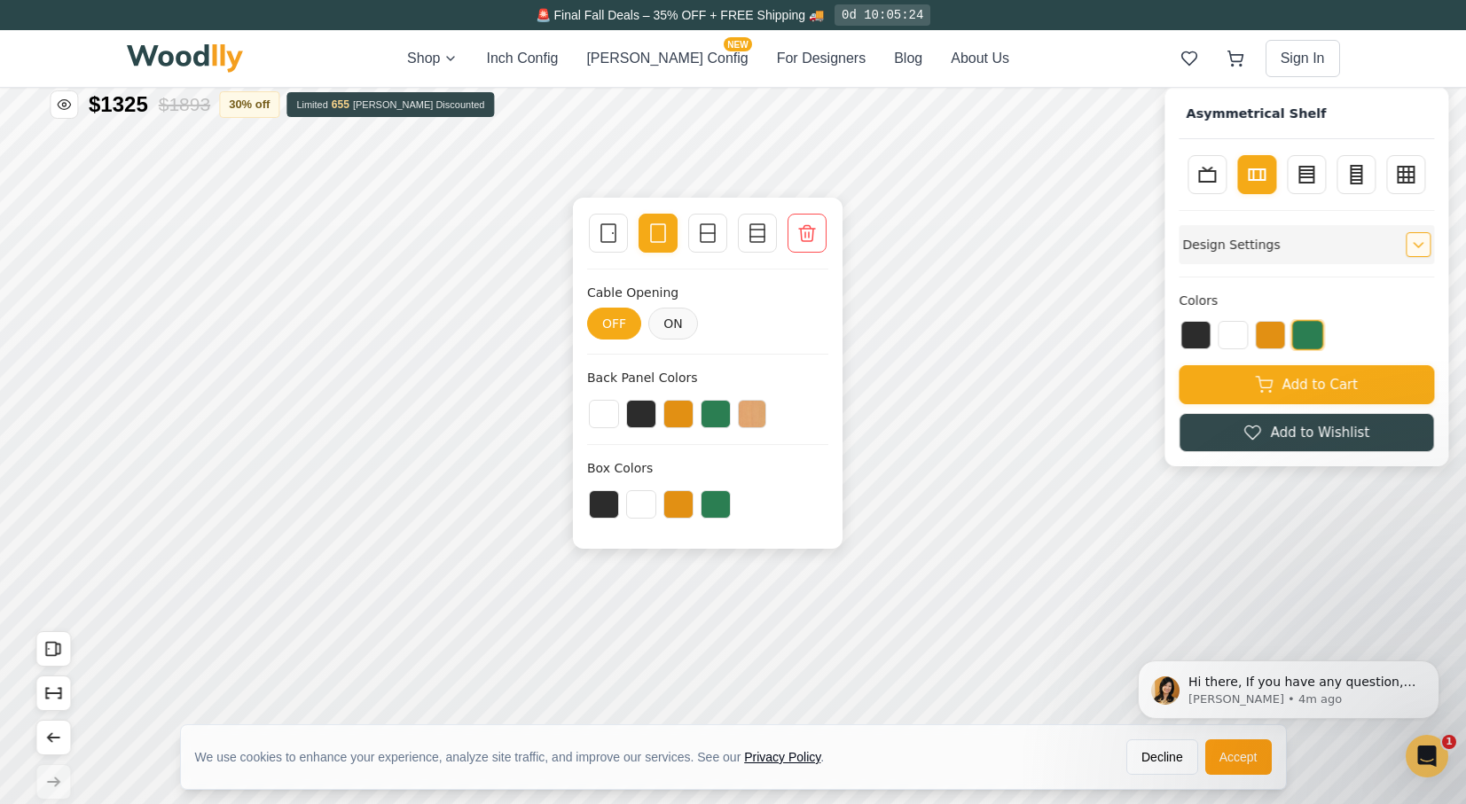
click at [1424, 247] on icon "Expand controls" at bounding box center [1418, 245] width 12 height 12
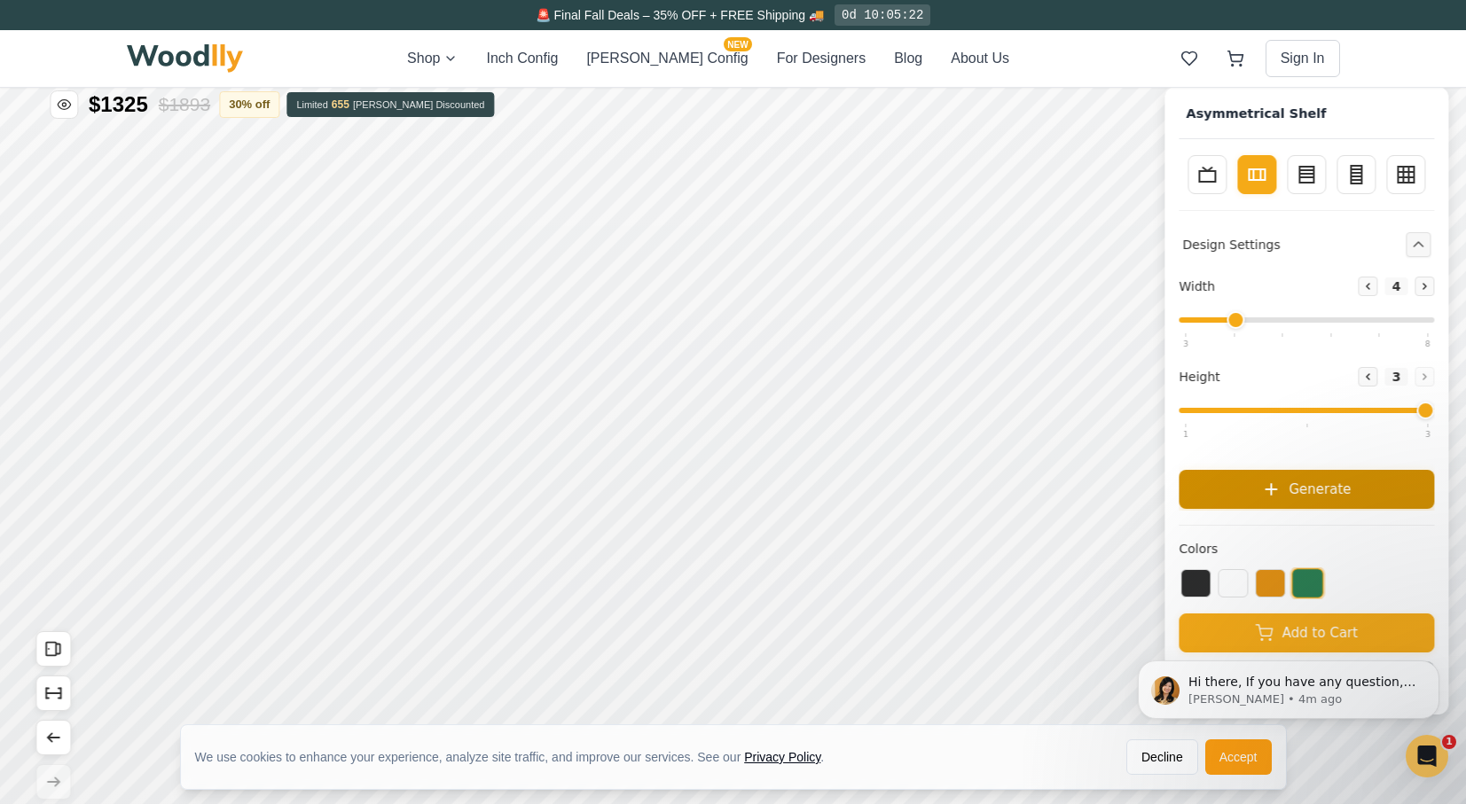
click at [1340, 488] on span "Generate" at bounding box center [1319, 489] width 62 height 20
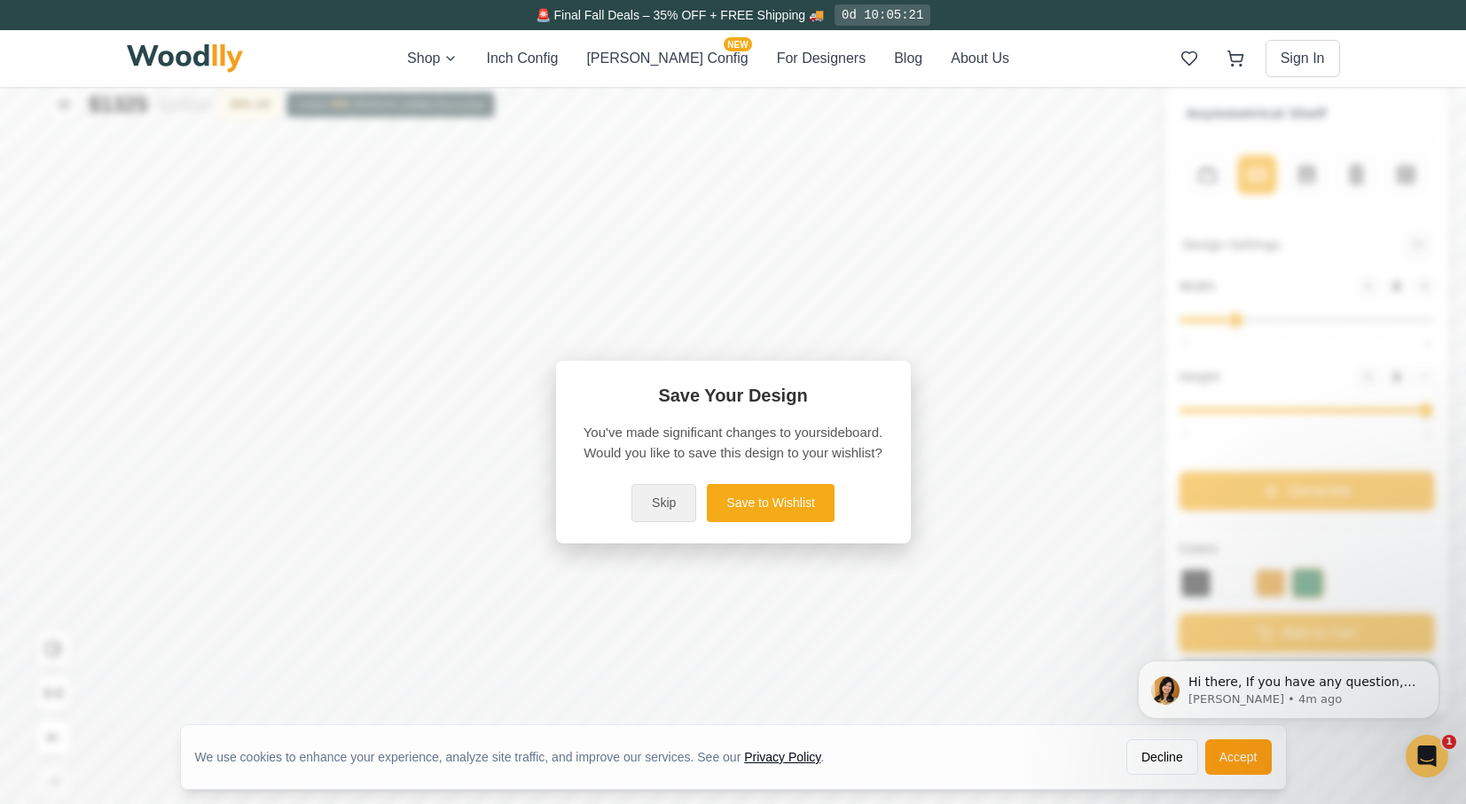
click at [669, 503] on button "Skip" at bounding box center [663, 503] width 65 height 38
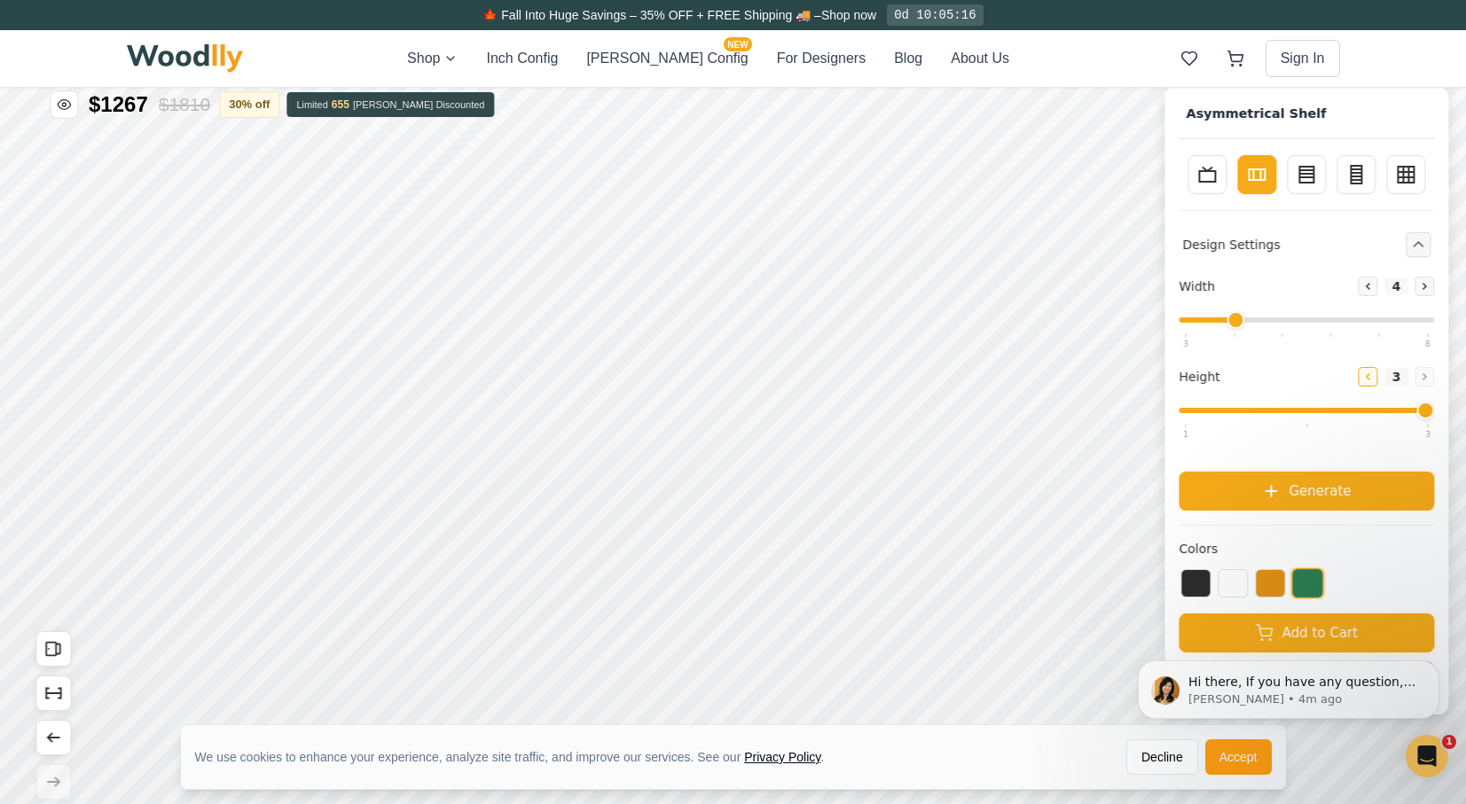
click at [1372, 373] on icon at bounding box center [1367, 376] width 11 height 11
type input "2"
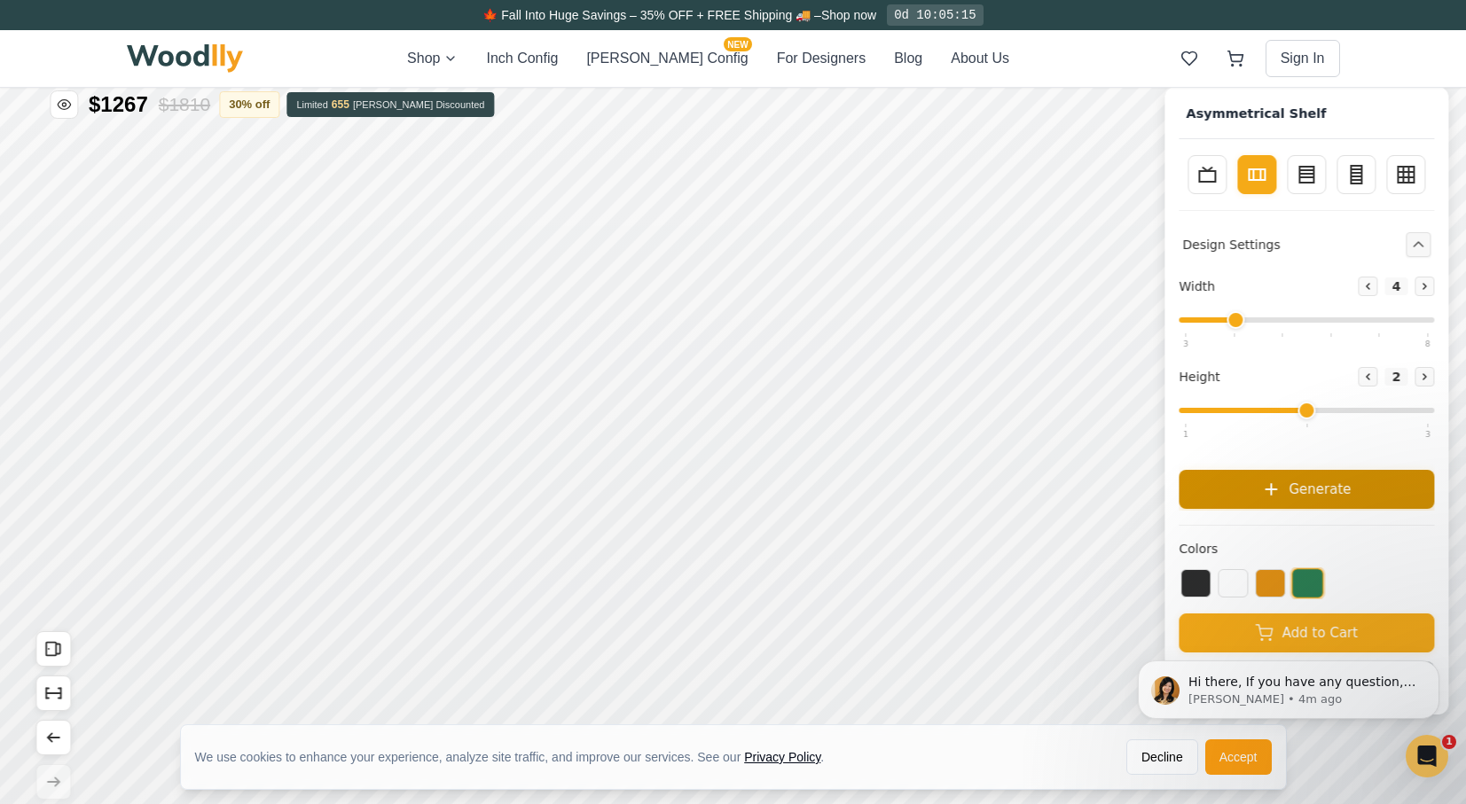
click at [1263, 497] on button "Generate" at bounding box center [1305, 489] width 255 height 39
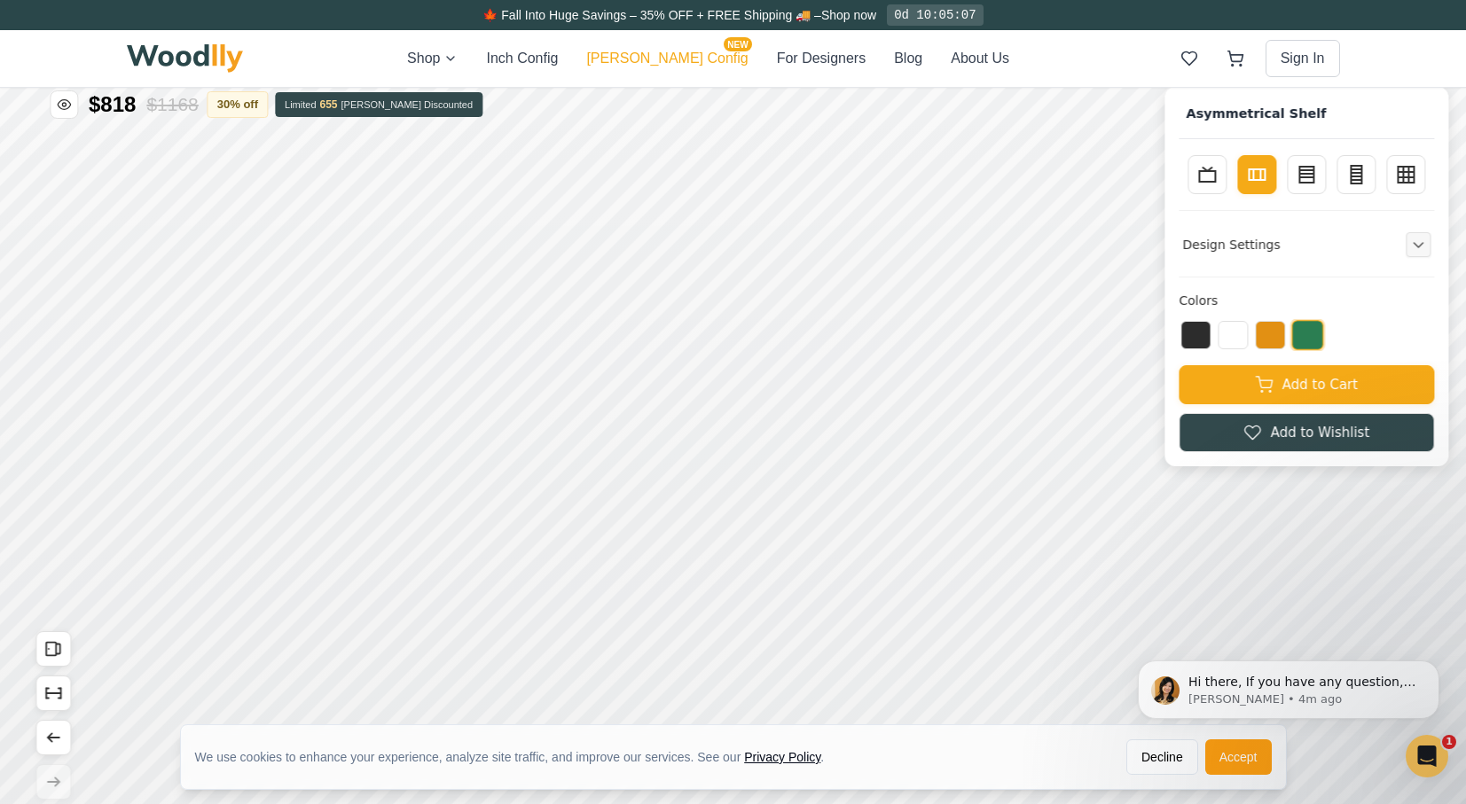
click at [671, 62] on button "[PERSON_NAME] Config NEW" at bounding box center [666, 58] width 161 height 21
click at [558, 56] on button "Inch Config" at bounding box center [522, 58] width 72 height 21
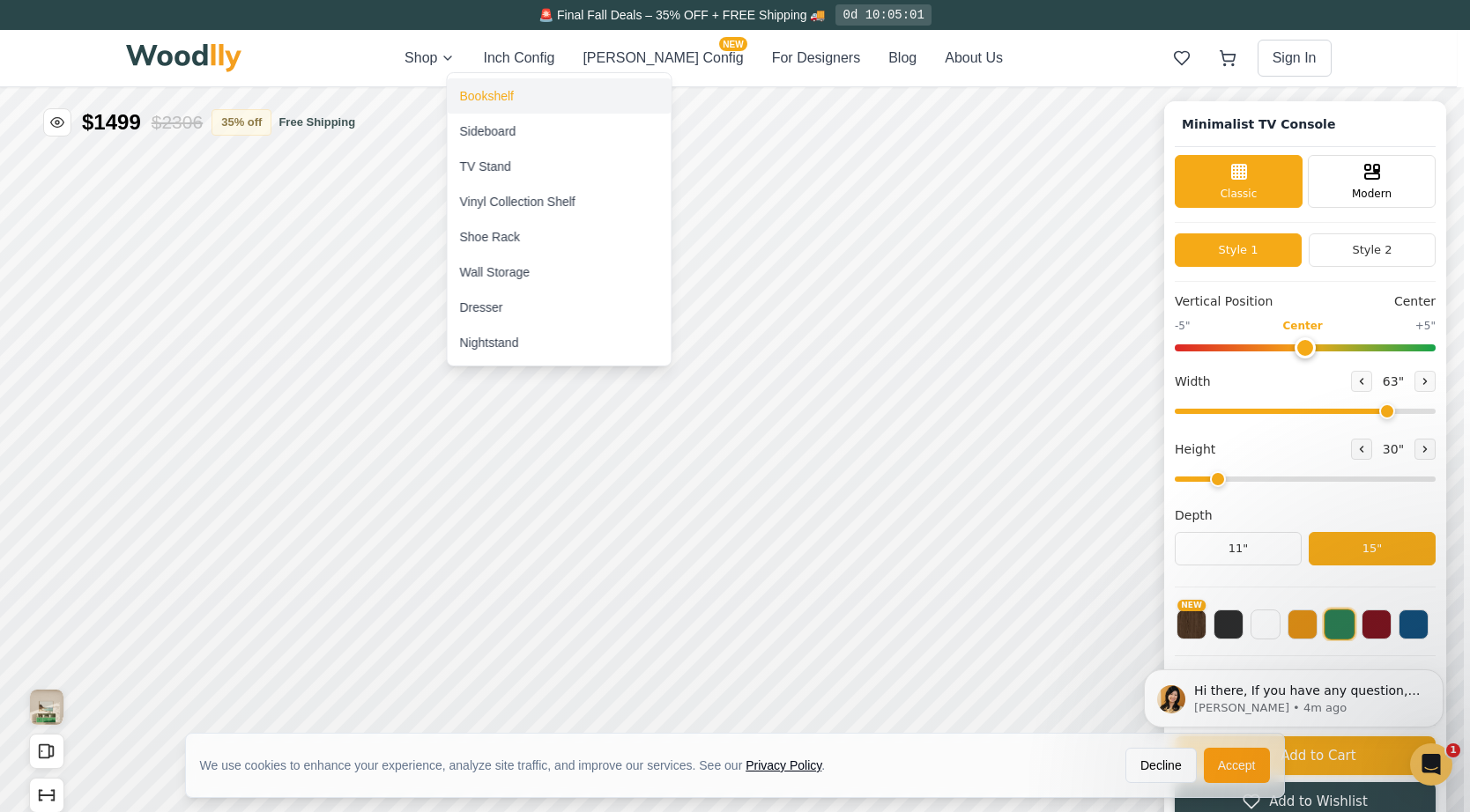
click at [476, 87] on div "Bookshelf" at bounding box center [487, 96] width 54 height 18
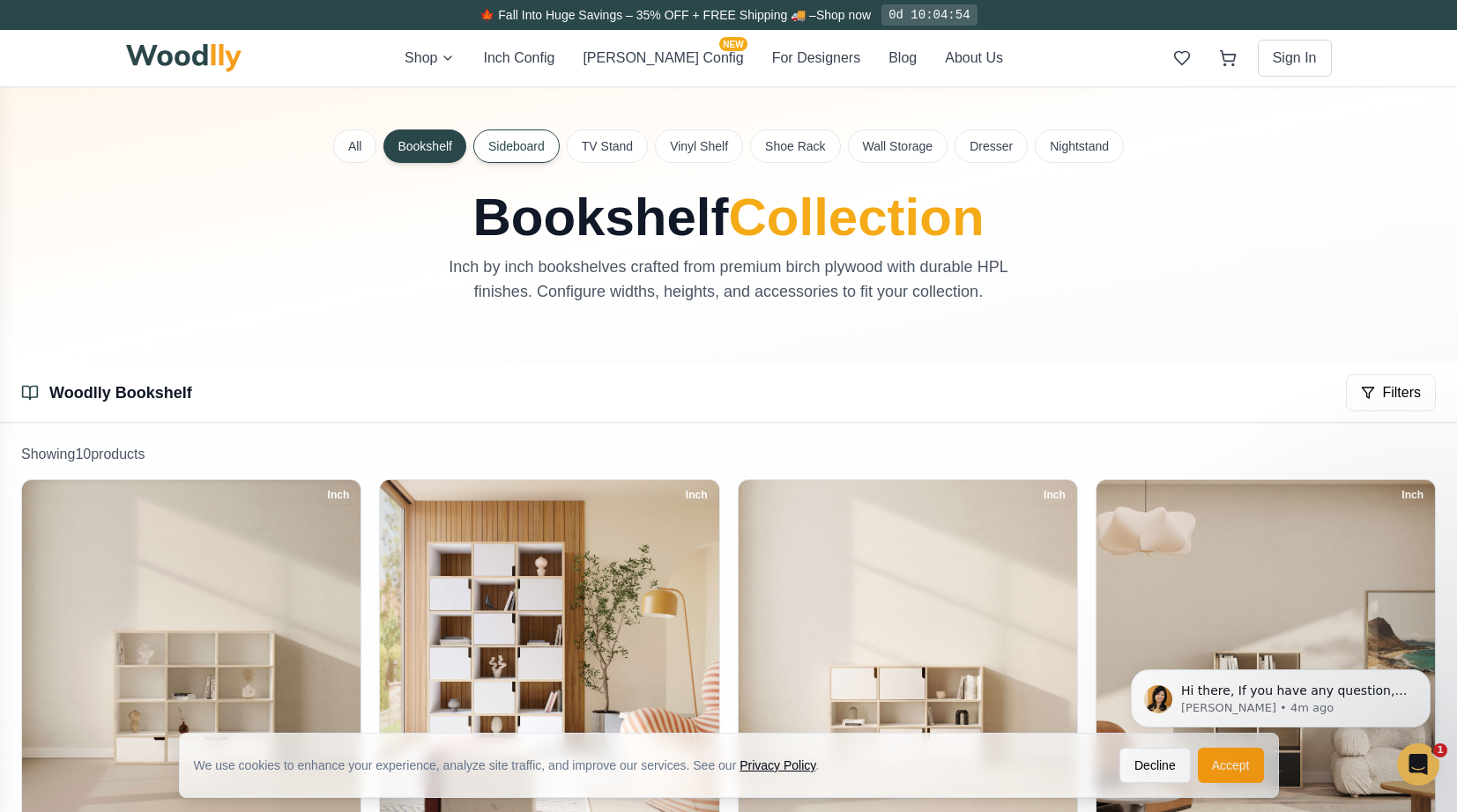
click at [512, 154] on button "Sideboard" at bounding box center [516, 146] width 86 height 34
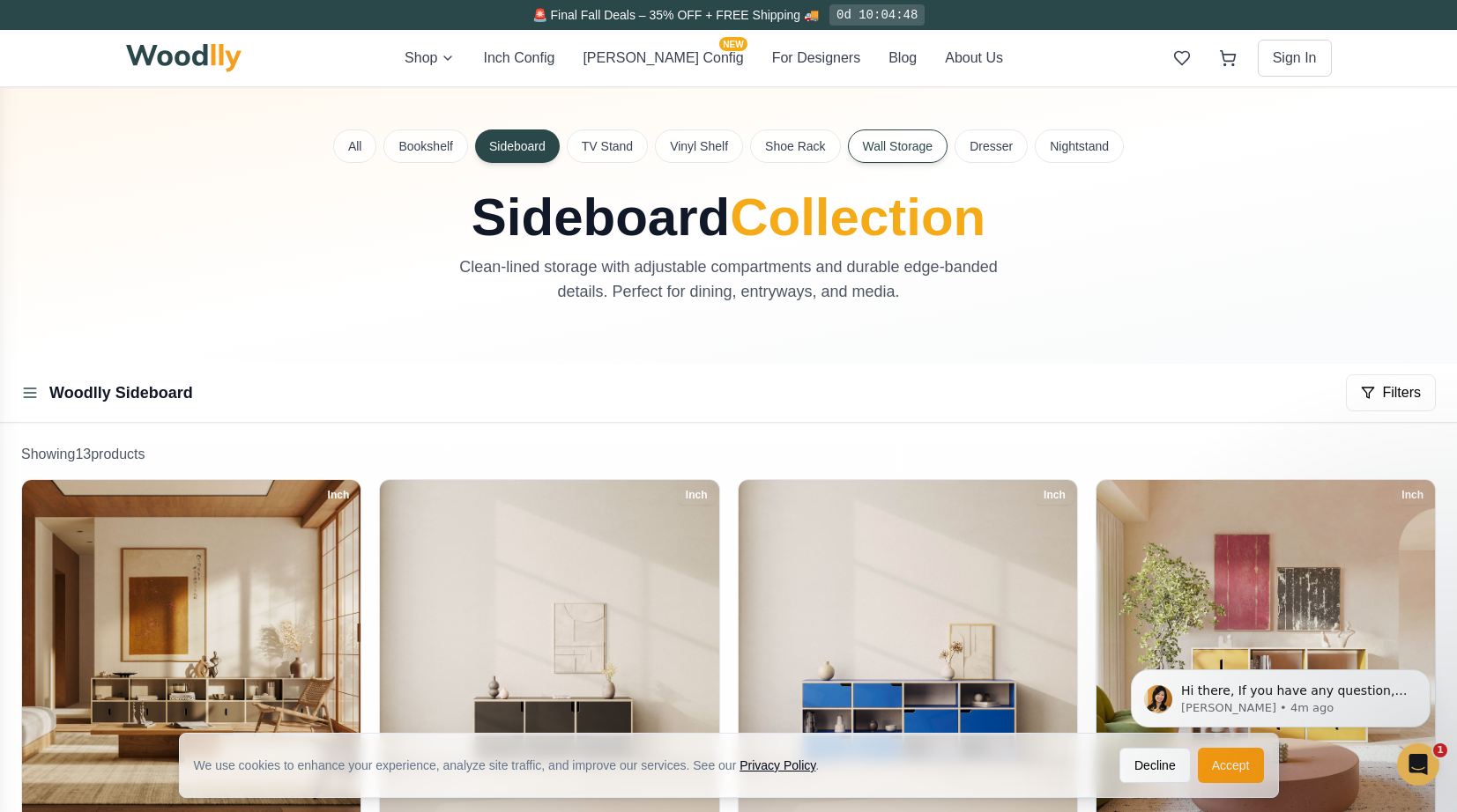
click at [897, 150] on button "Wall Storage" at bounding box center [897, 146] width 100 height 34
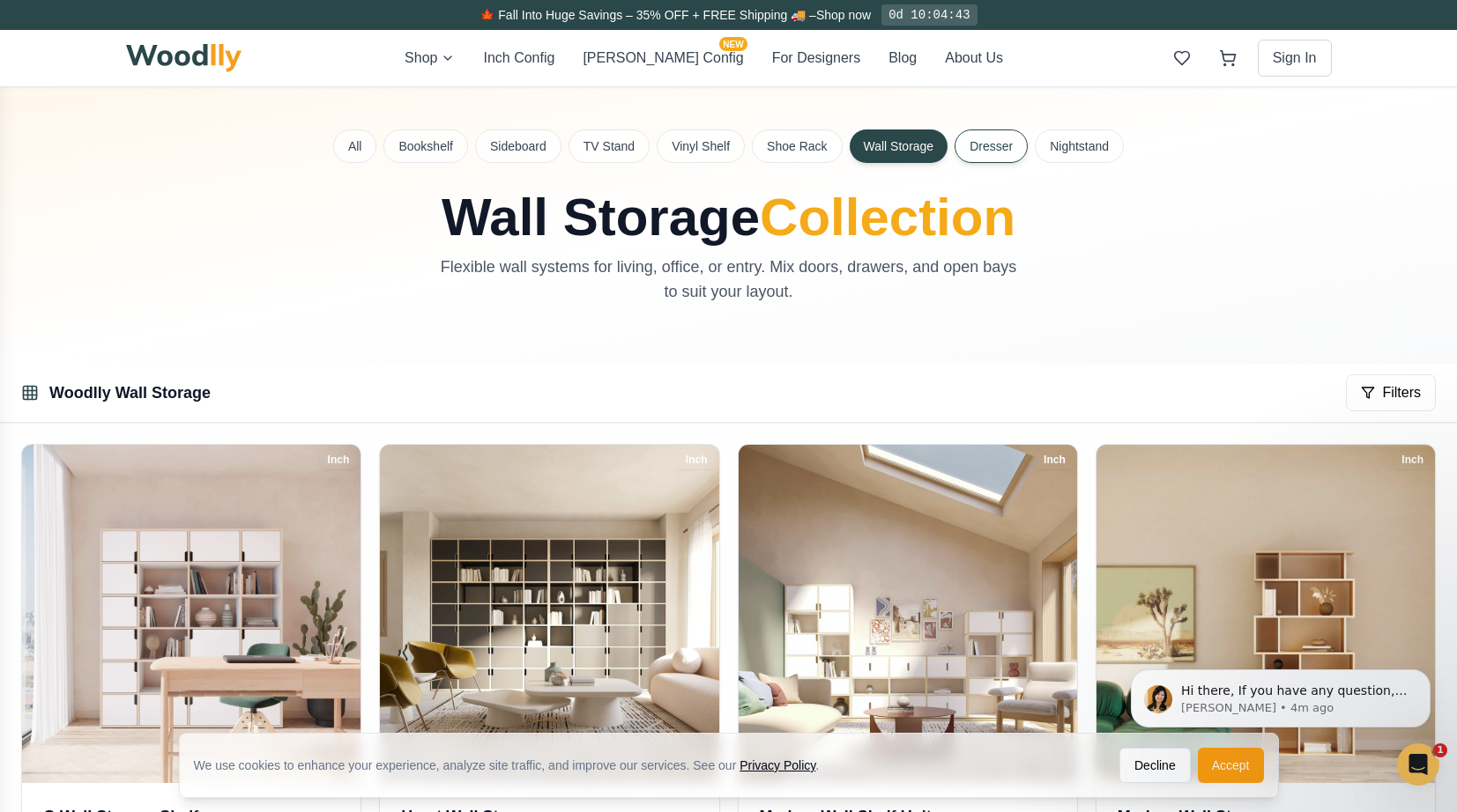
click at [1004, 144] on button "Dresser" at bounding box center [991, 146] width 74 height 34
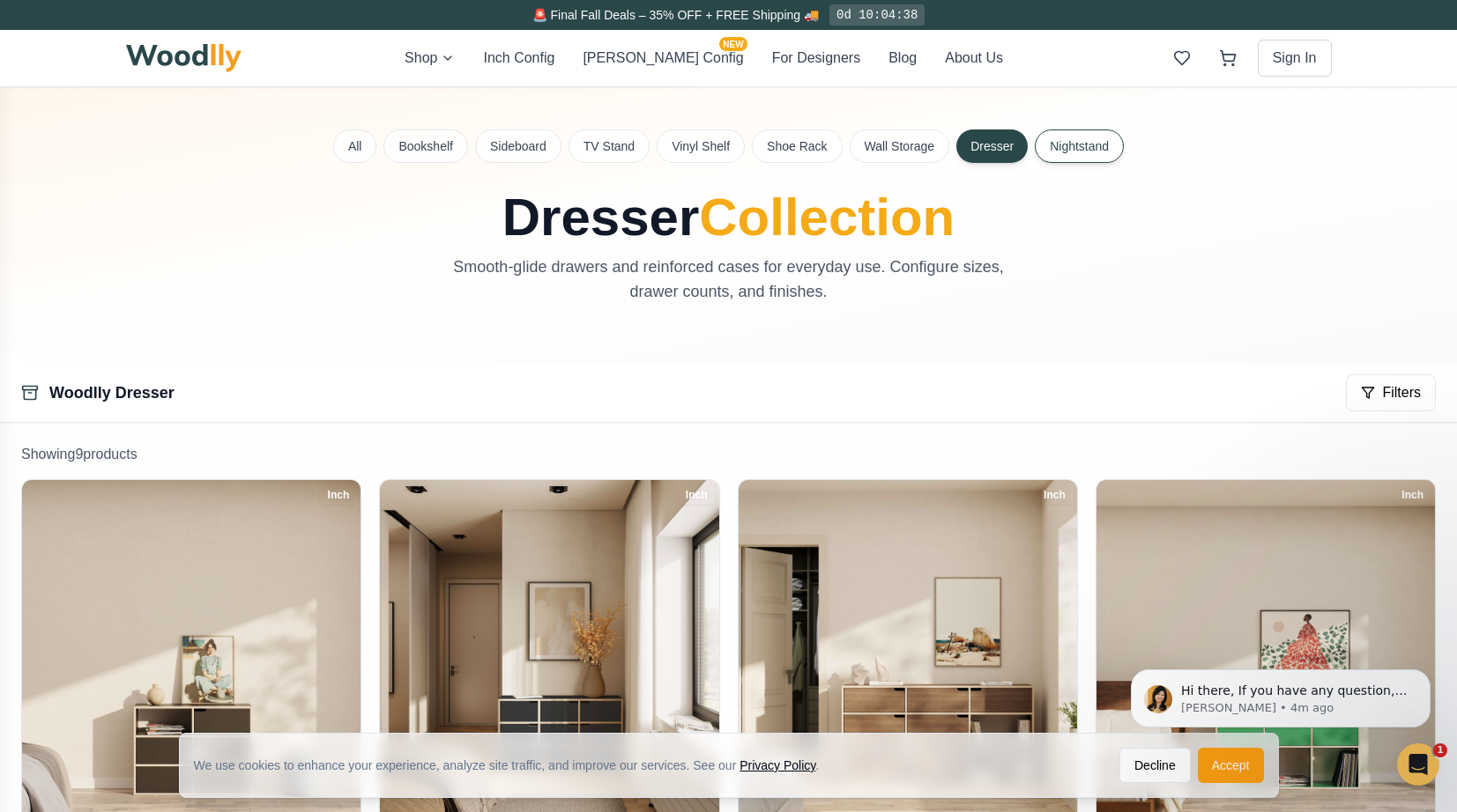
click at [1073, 144] on button "Nightstand" at bounding box center [1079, 146] width 89 height 34
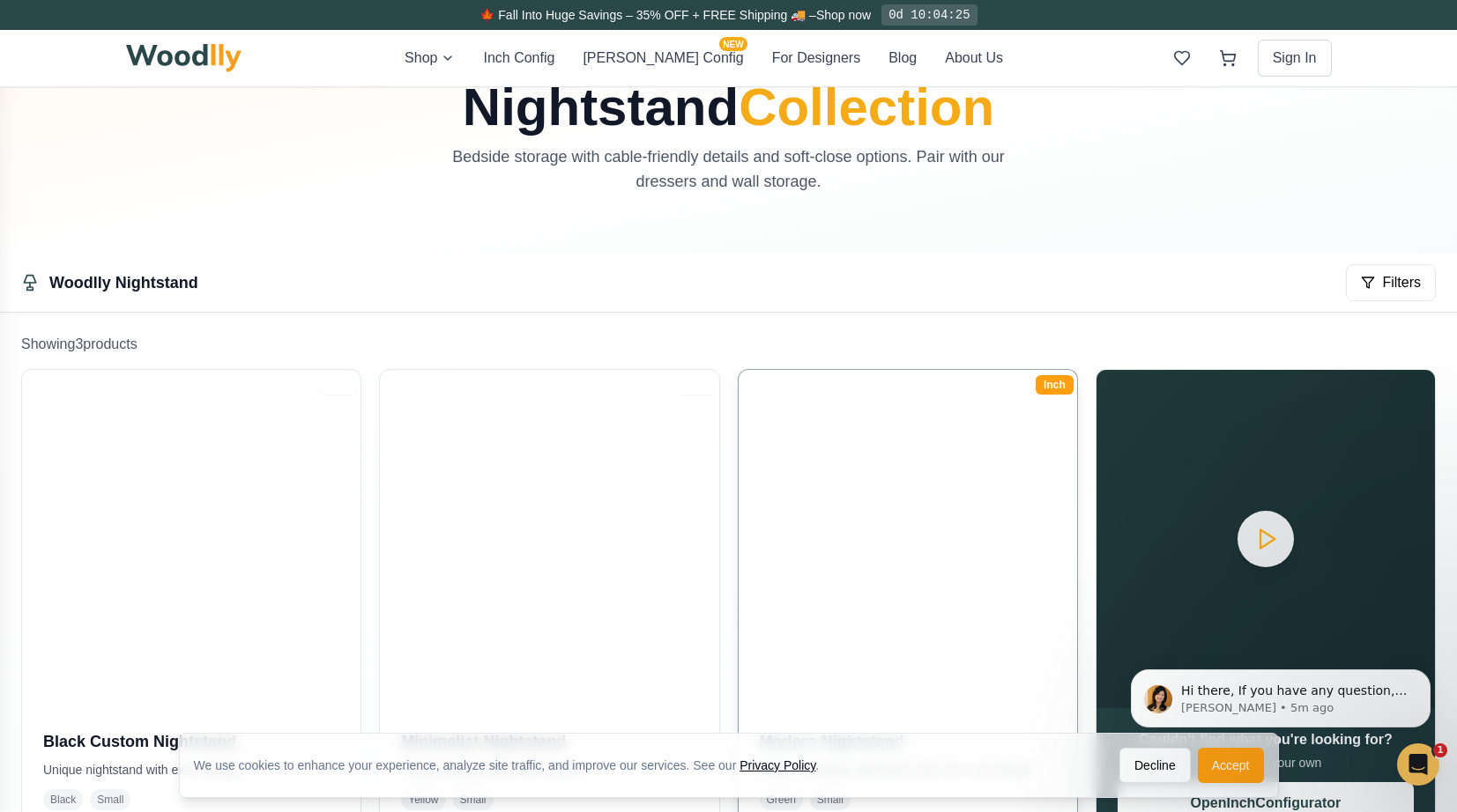
scroll to position [136, 0]
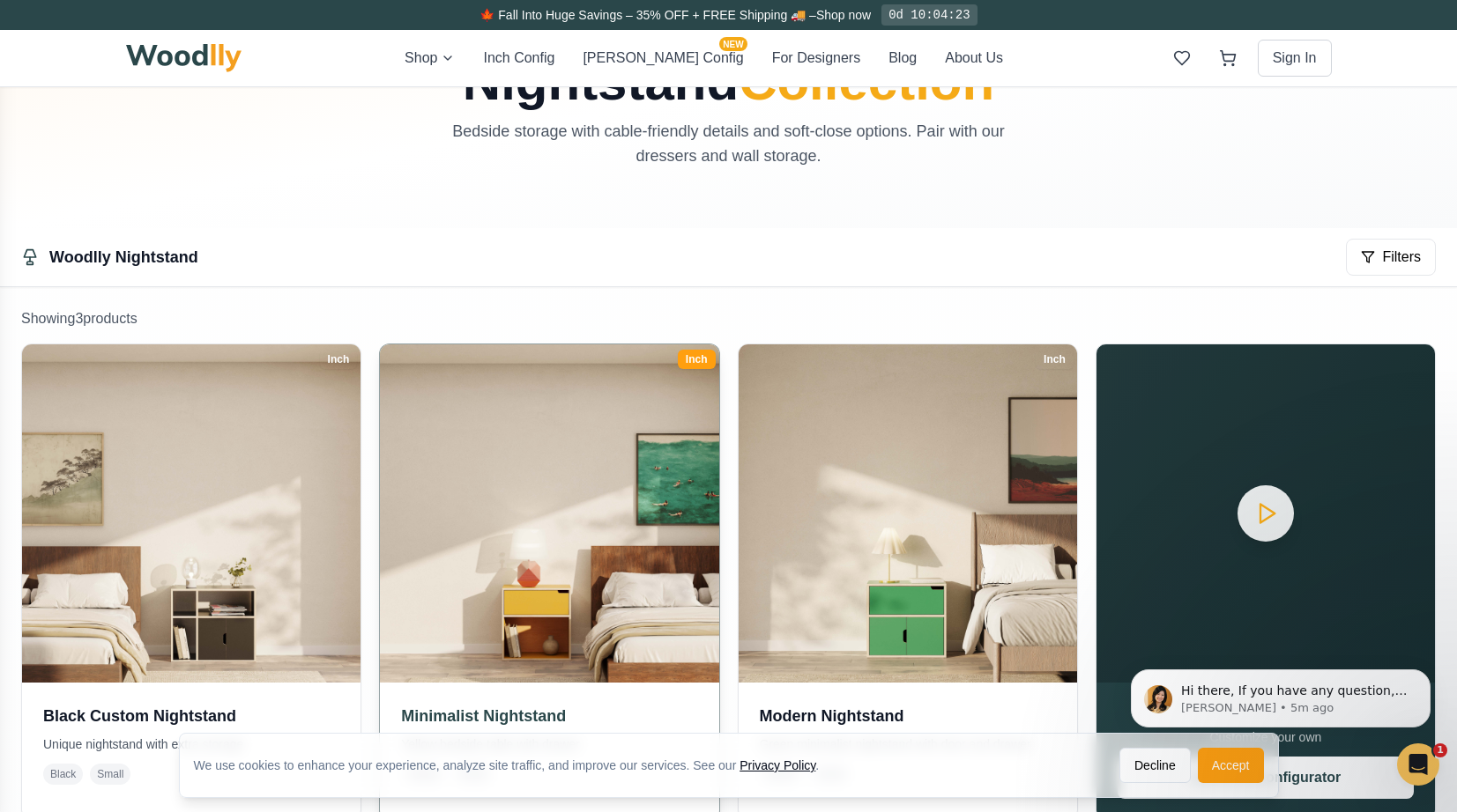
click at [596, 505] on img at bounding box center [549, 513] width 355 height 355
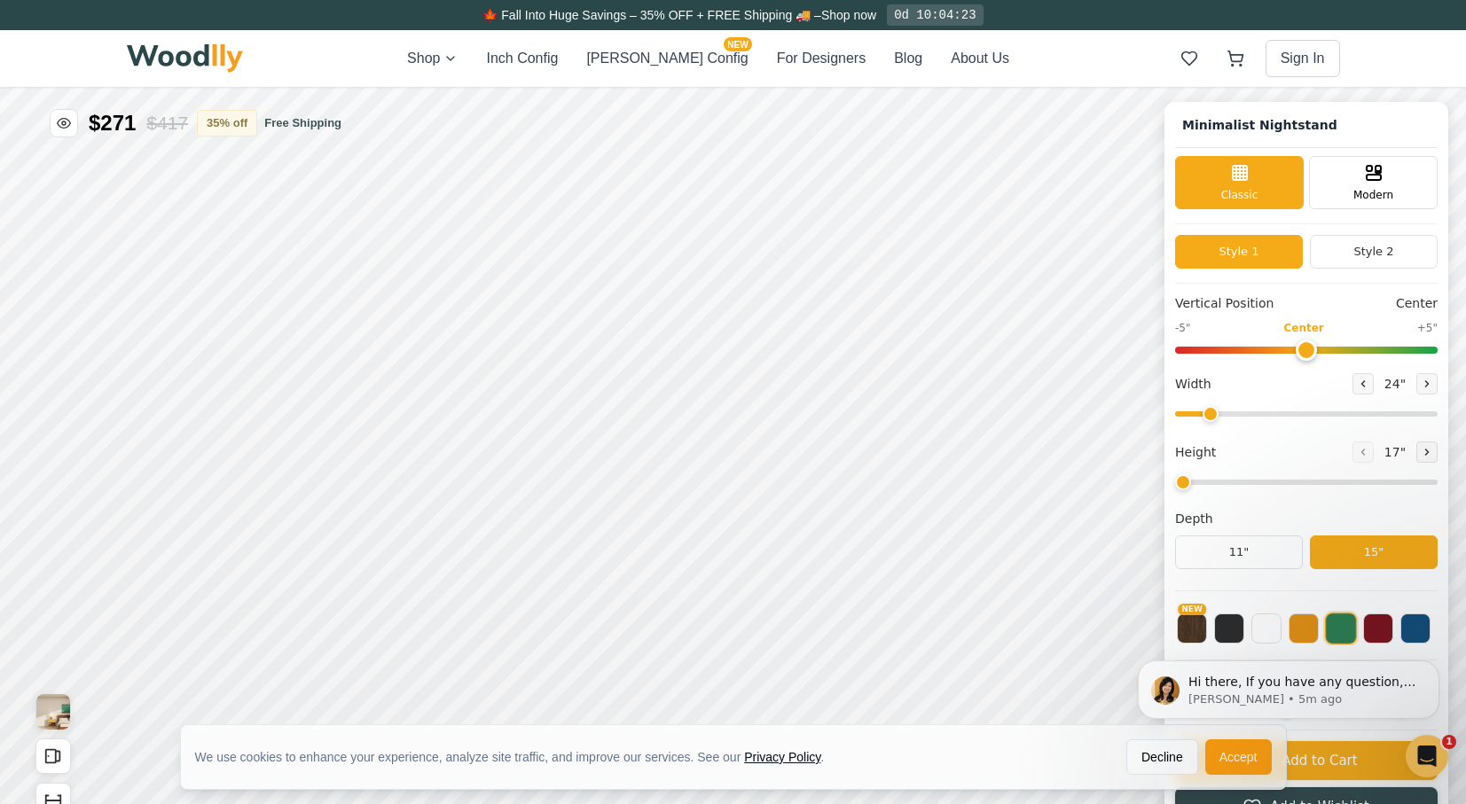
type input "25"
type input "2"
checkbox input "true"
drag, startPoint x: 1318, startPoint y: 349, endPoint x: 1275, endPoint y: 350, distance: 43.5
click at [1275, 350] on input "range" at bounding box center [1306, 350] width 262 height 7
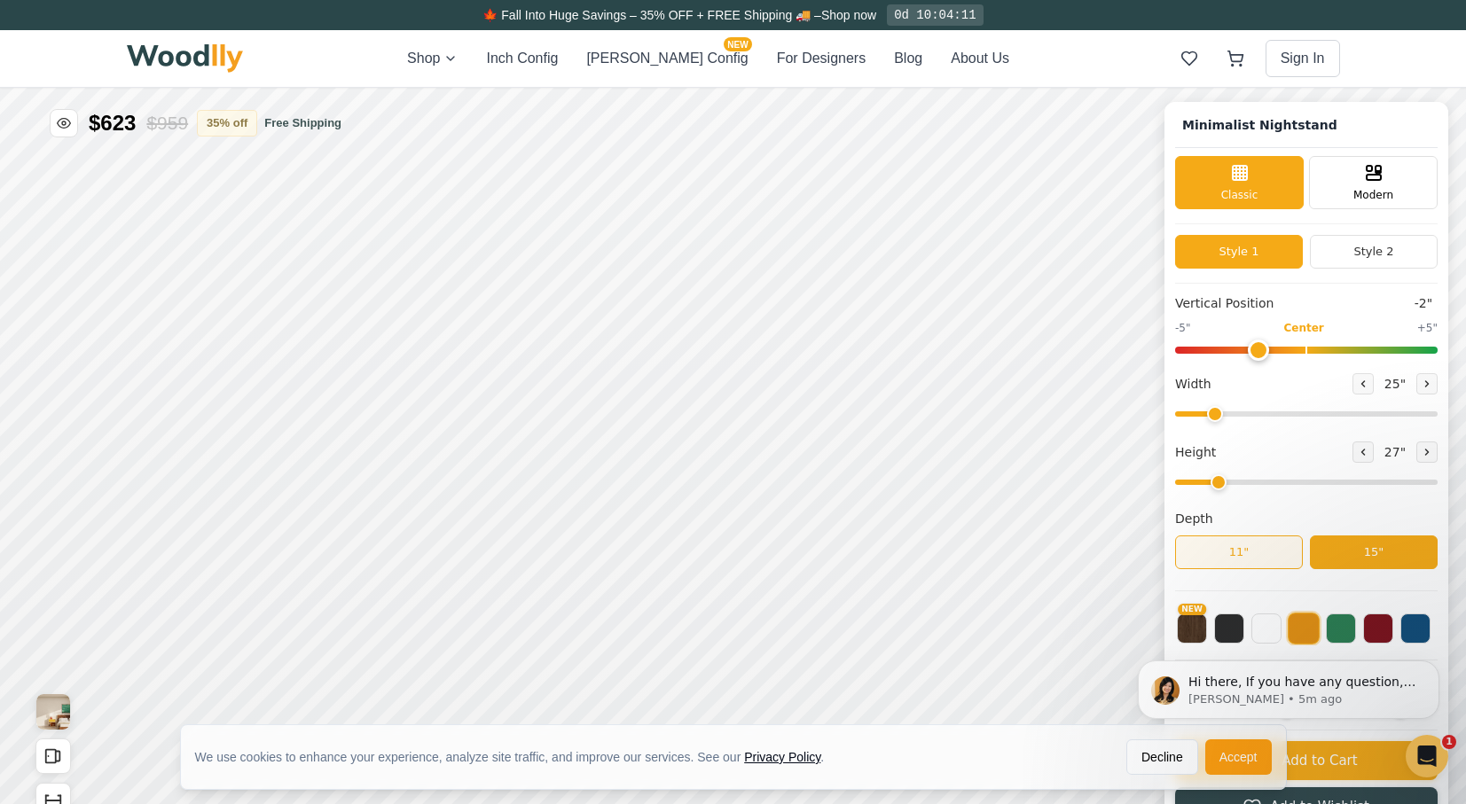
click at [1264, 554] on button "11"" at bounding box center [1239, 553] width 128 height 34
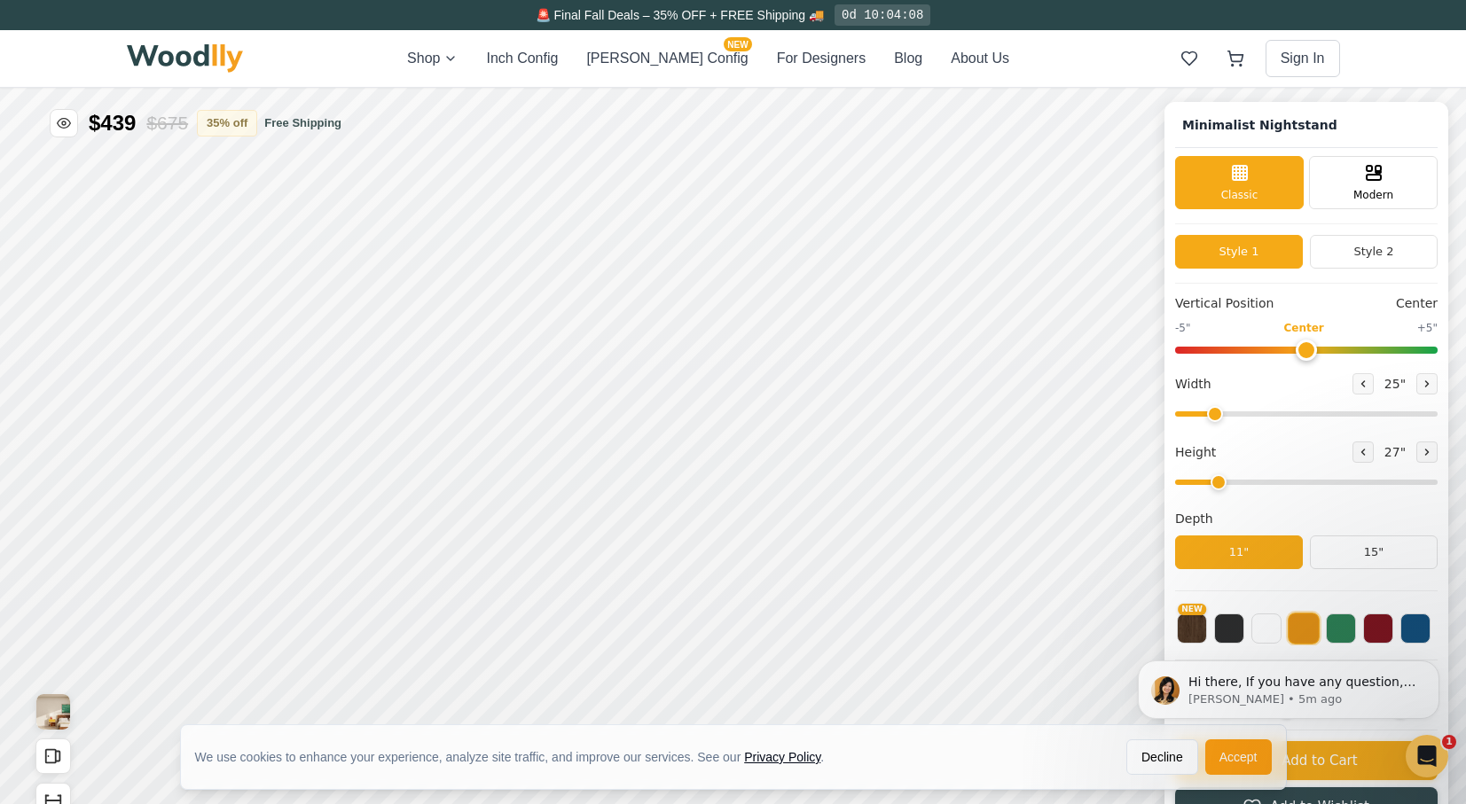
drag, startPoint x: 1272, startPoint y: 350, endPoint x: 1310, endPoint y: 350, distance: 37.2
type input "0"
click at [1310, 350] on input "range" at bounding box center [1306, 350] width 262 height 7
click at [1368, 384] on icon at bounding box center [1362, 384] width 11 height 11
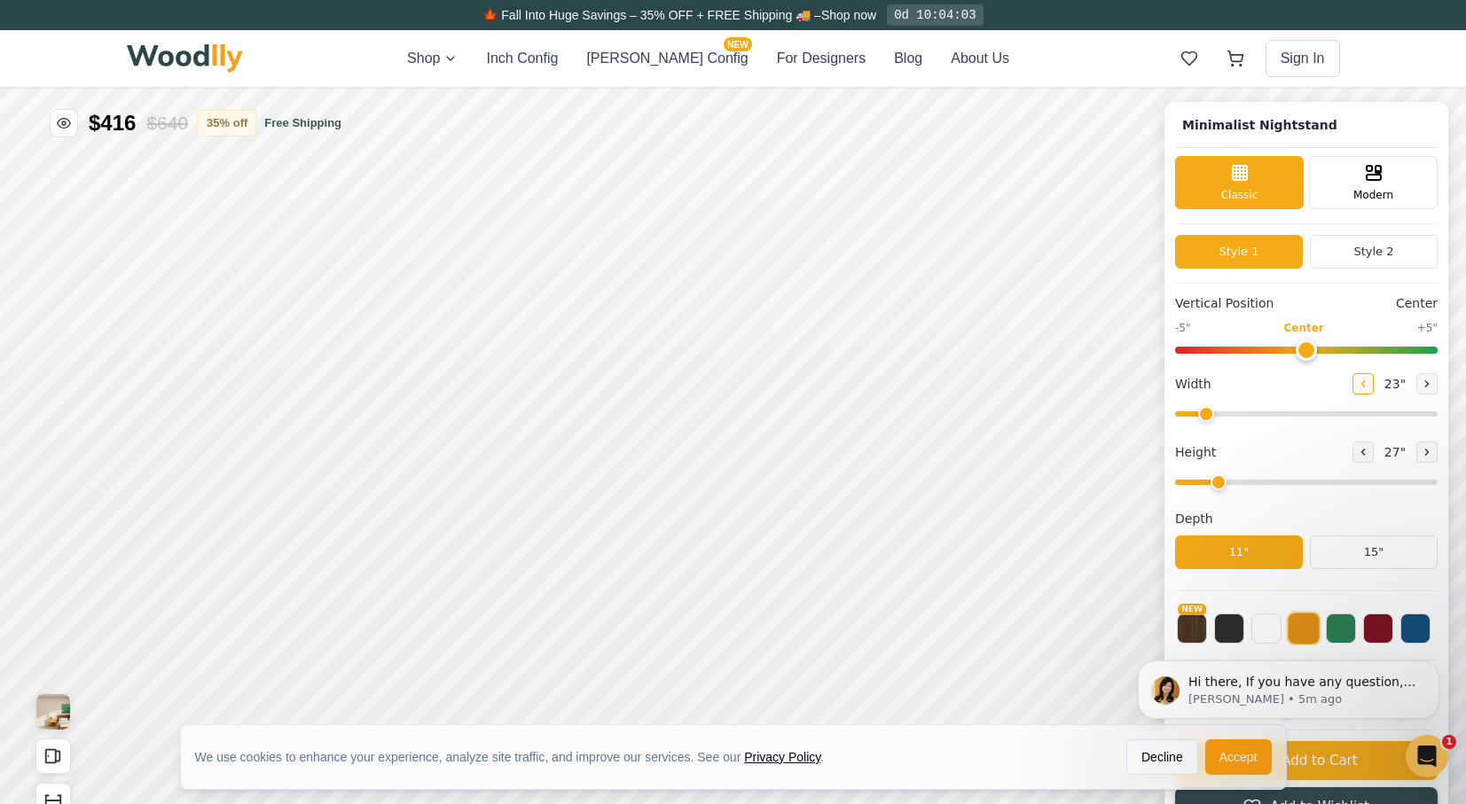
click at [1368, 384] on icon at bounding box center [1362, 384] width 11 height 11
type input "22"
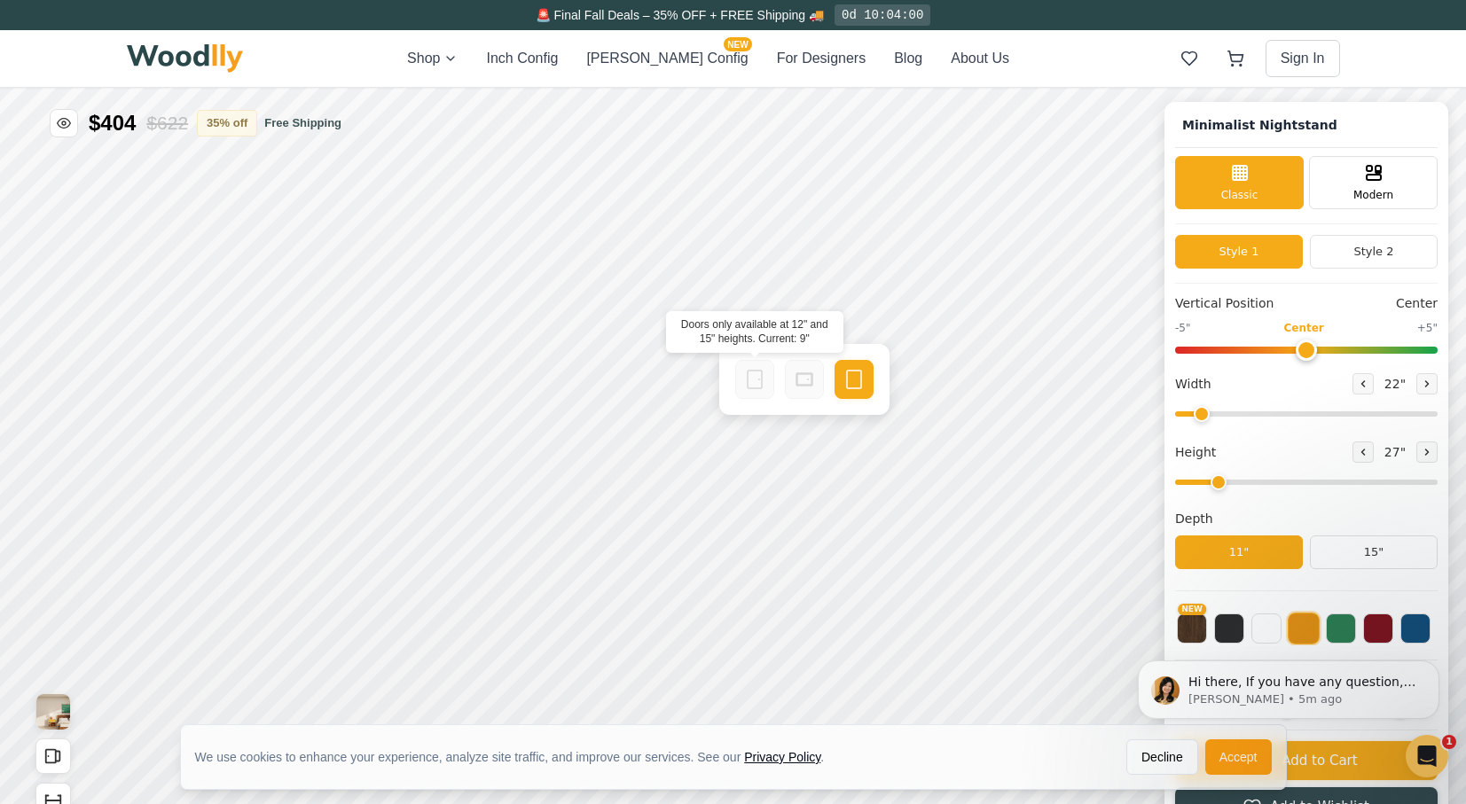
click at [755, 382] on icon at bounding box center [754, 379] width 21 height 21
click at [806, 382] on icon at bounding box center [804, 379] width 21 height 21
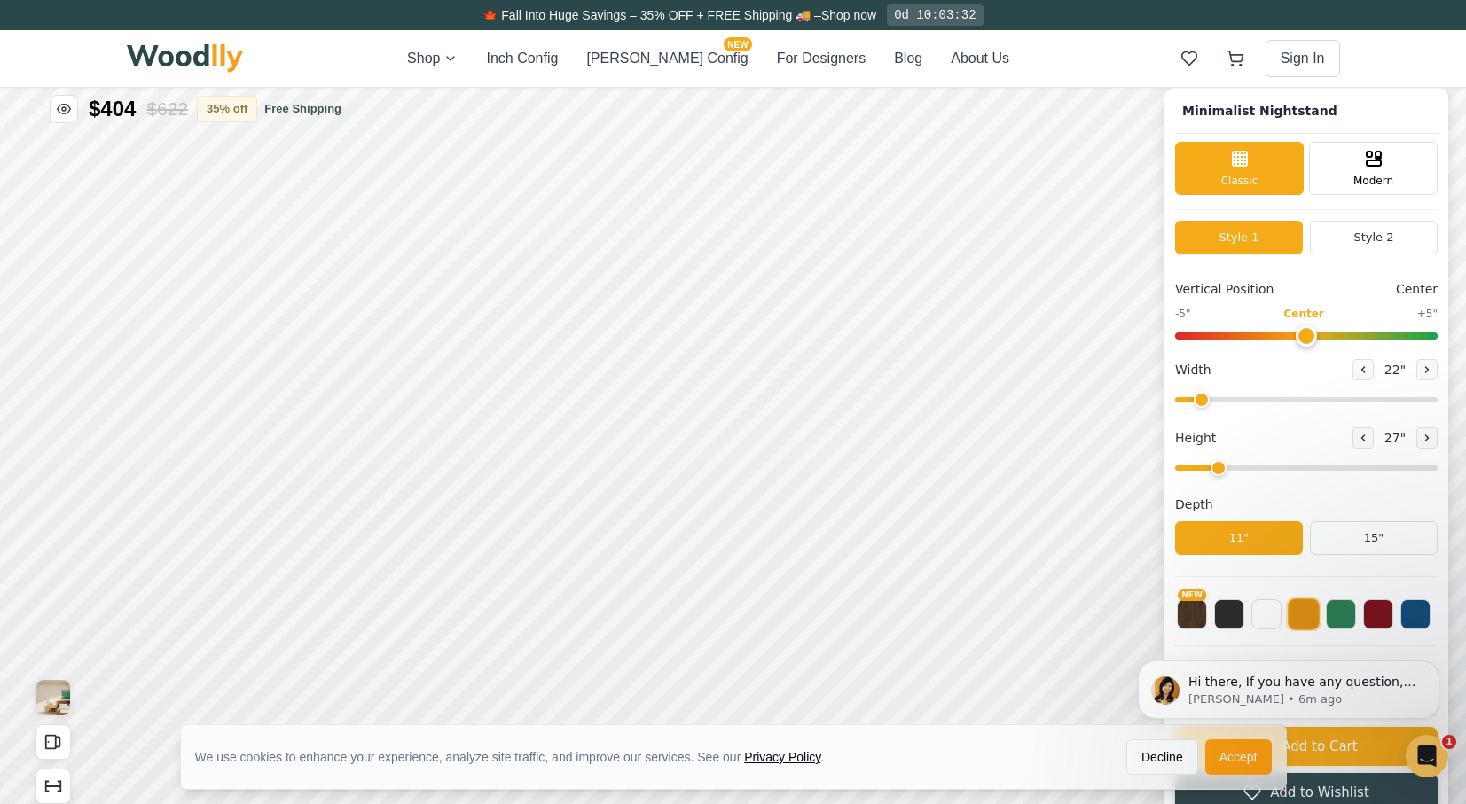
click at [1233, 468] on input "range" at bounding box center [1306, 467] width 262 height 5
click at [536, 380] on div "12"" at bounding box center [536, 383] width 20 height 20
click at [759, 363] on icon at bounding box center [757, 367] width 21 height 21
drag, startPoint x: 1234, startPoint y: 465, endPoint x: 1241, endPoint y: 472, distance: 10.0
click at [1241, 471] on input "range" at bounding box center [1306, 467] width 262 height 5
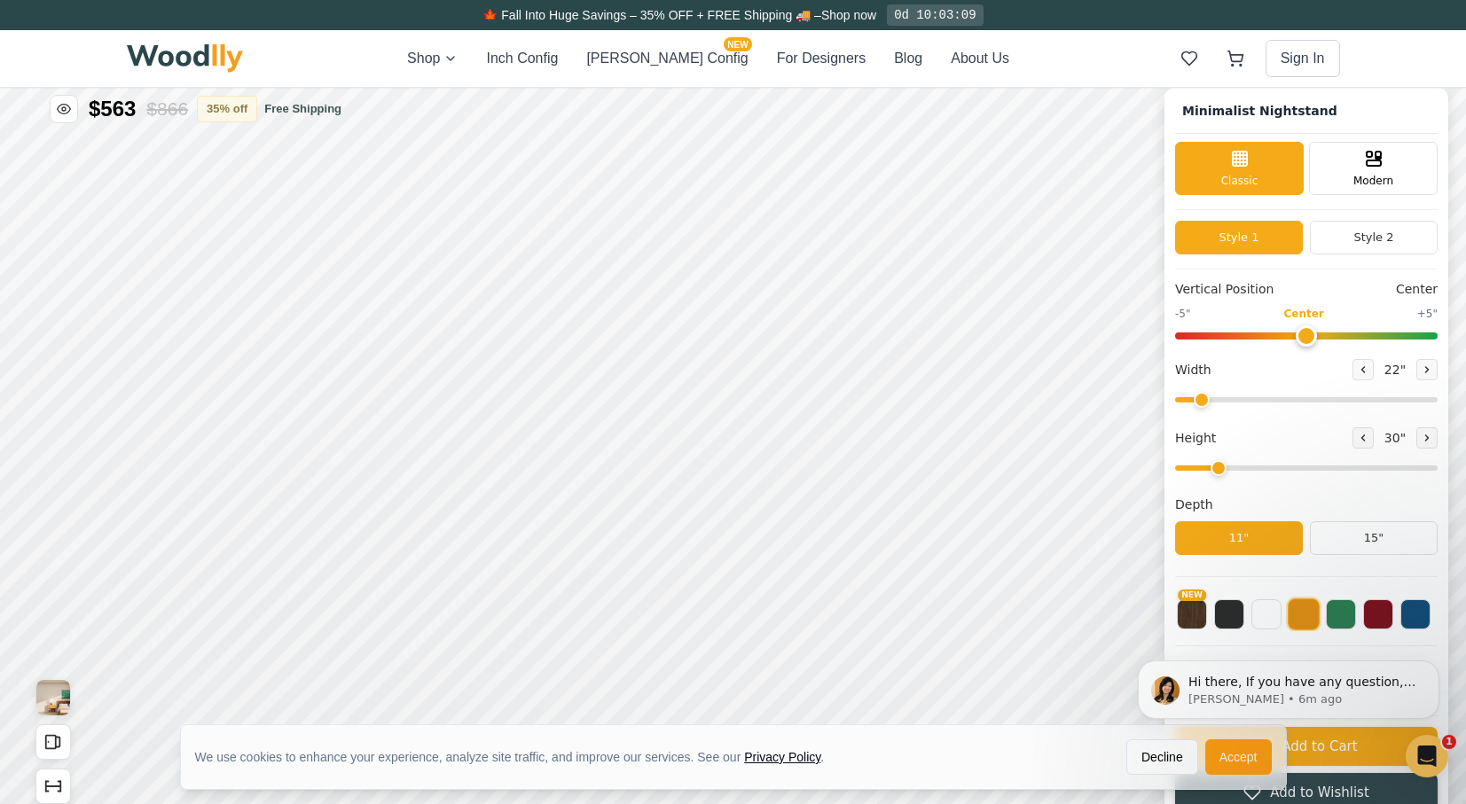
scroll to position [6, 0]
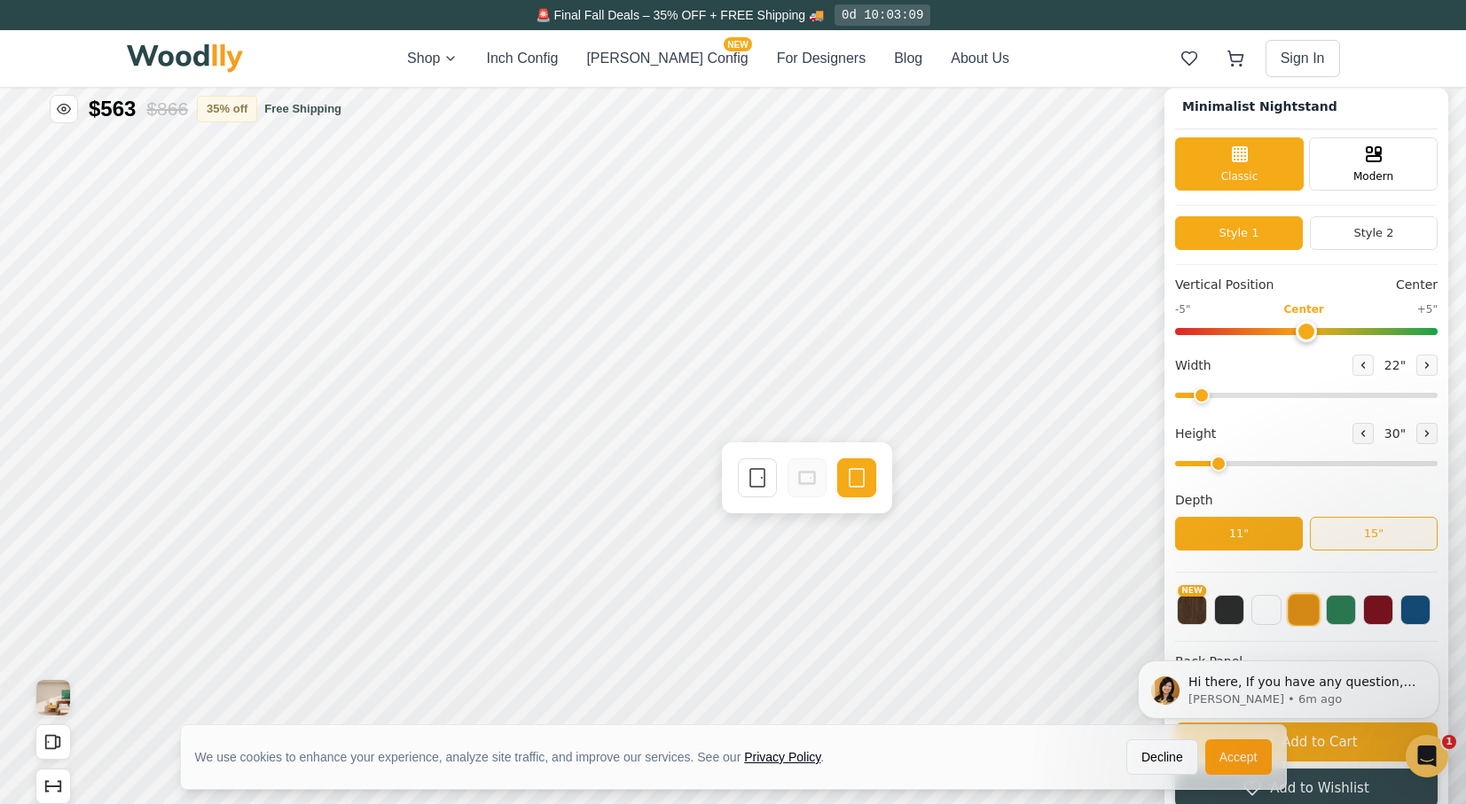
click at [1380, 536] on button "15"" at bounding box center [1374, 534] width 128 height 34
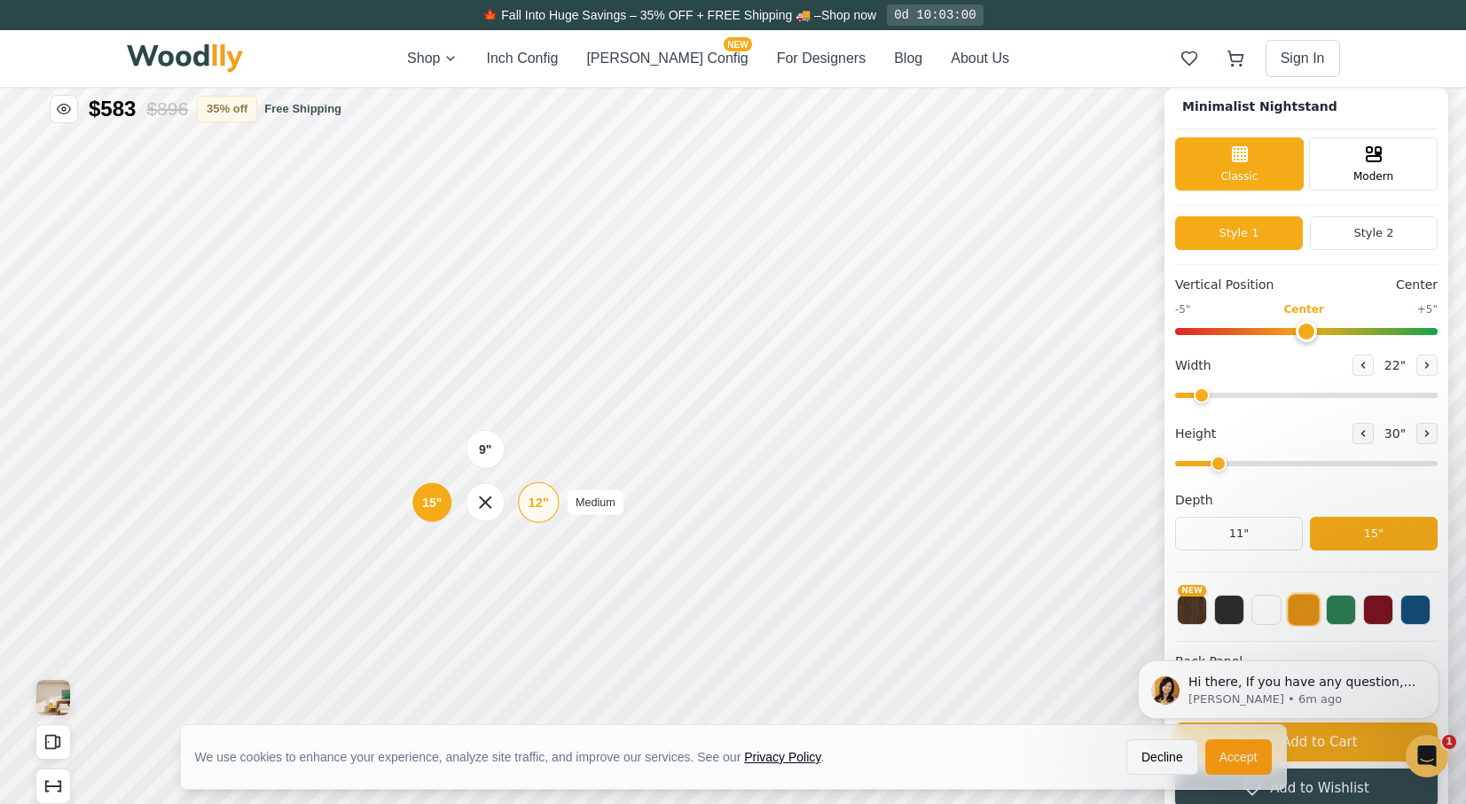
click at [545, 502] on div "12"" at bounding box center [538, 503] width 20 height 20
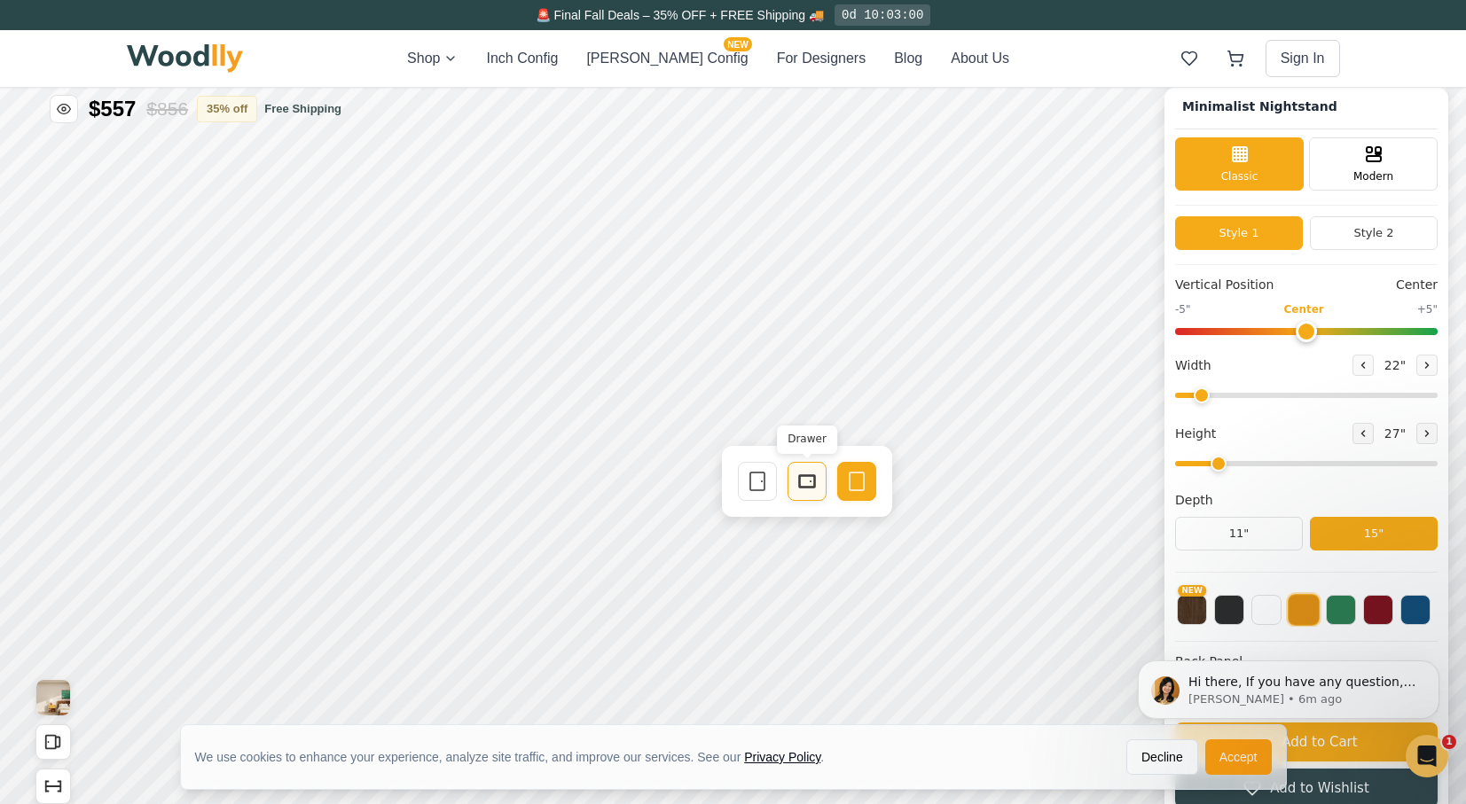
click at [813, 487] on rect at bounding box center [807, 481] width 14 height 11
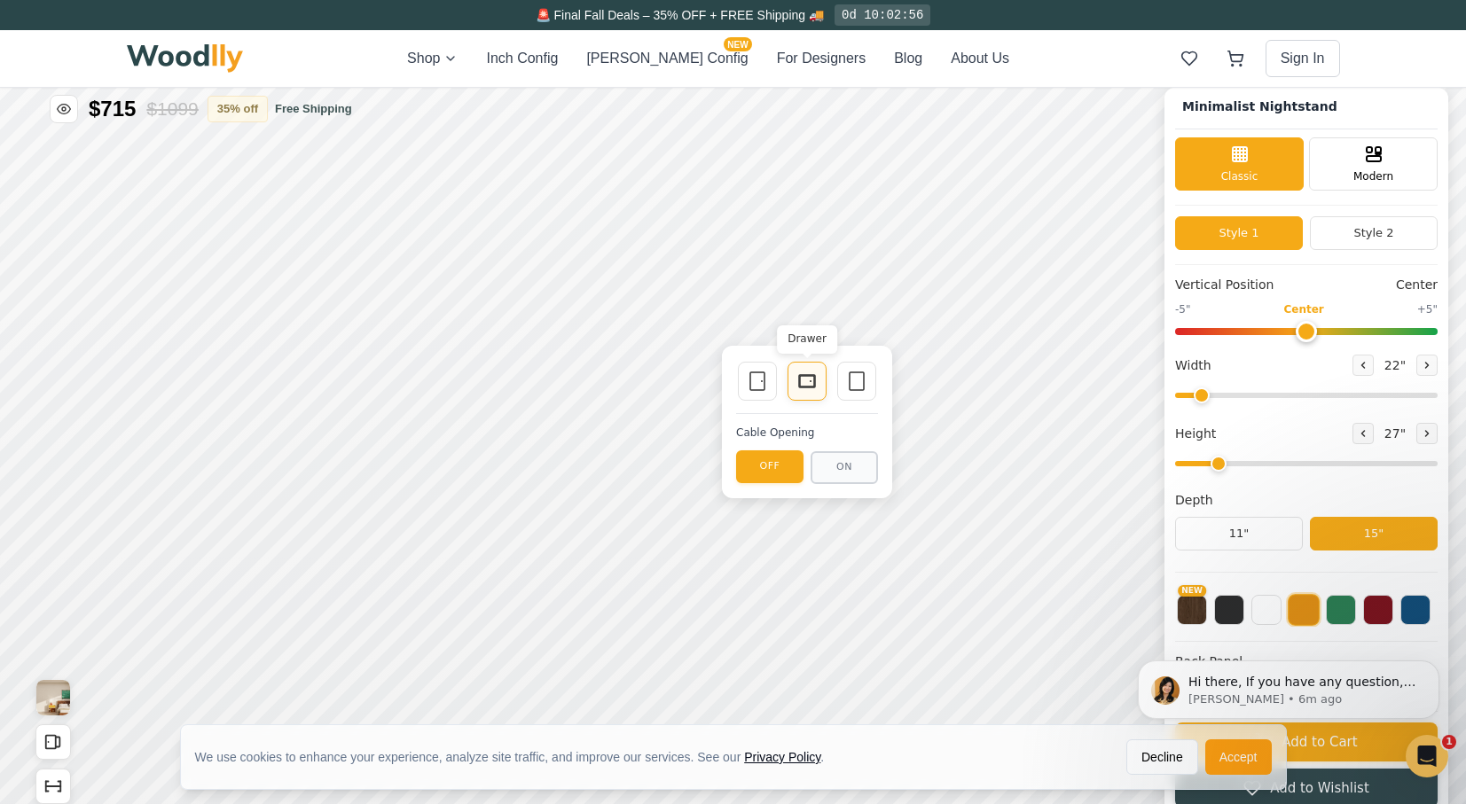
click at [810, 379] on icon at bounding box center [806, 381] width 21 height 21
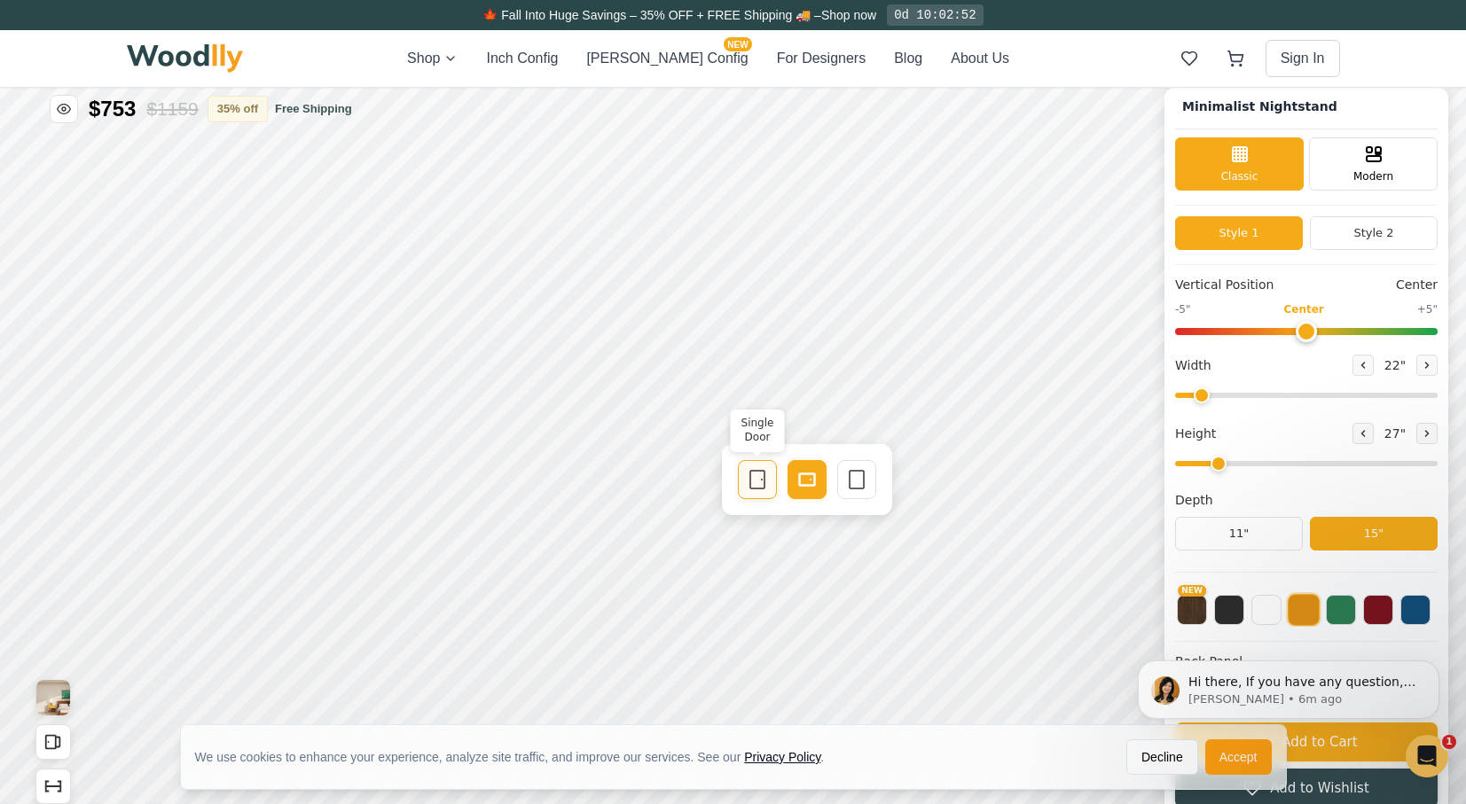
click at [758, 478] on icon at bounding box center [757, 479] width 21 height 21
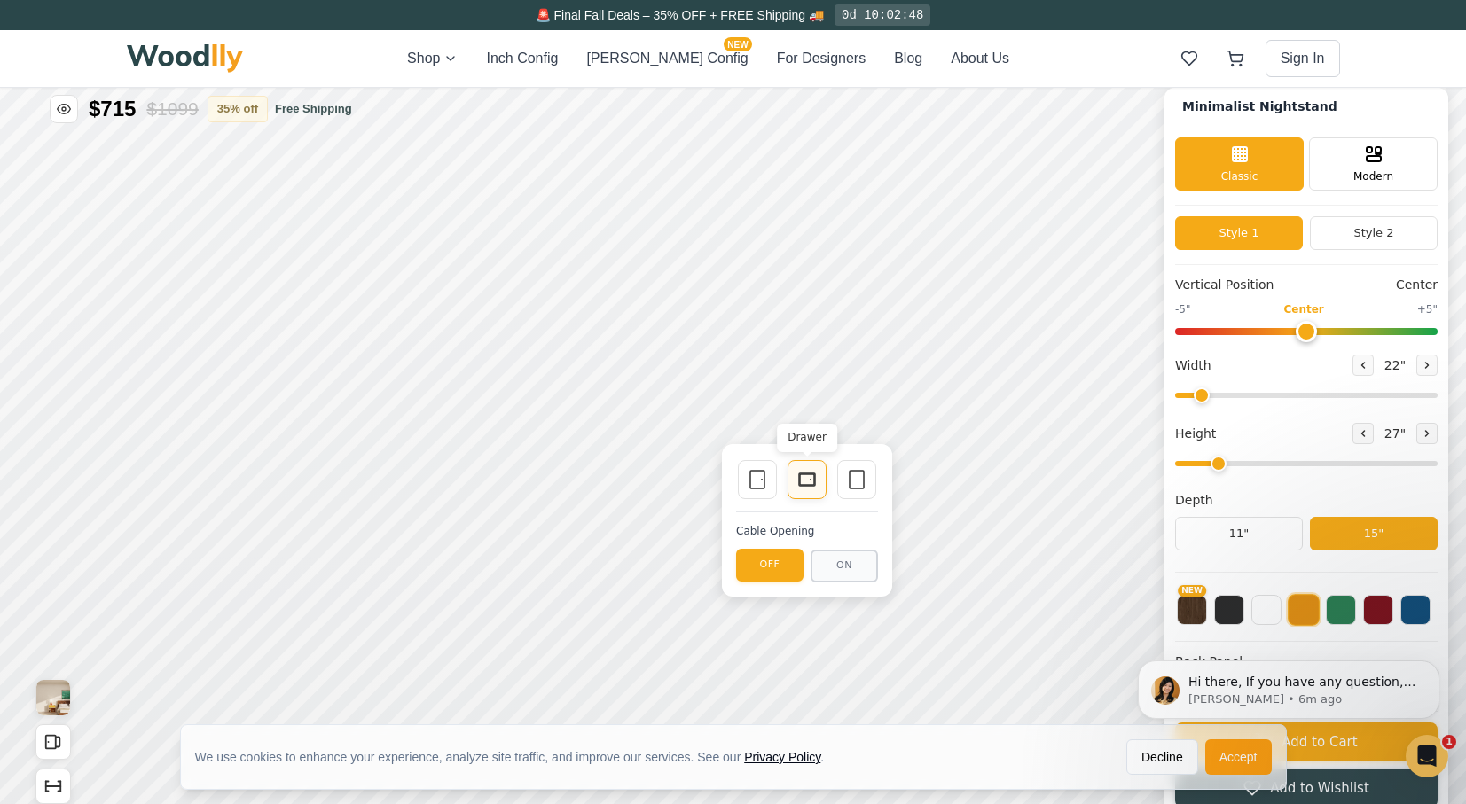
click at [815, 479] on rect at bounding box center [807, 479] width 16 height 12
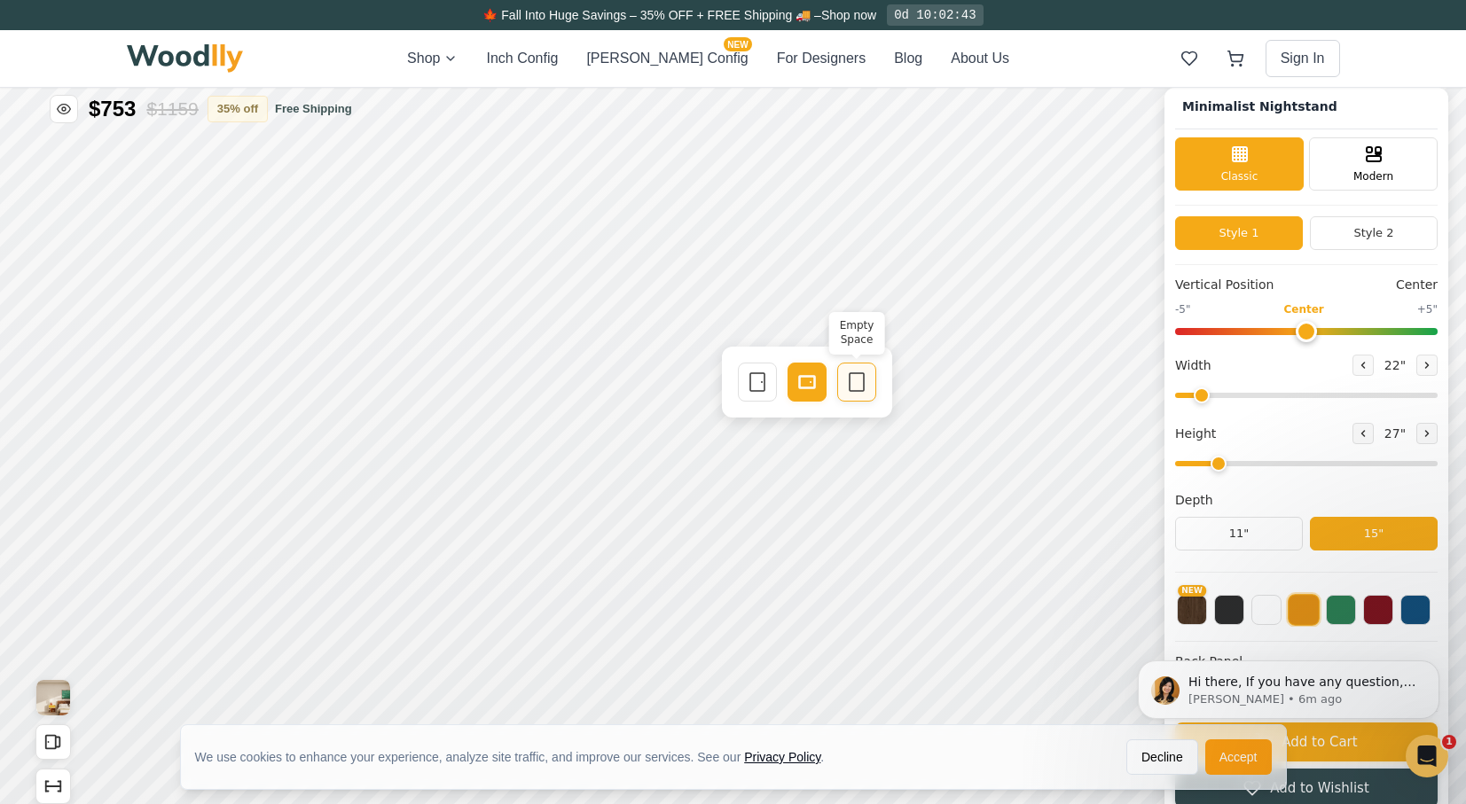
click at [859, 385] on icon at bounding box center [856, 381] width 21 height 21
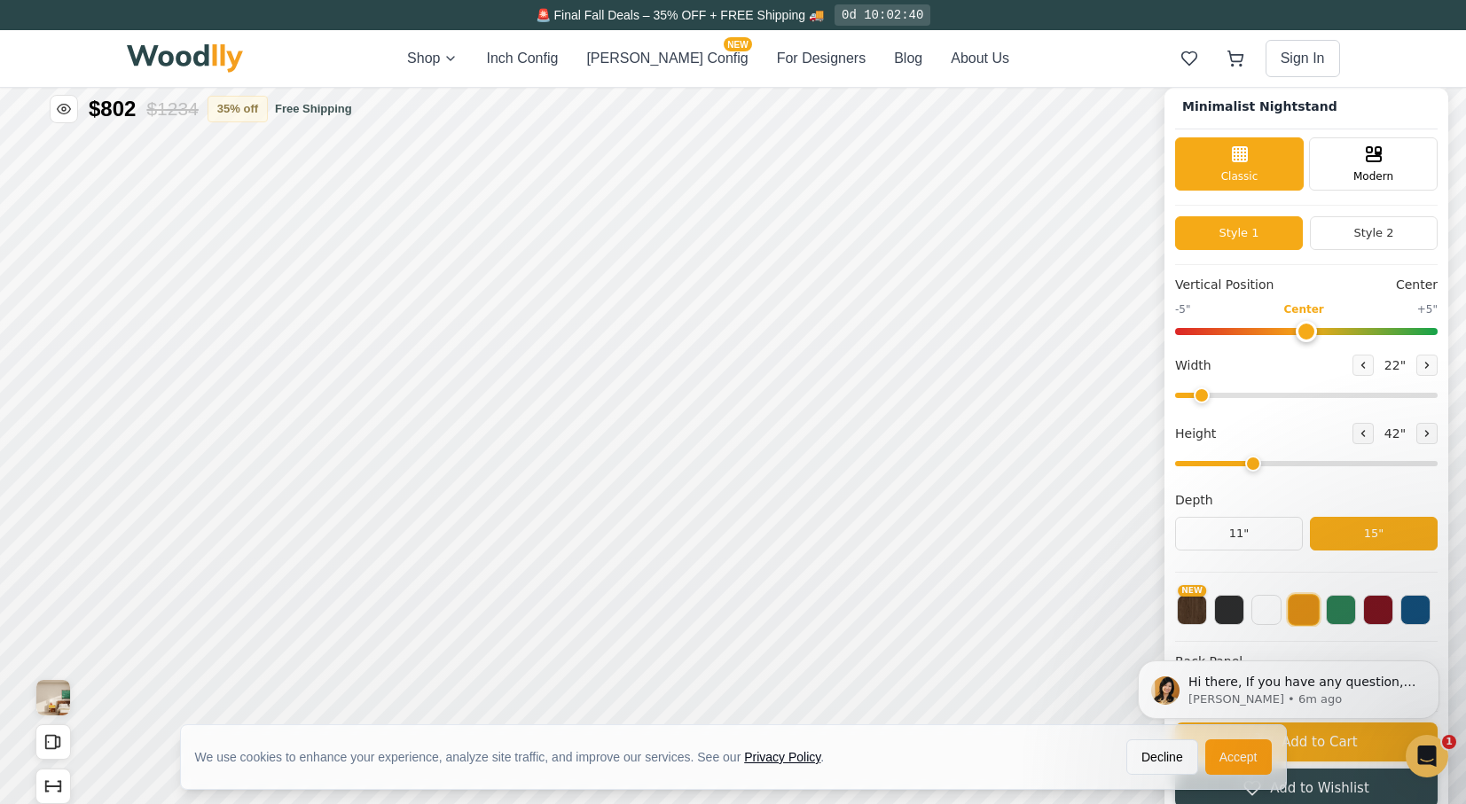
drag, startPoint x: 1237, startPoint y: 460, endPoint x: 1256, endPoint y: 461, distance: 19.5
type input "3"
click at [1256, 461] on input "range" at bounding box center [1306, 463] width 262 height 5
drag, startPoint x: 1311, startPoint y: 328, endPoint x: 1185, endPoint y: 332, distance: 126.0
click at [1185, 332] on input "range" at bounding box center [1306, 331] width 262 height 7
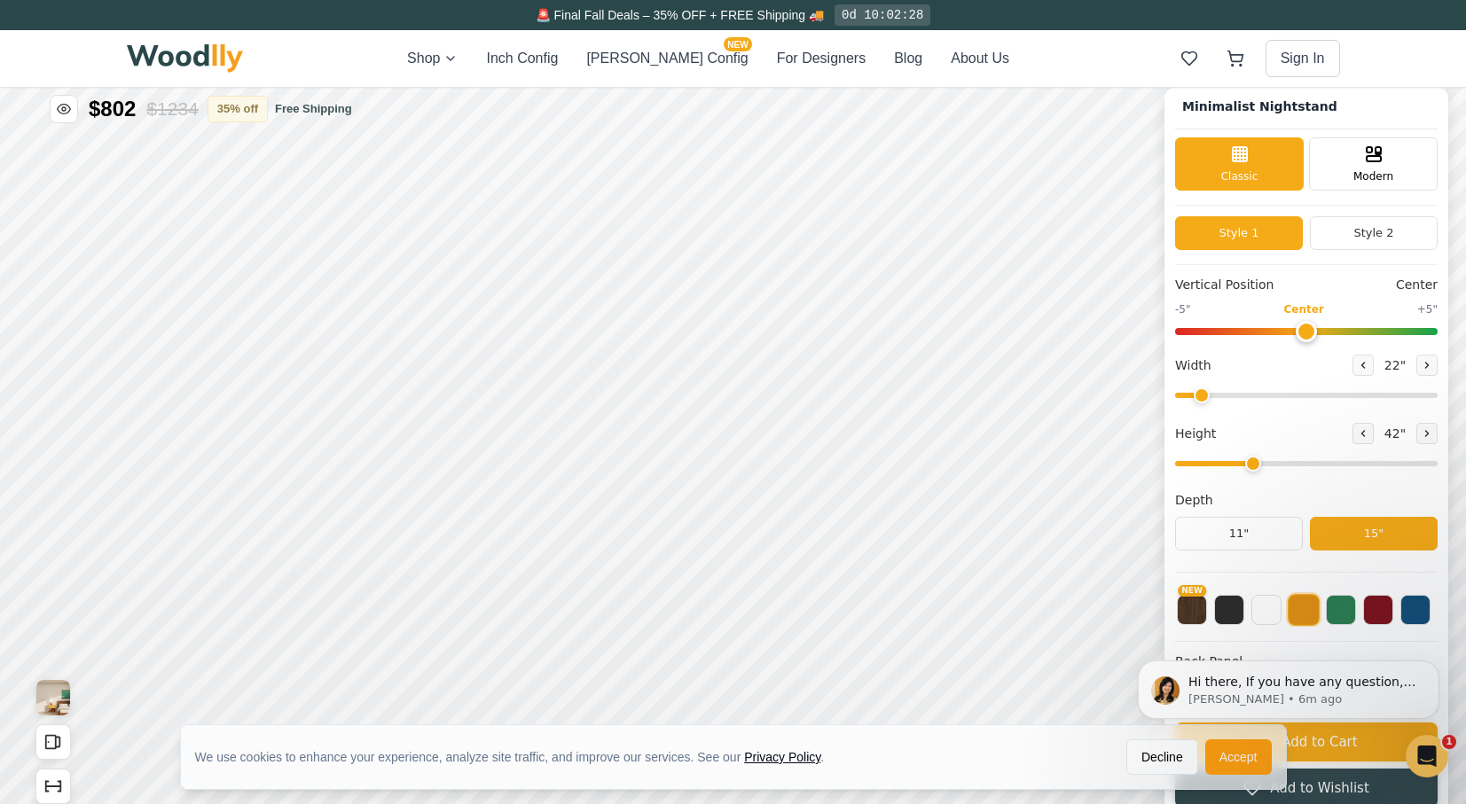
drag, startPoint x: 1201, startPoint y: 329, endPoint x: 1322, endPoint y: 332, distance: 120.6
click at [1322, 332] on input "range" at bounding box center [1306, 331] width 262 height 7
drag, startPoint x: 1323, startPoint y: 327, endPoint x: 1240, endPoint y: 327, distance: 82.5
type input "-3"
click at [1240, 328] on input "range" at bounding box center [1306, 331] width 262 height 7
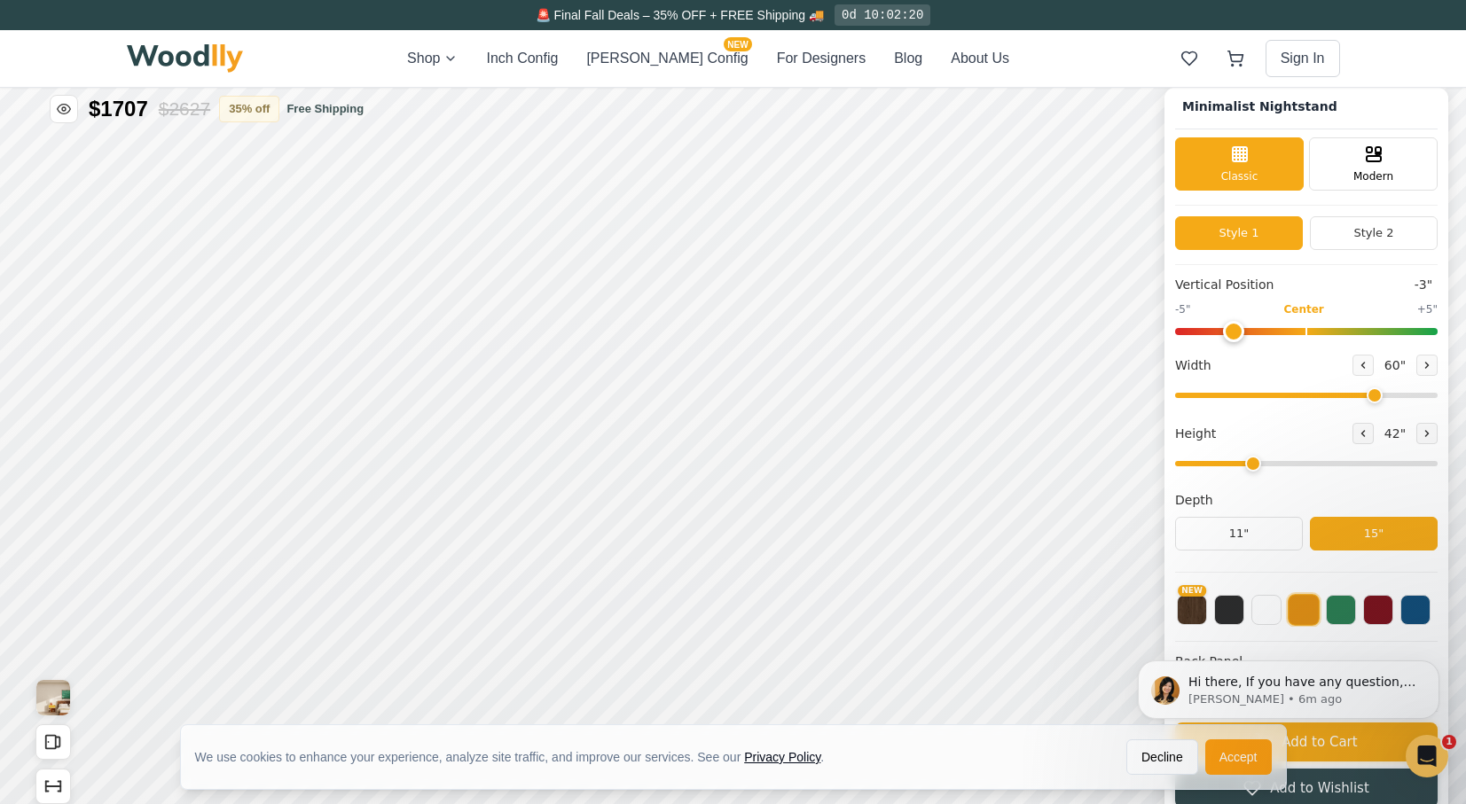
drag, startPoint x: 1217, startPoint y: 392, endPoint x: 1382, endPoint y: 391, distance: 164.9
type input "60"
click at [1382, 393] on input "range" at bounding box center [1306, 395] width 262 height 5
drag, startPoint x: 1247, startPoint y: 326, endPoint x: 1463, endPoint y: 343, distance: 216.1
type input "5"
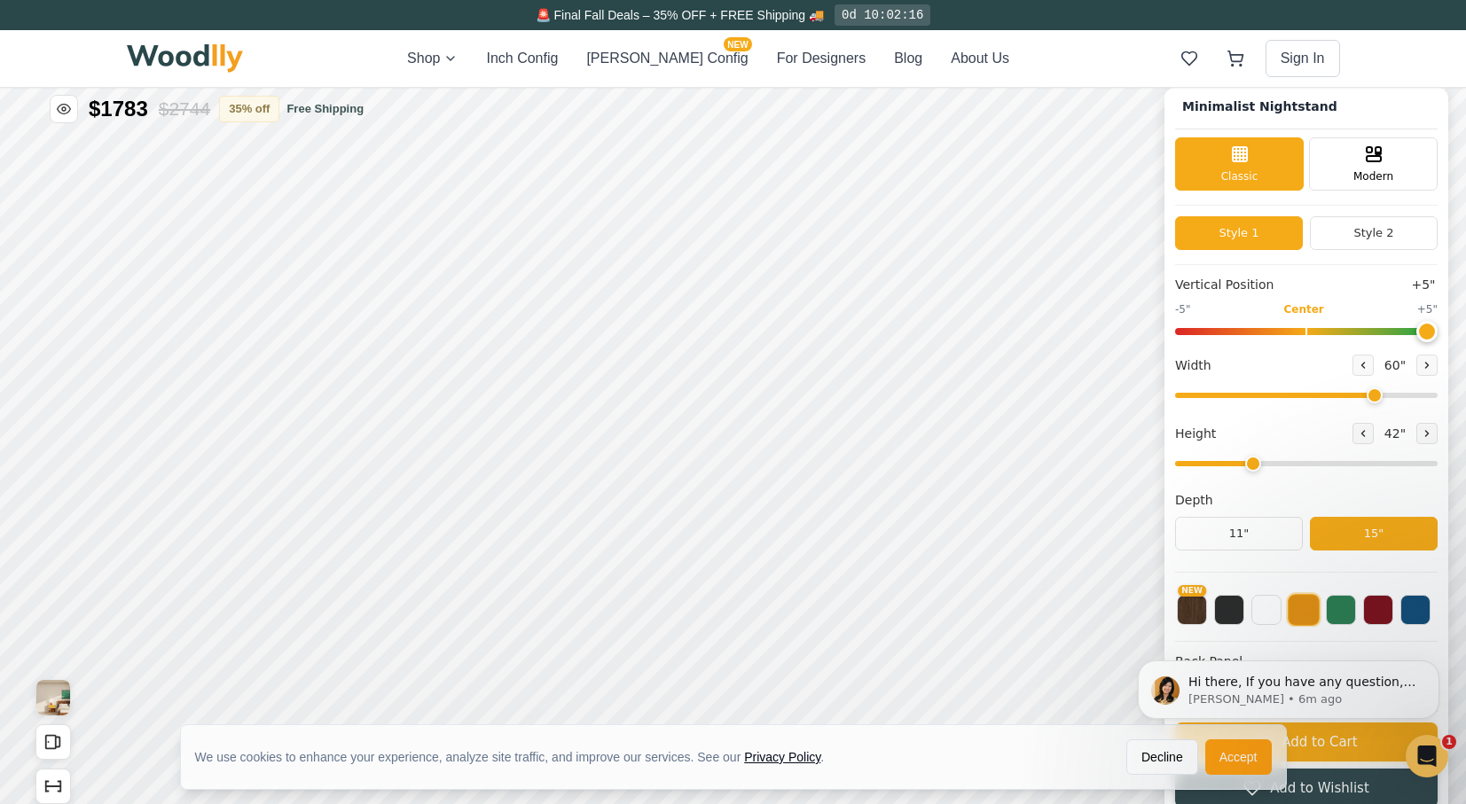
click at [1437, 335] on input "range" at bounding box center [1306, 331] width 262 height 7
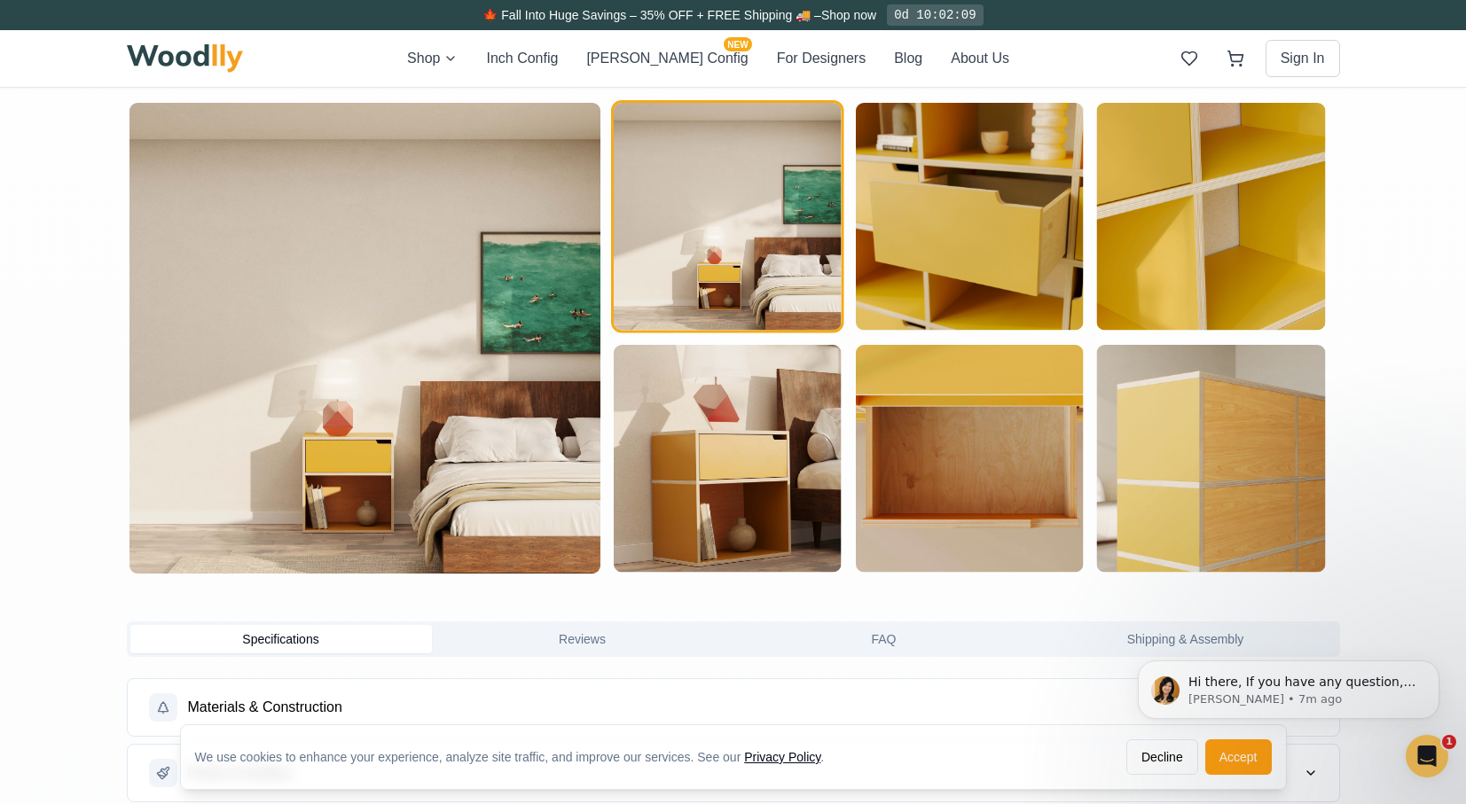
scroll to position [942, 0]
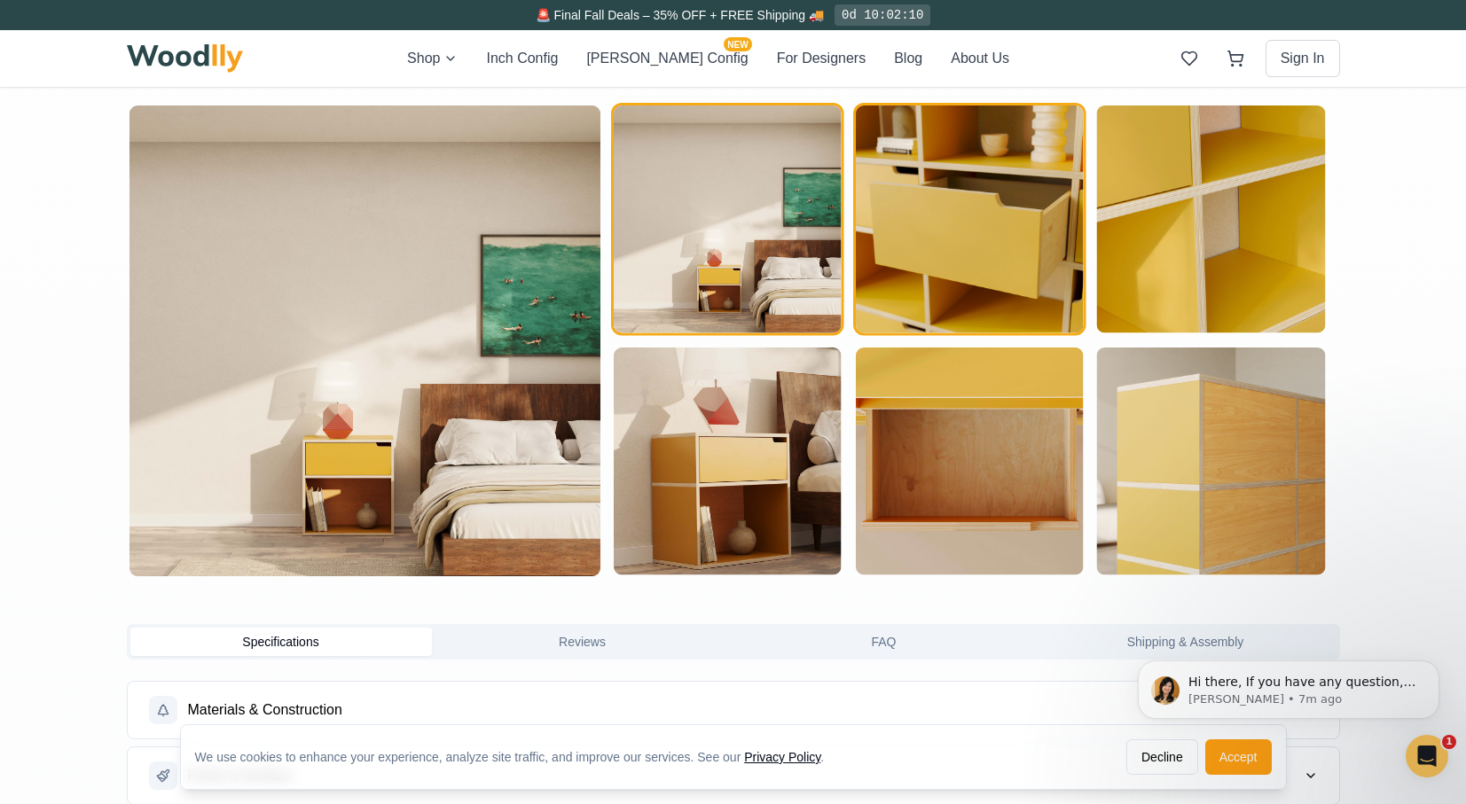
click at [965, 232] on img "button" at bounding box center [969, 220] width 228 height 228
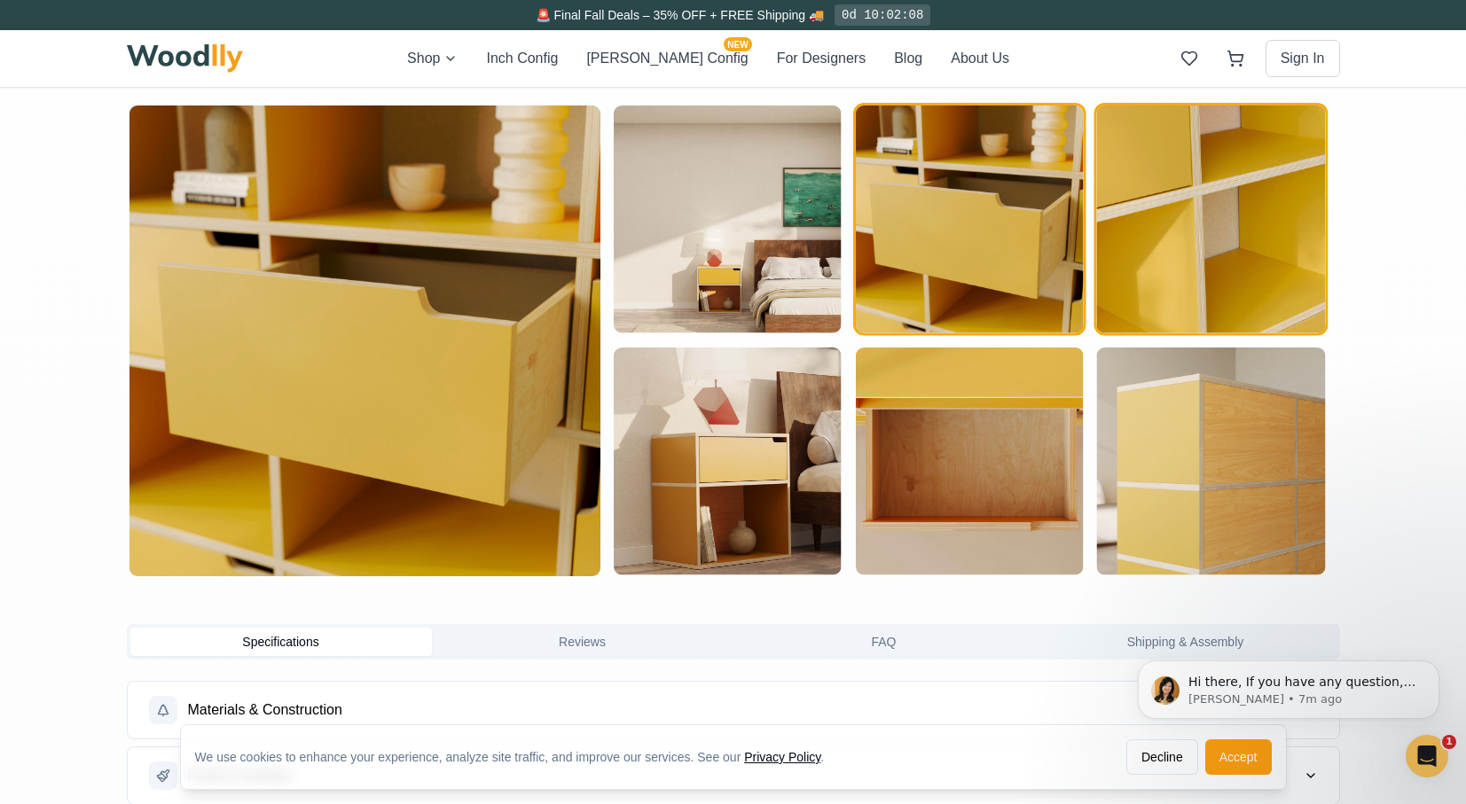
click at [1133, 234] on img "button" at bounding box center [1211, 220] width 228 height 228
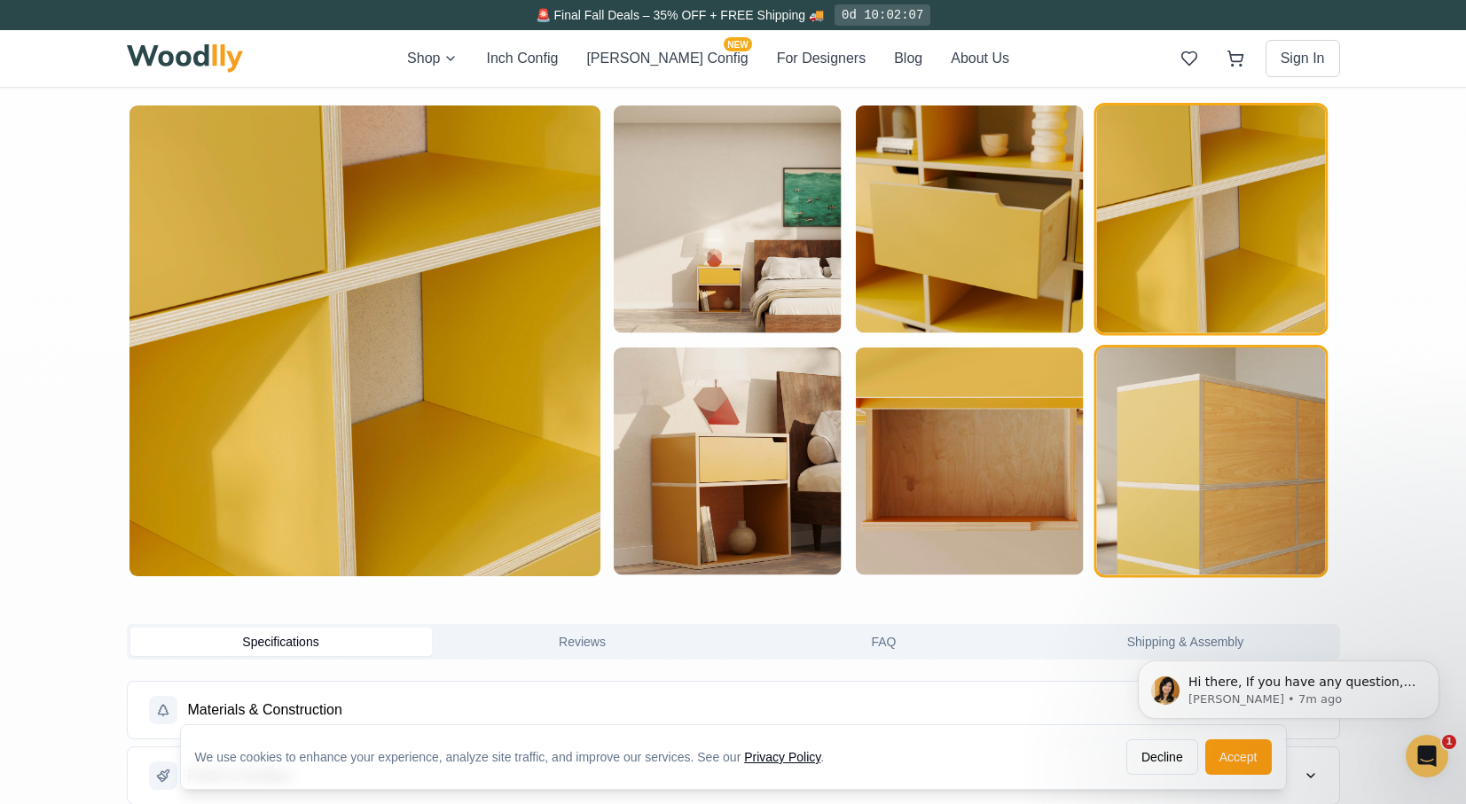
click at [1114, 452] on img "button" at bounding box center [1211, 462] width 228 height 228
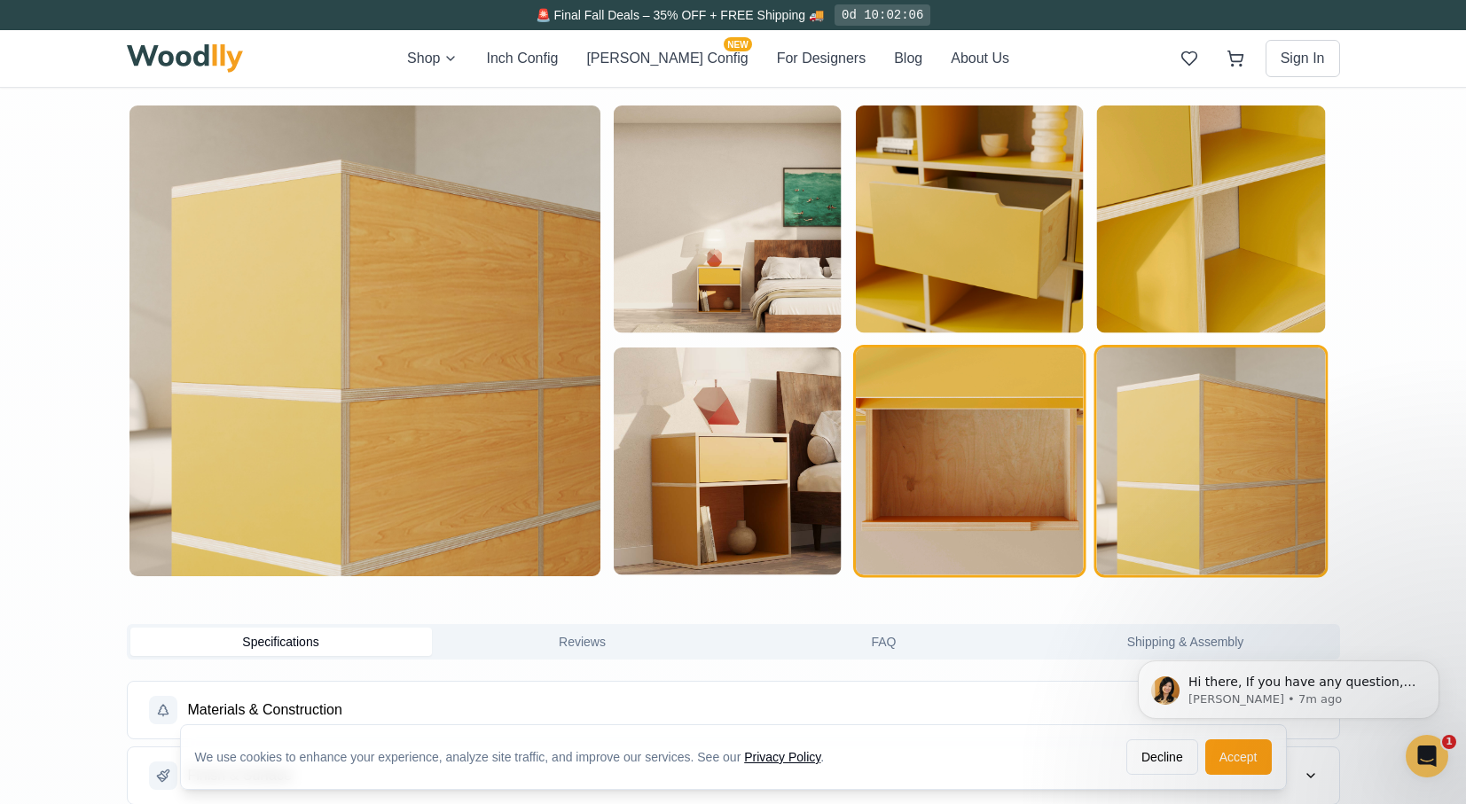
click at [1017, 446] on img "button" at bounding box center [969, 462] width 228 height 228
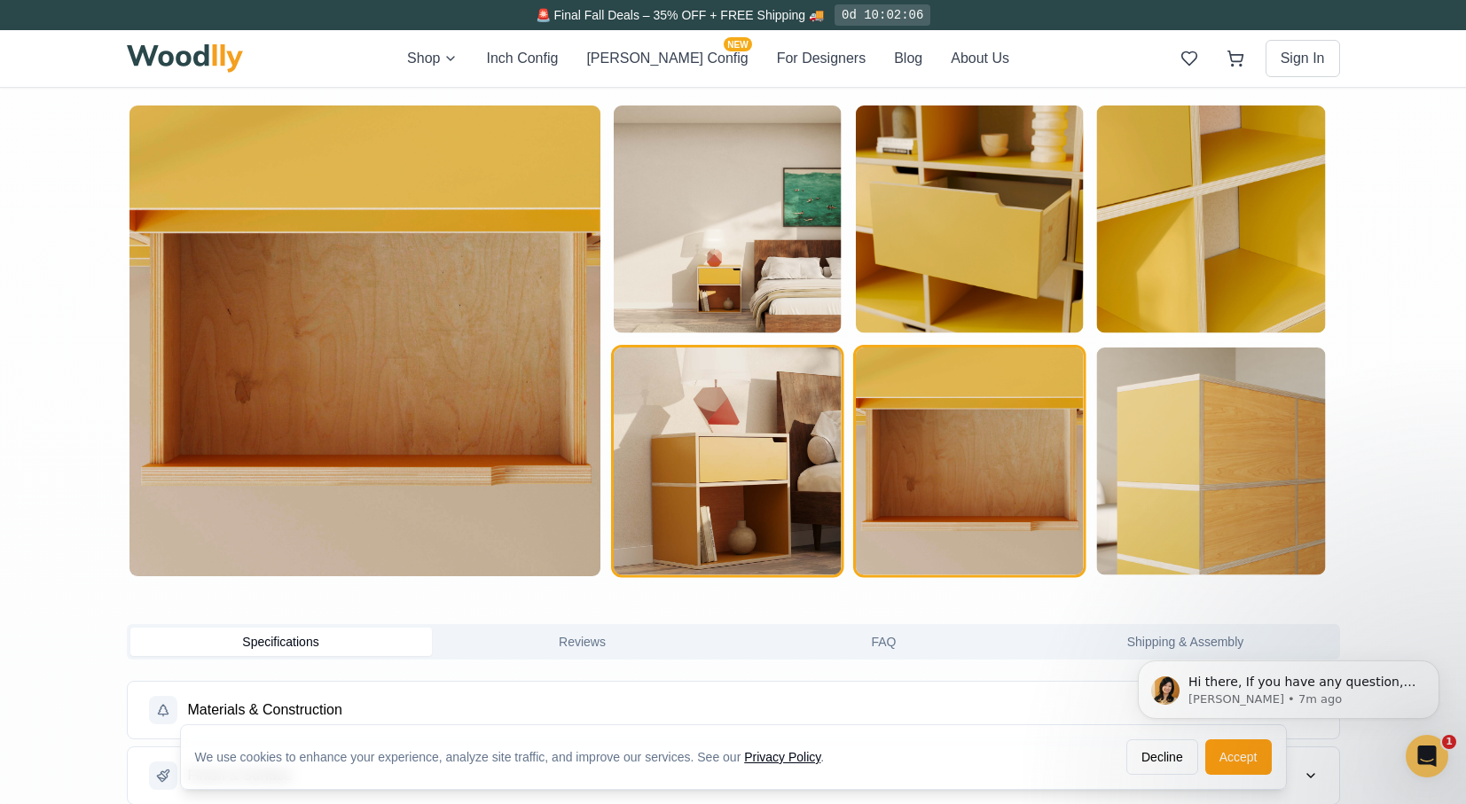
click at [825, 450] on img "button" at bounding box center [728, 462] width 228 height 228
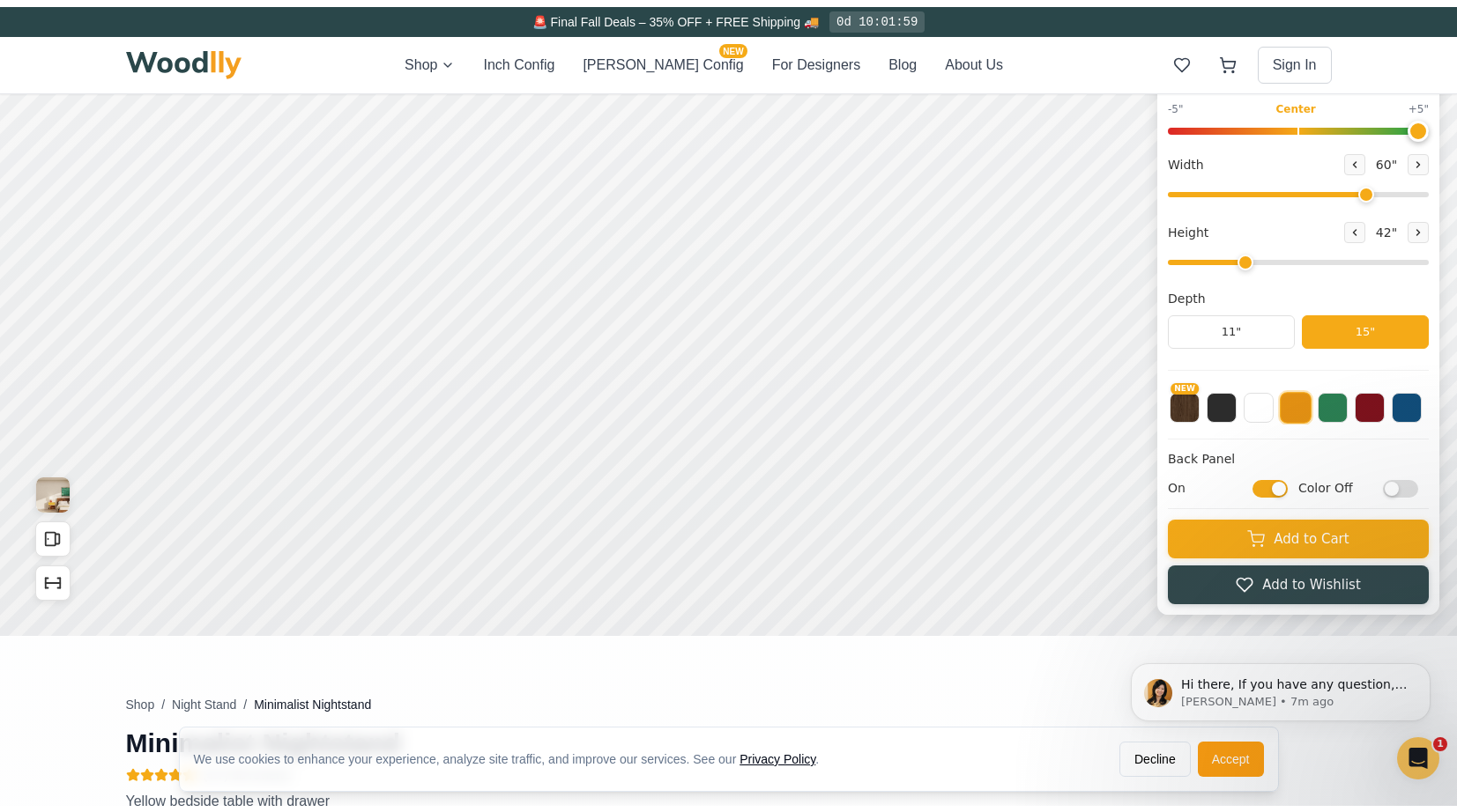
scroll to position [0, 0]
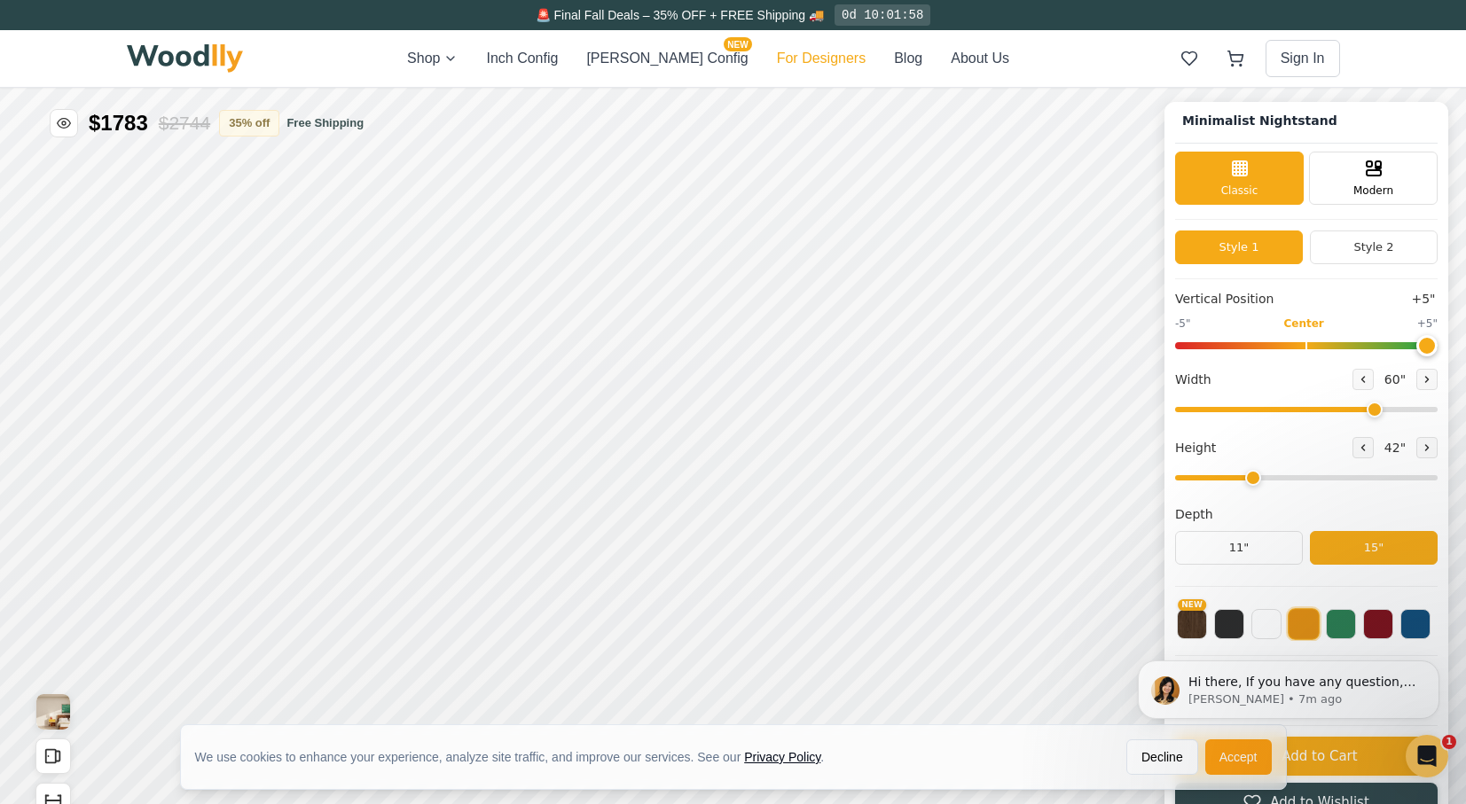
click at [797, 55] on button "For Designers" at bounding box center [821, 58] width 89 height 21
